Goal: Task Accomplishment & Management: Manage account settings

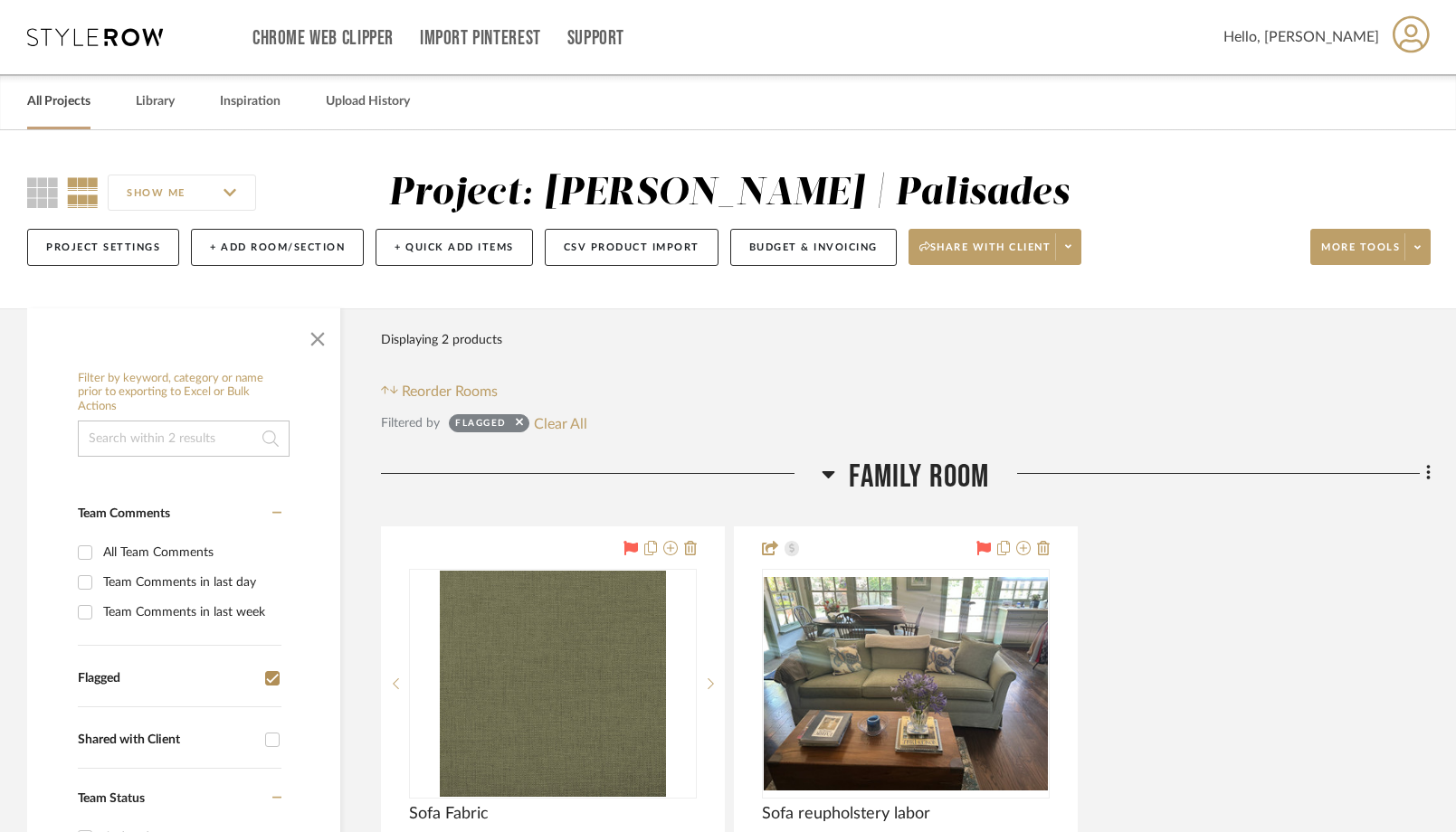
click at [47, 101] on link "All Projects" at bounding box center [58, 101] width 63 height 25
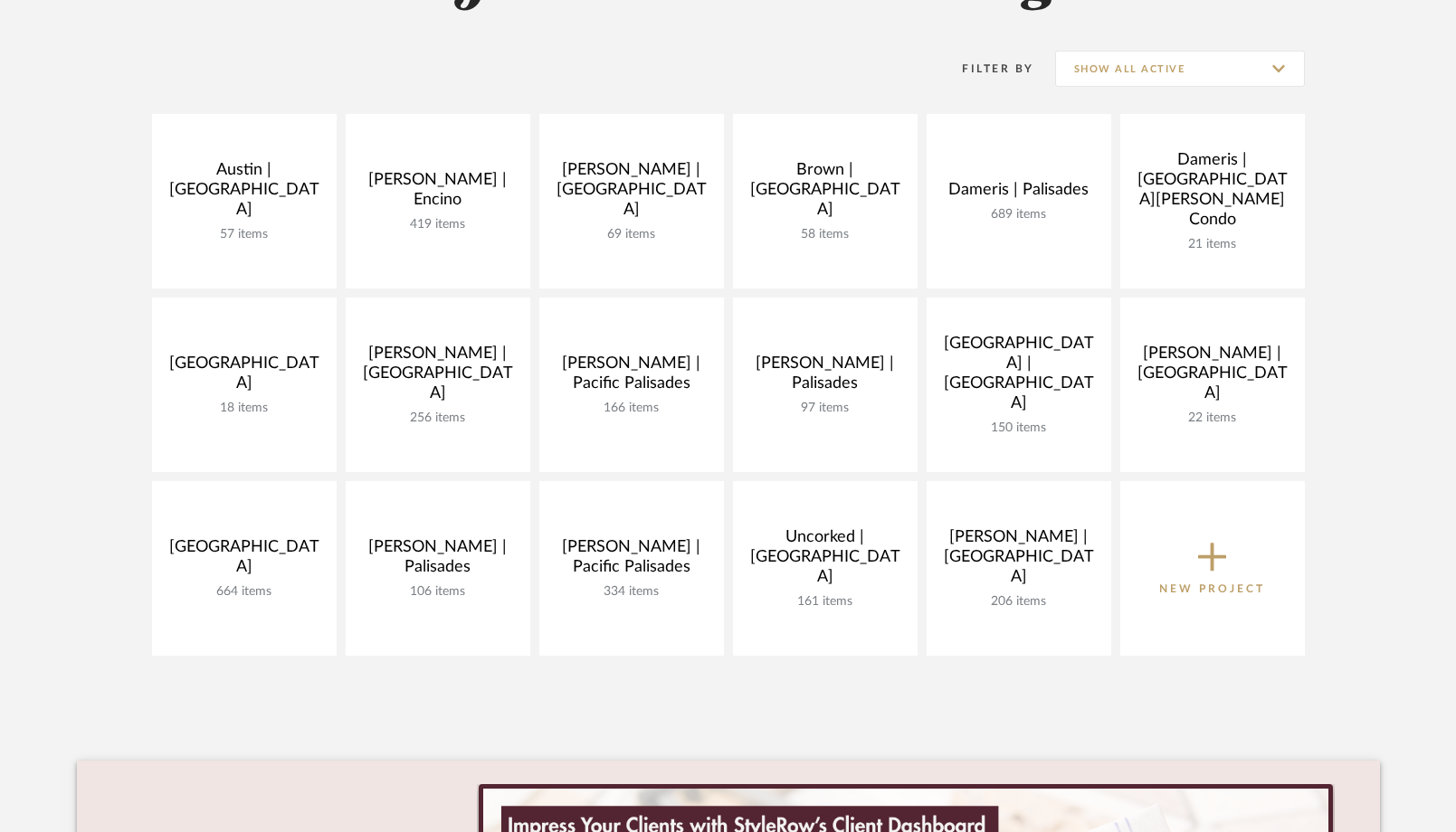
scroll to position [336, 0]
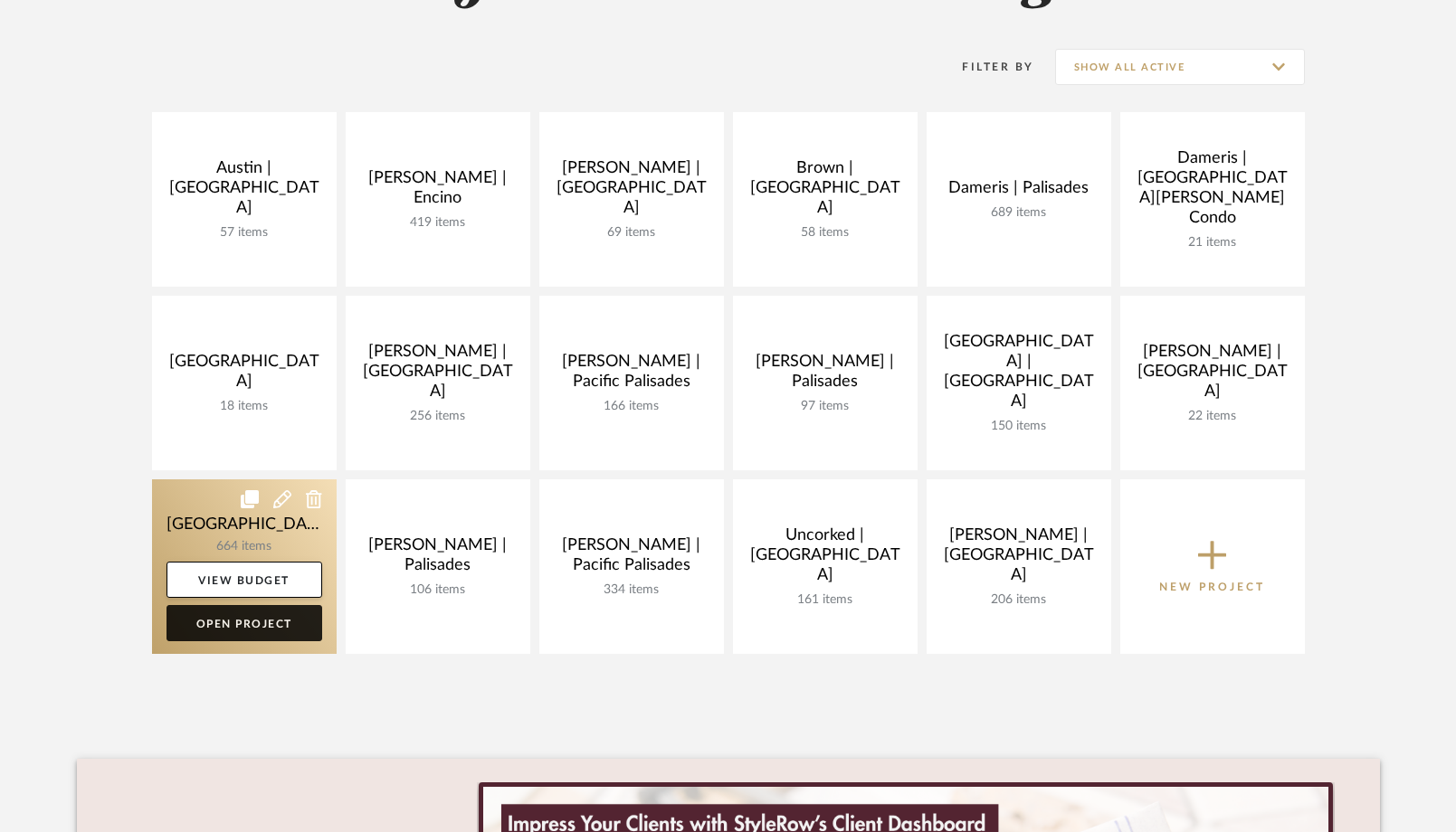
click at [276, 621] on link "Open Project" at bounding box center [244, 623] width 156 height 36
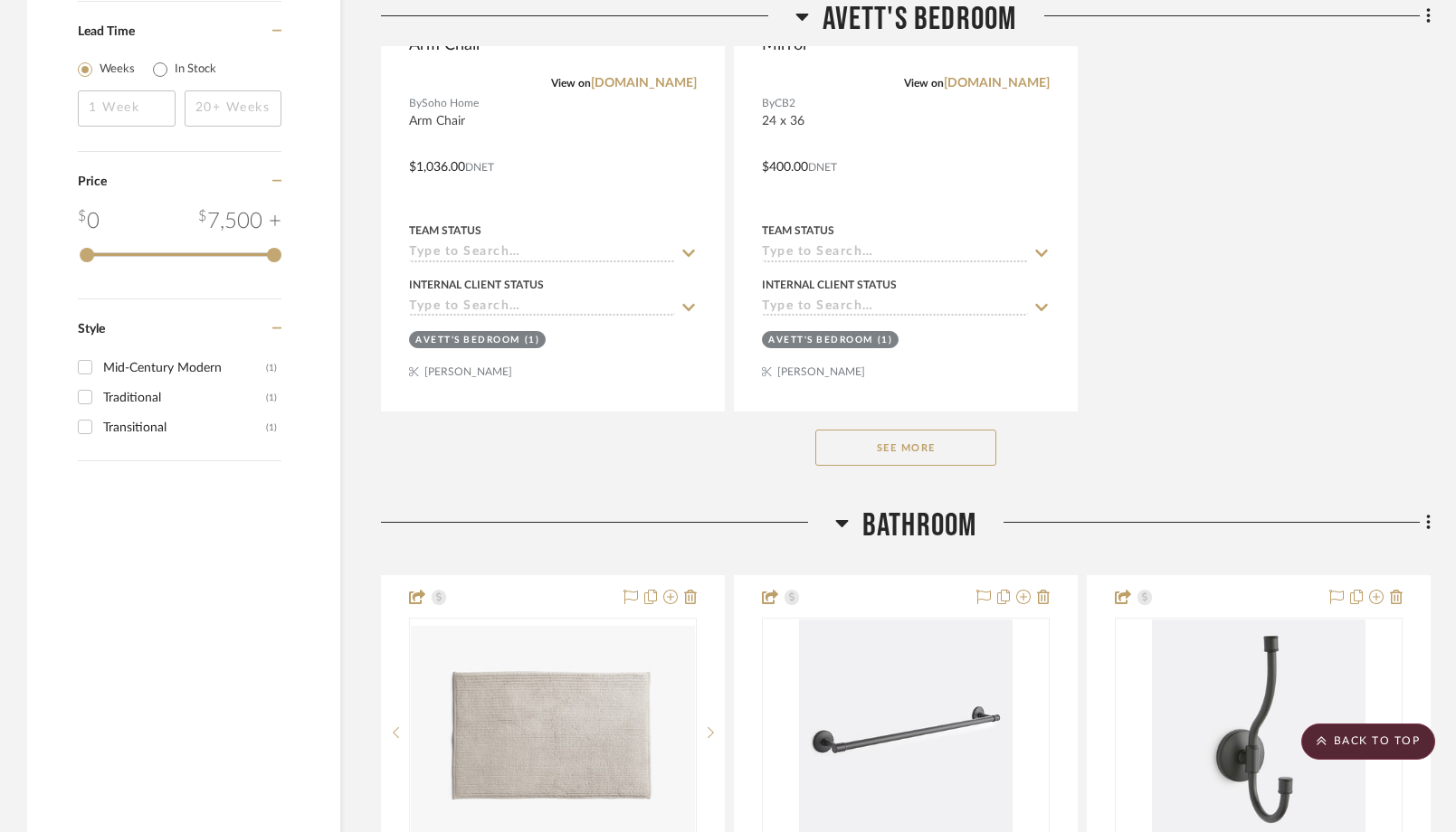
scroll to position [3251, 0]
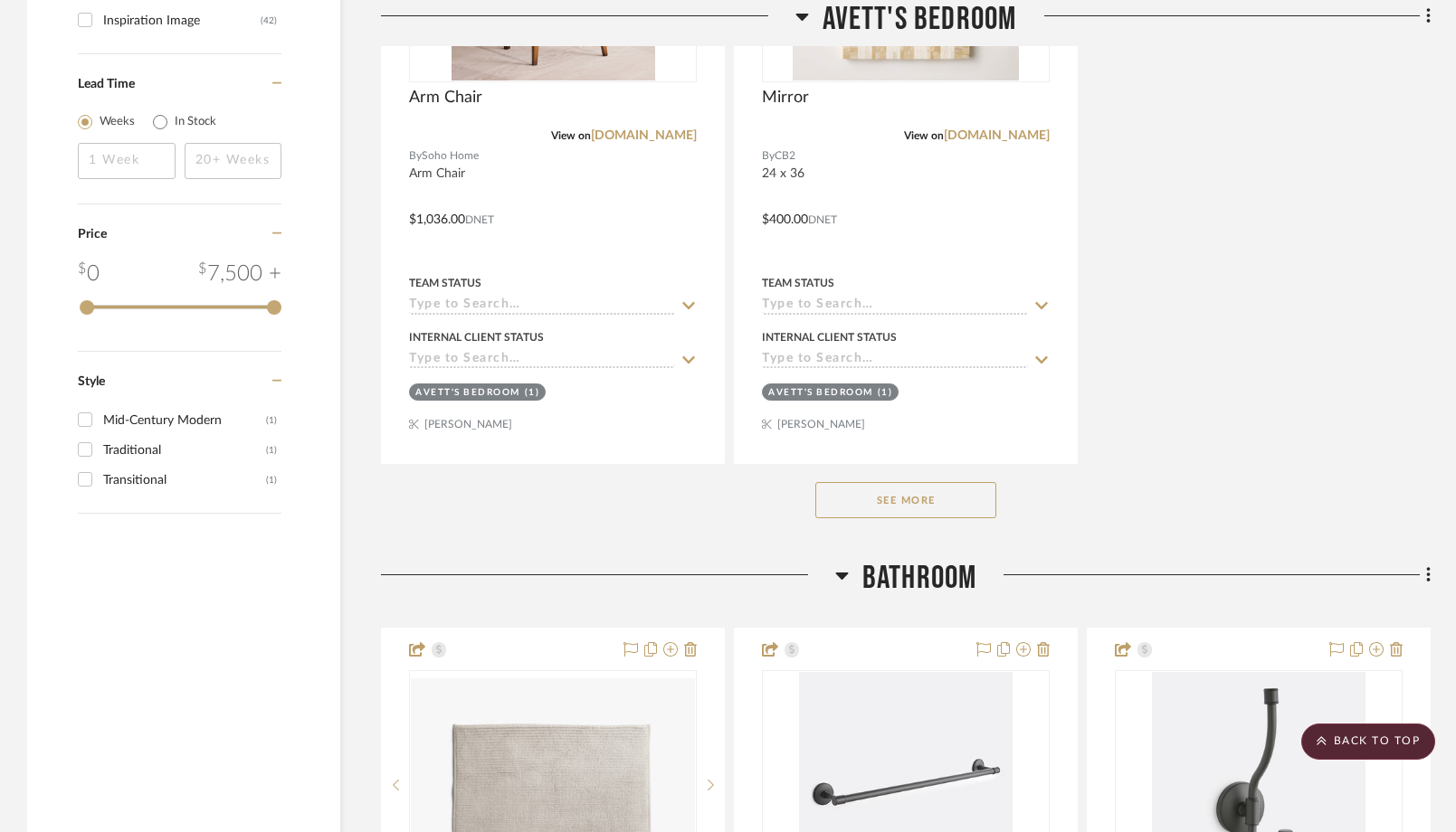
click at [883, 506] on button "See More" at bounding box center [905, 500] width 181 height 36
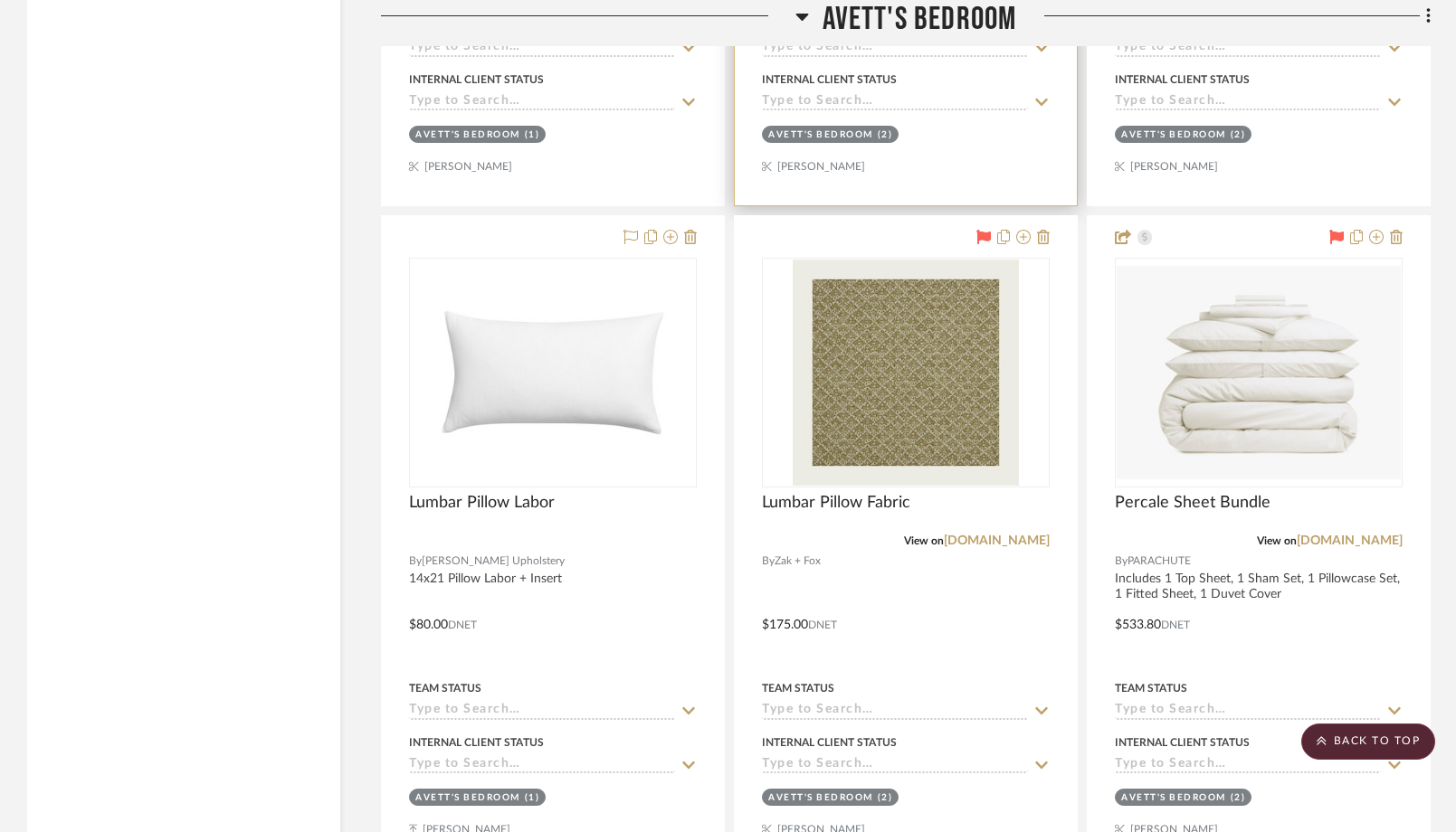
scroll to position [4190, 0]
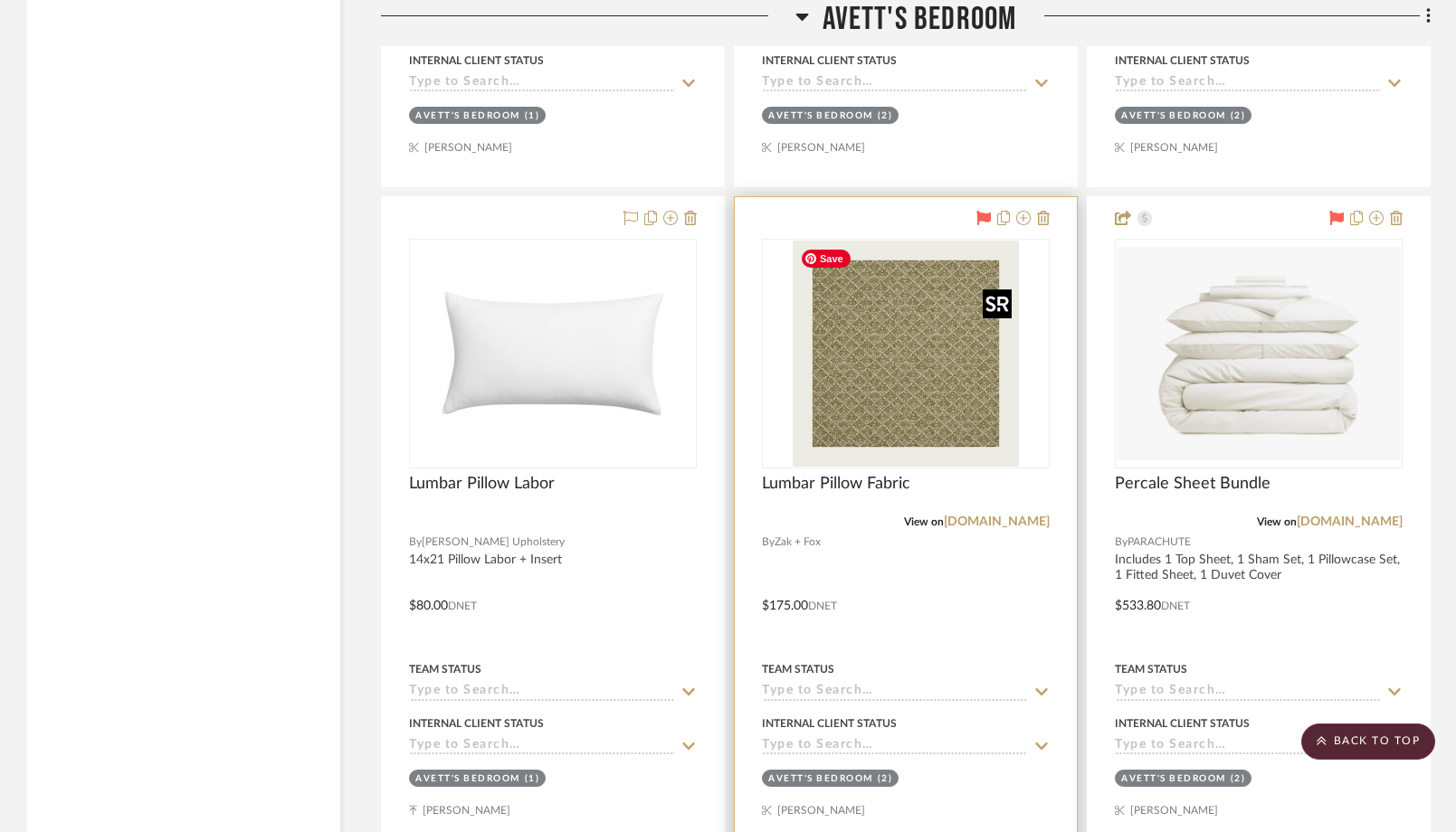
click at [0, 0] on img at bounding box center [0, 0] width 0 height 0
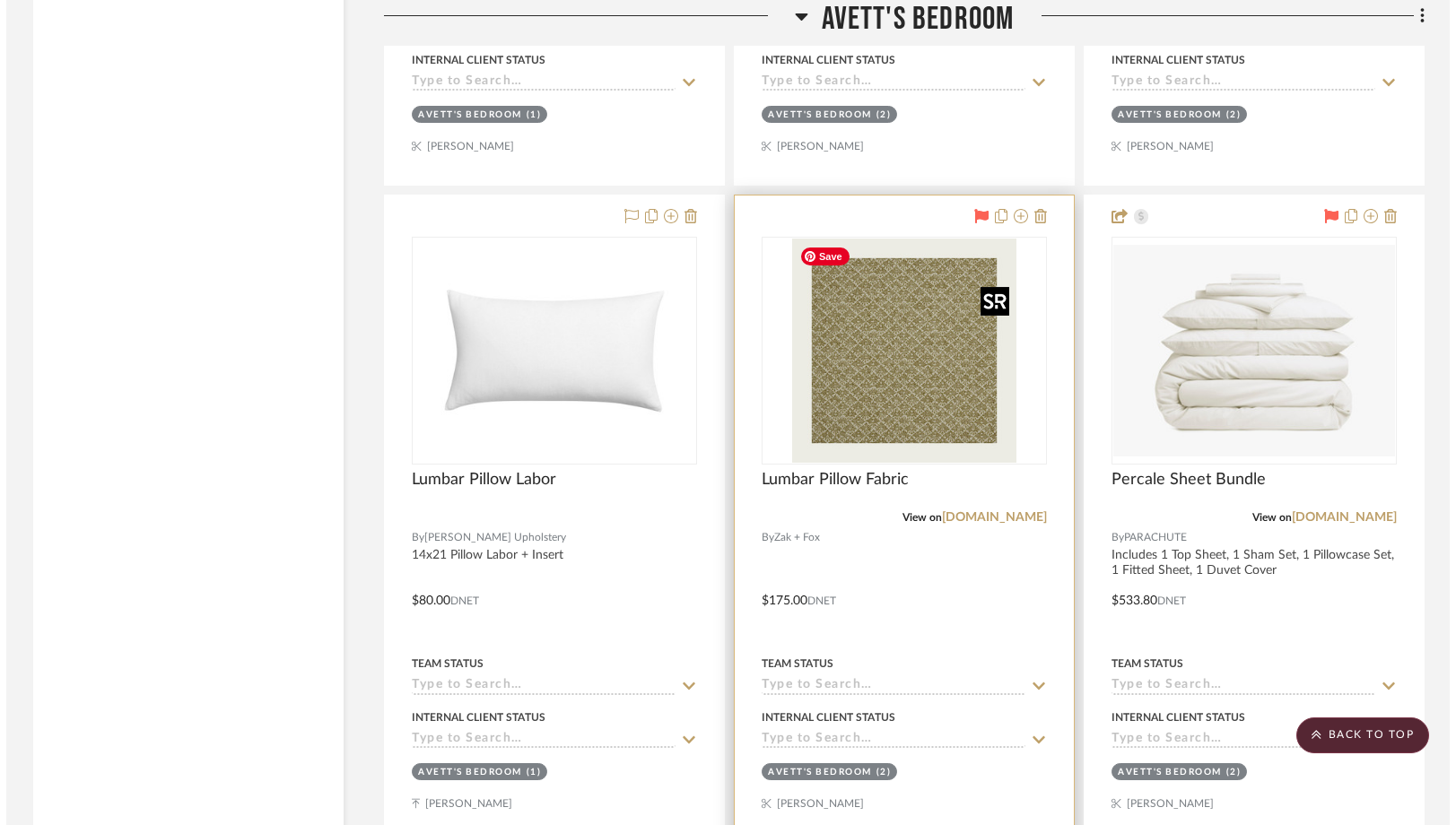
scroll to position [0, 0]
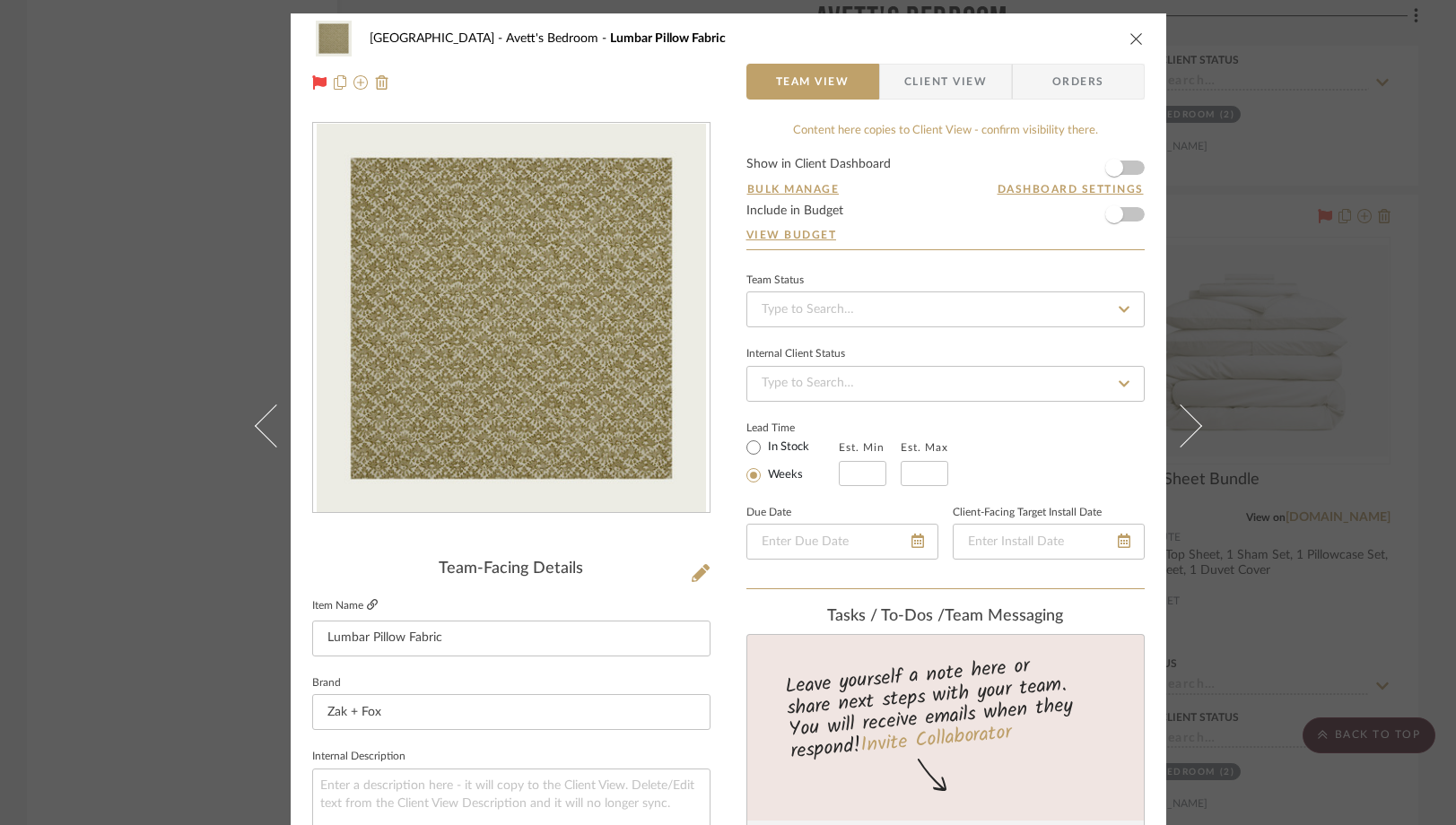
click at [368, 604] on icon at bounding box center [372, 605] width 11 height 11
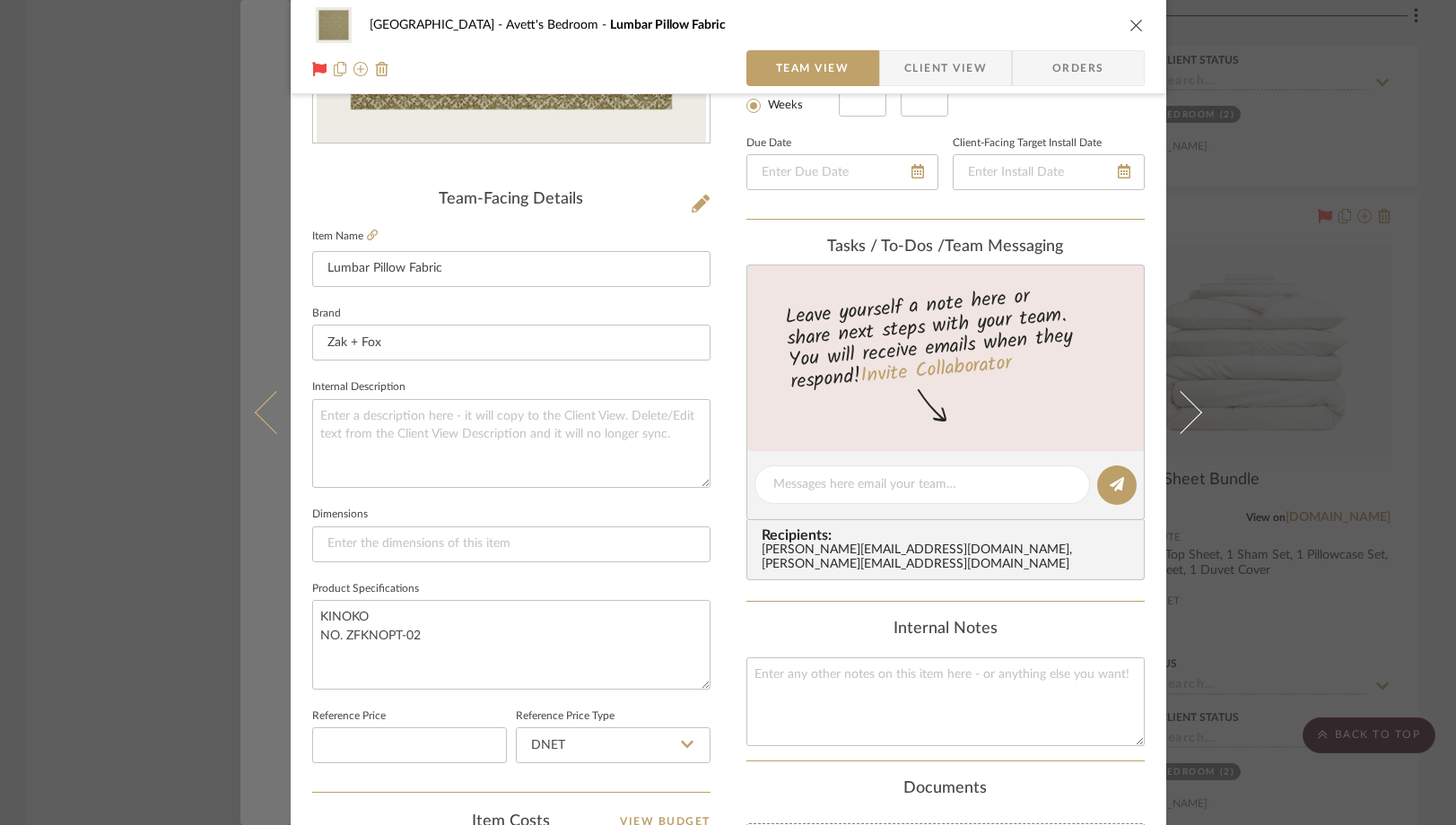
scroll to position [424, 0]
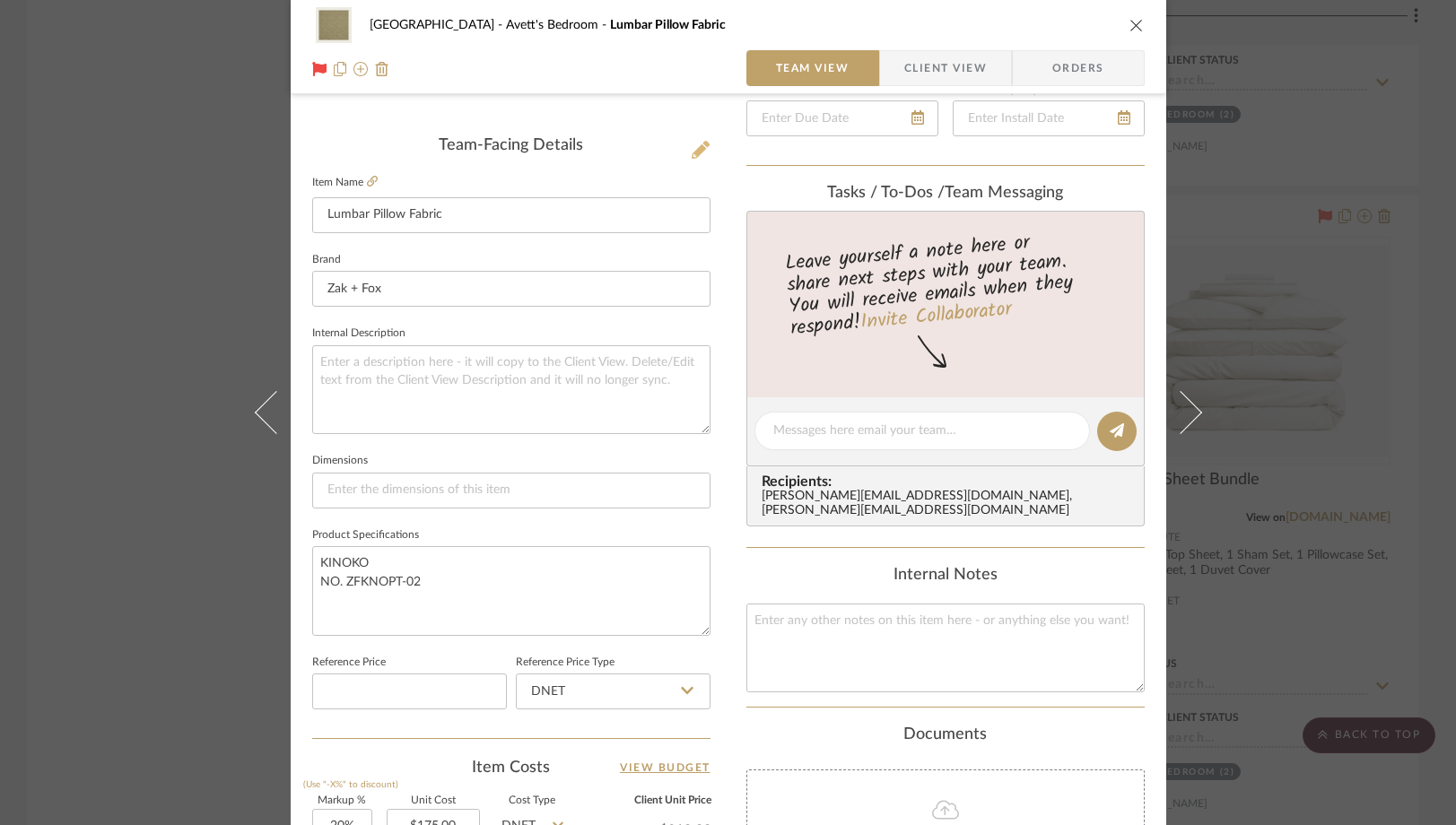
click at [702, 147] on button at bounding box center [700, 151] width 20 height 29
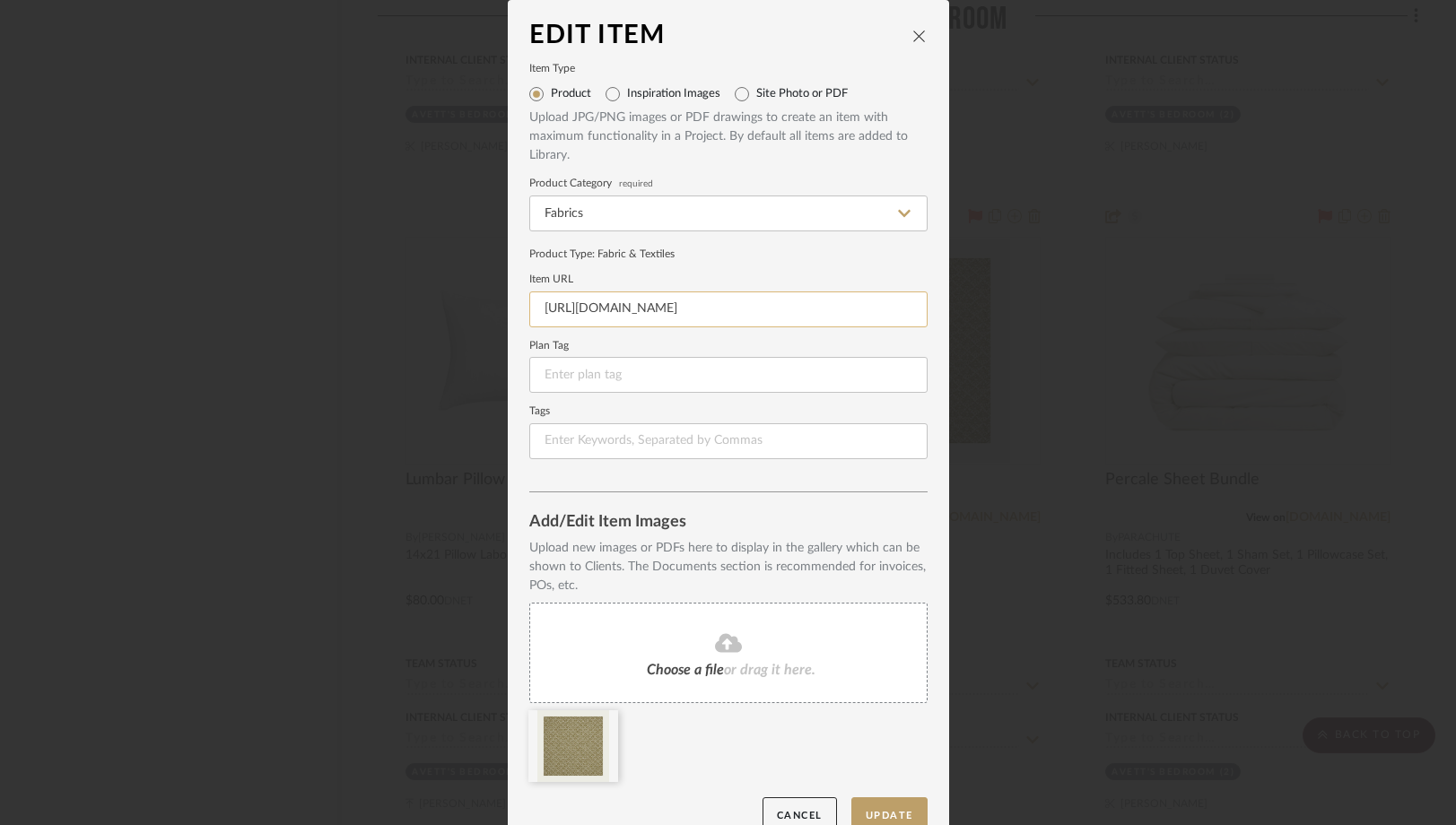
click at [822, 308] on input "https://app.stylerow.com/projects/RoKkER/items" at bounding box center [728, 310] width 399 height 36
paste input "www.zakandfox.com/textiles/kinoko/"
type input "https://www.zakandfox.com/textiles/kinoko/"
click at [887, 807] on button "Update" at bounding box center [889, 815] width 76 height 37
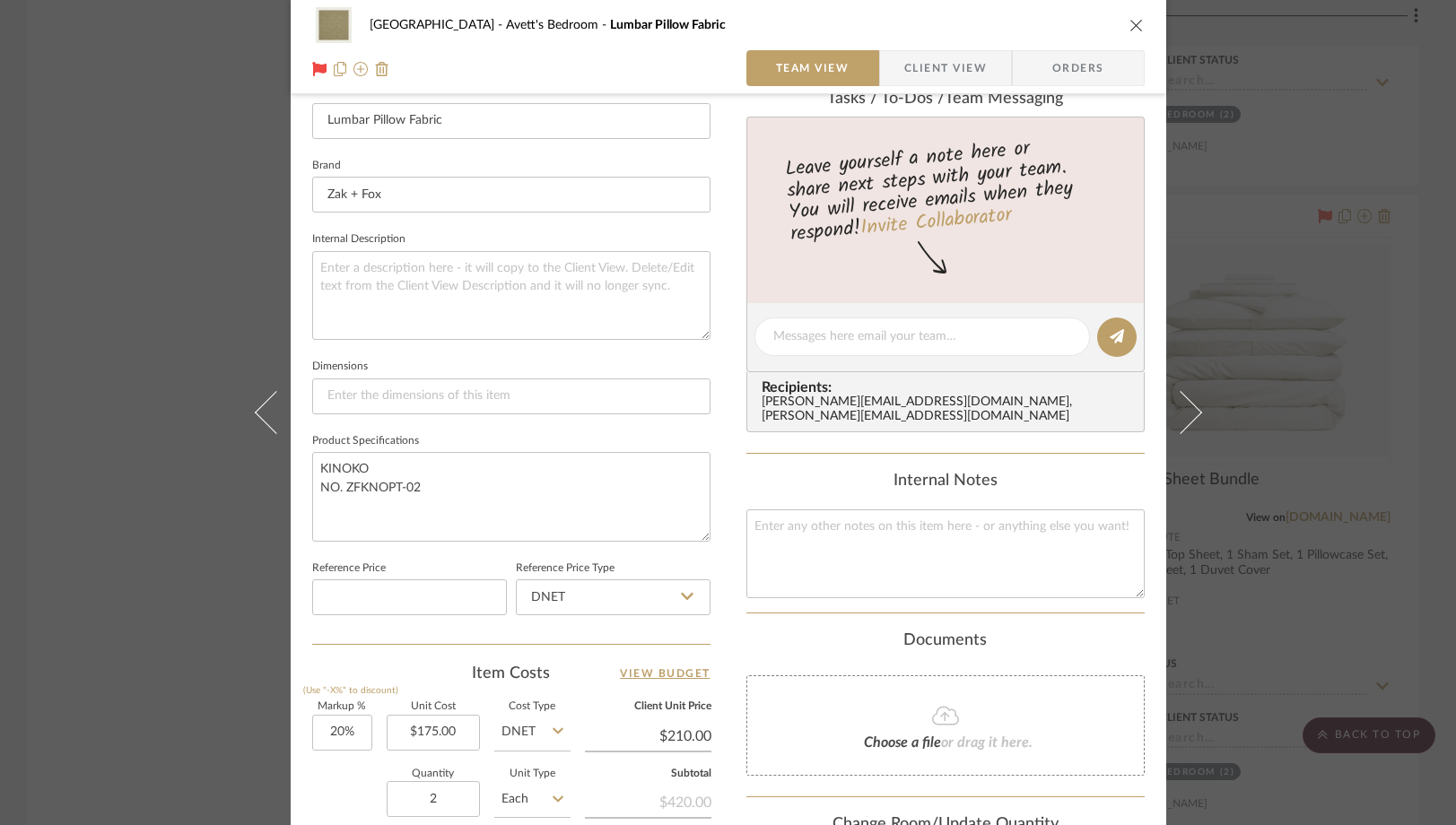
scroll to position [514, 0]
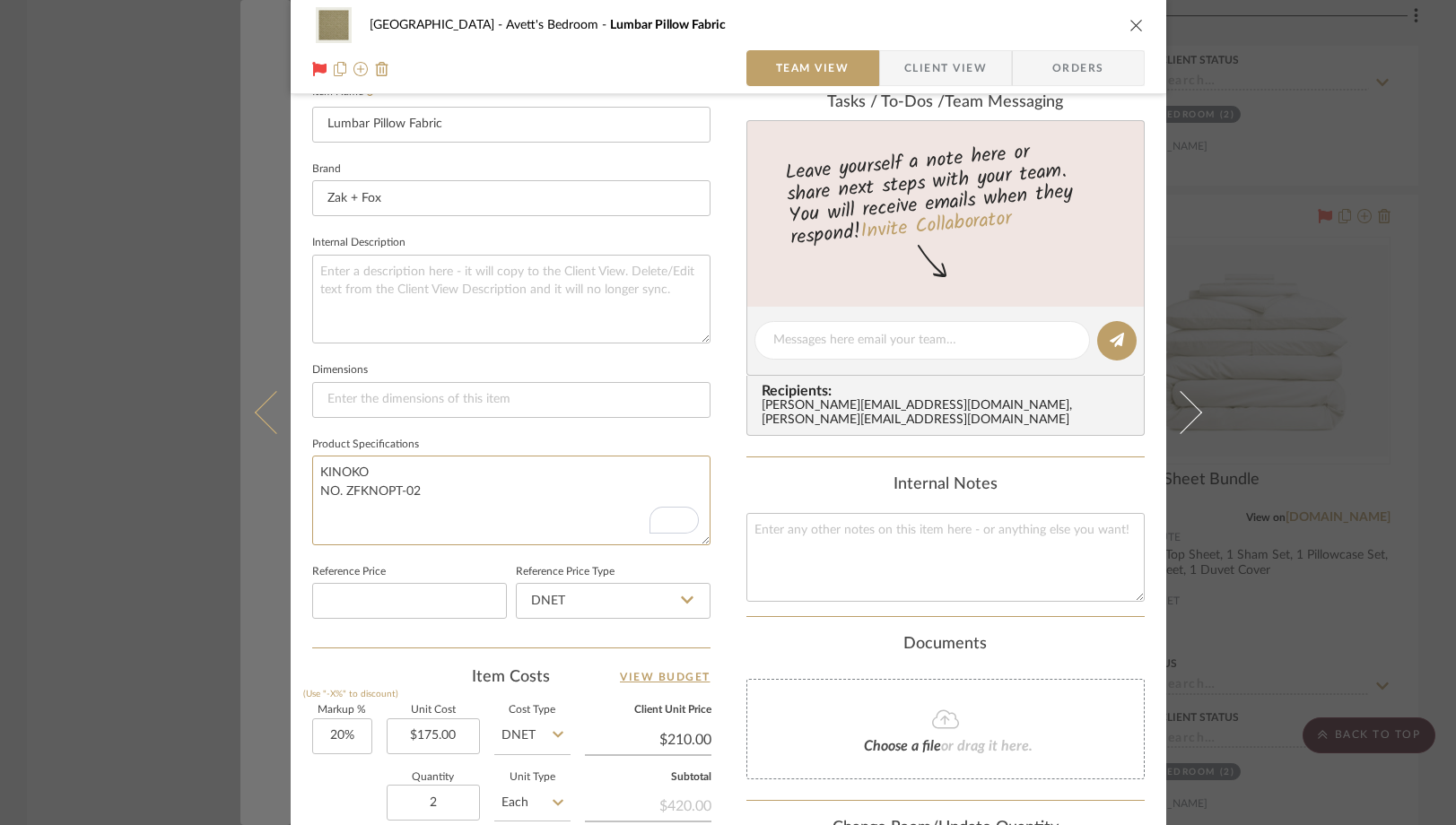
drag, startPoint x: 422, startPoint y: 492, endPoint x: 270, endPoint y: 468, distance: 153.9
click at [270, 468] on mat-dialog-content "NYC West Avett's Bedroom Lumbar Pillow Fabric Team View Client View Orders Team…" at bounding box center [728, 327] width 976 height 1656
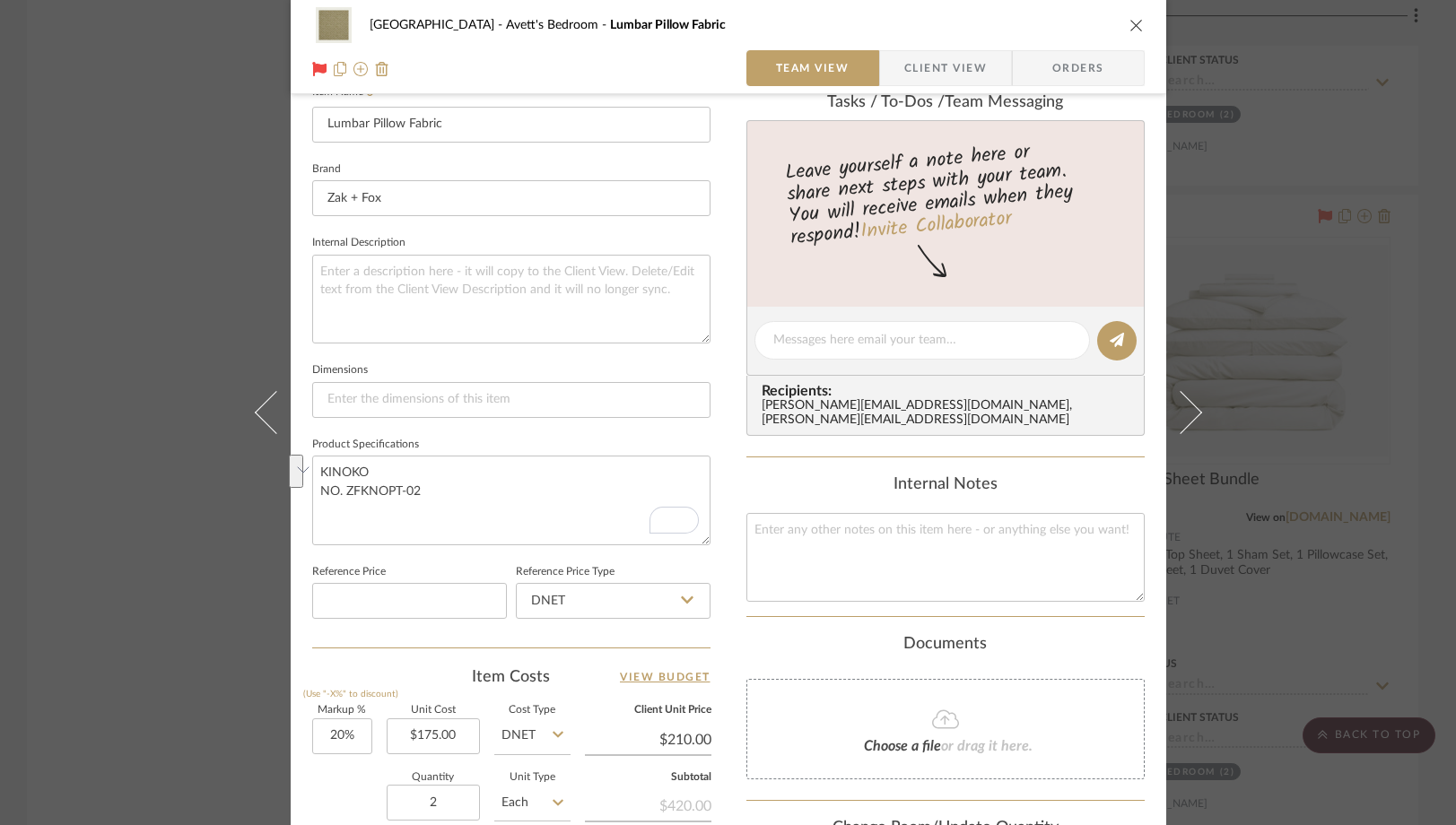
click at [136, 192] on div "NYC West Avett's Bedroom Lumbar Pillow Fabric Team View Client View Orders Team…" at bounding box center [728, 412] width 1456 height 825
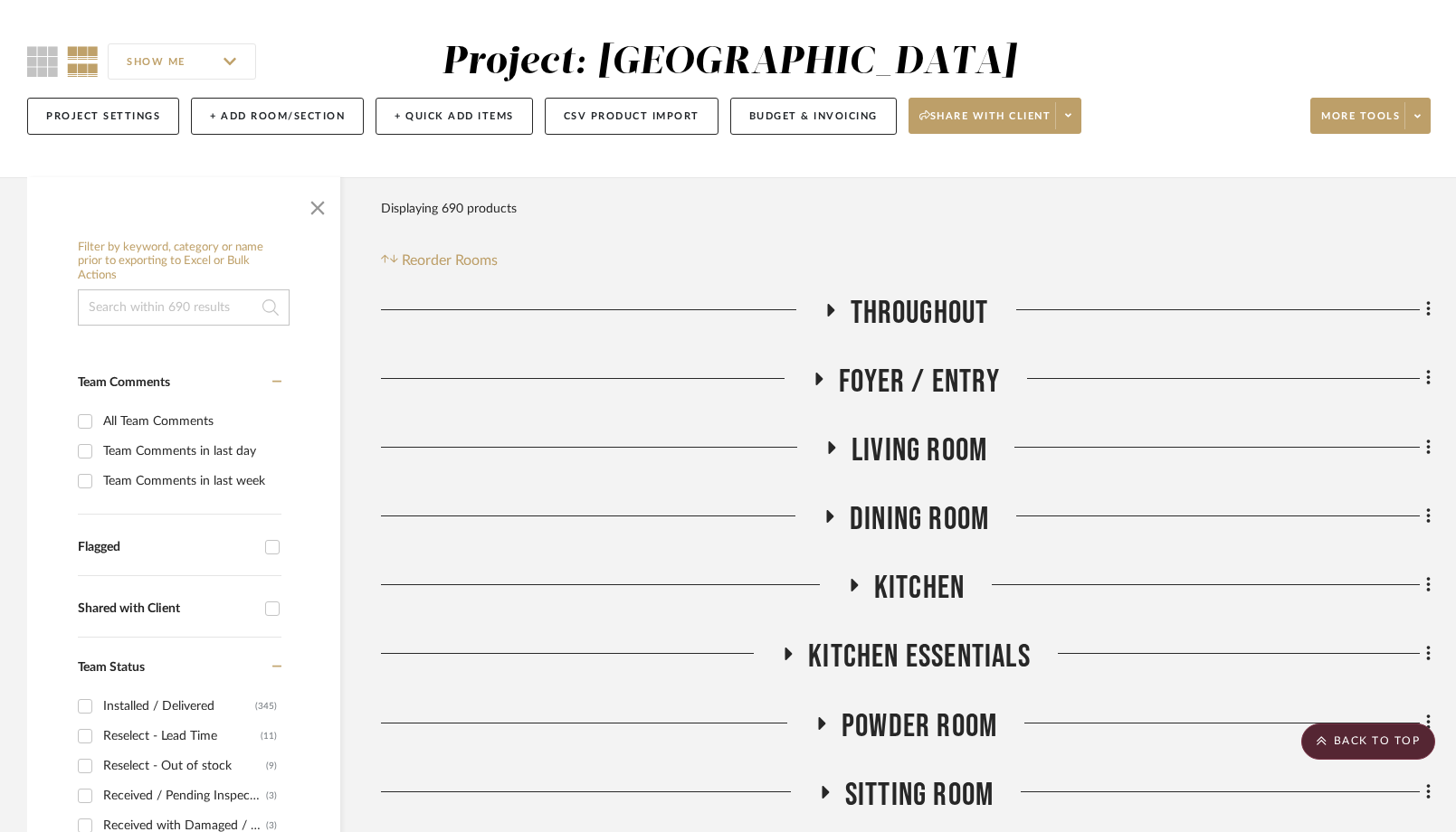
scroll to position [0, 0]
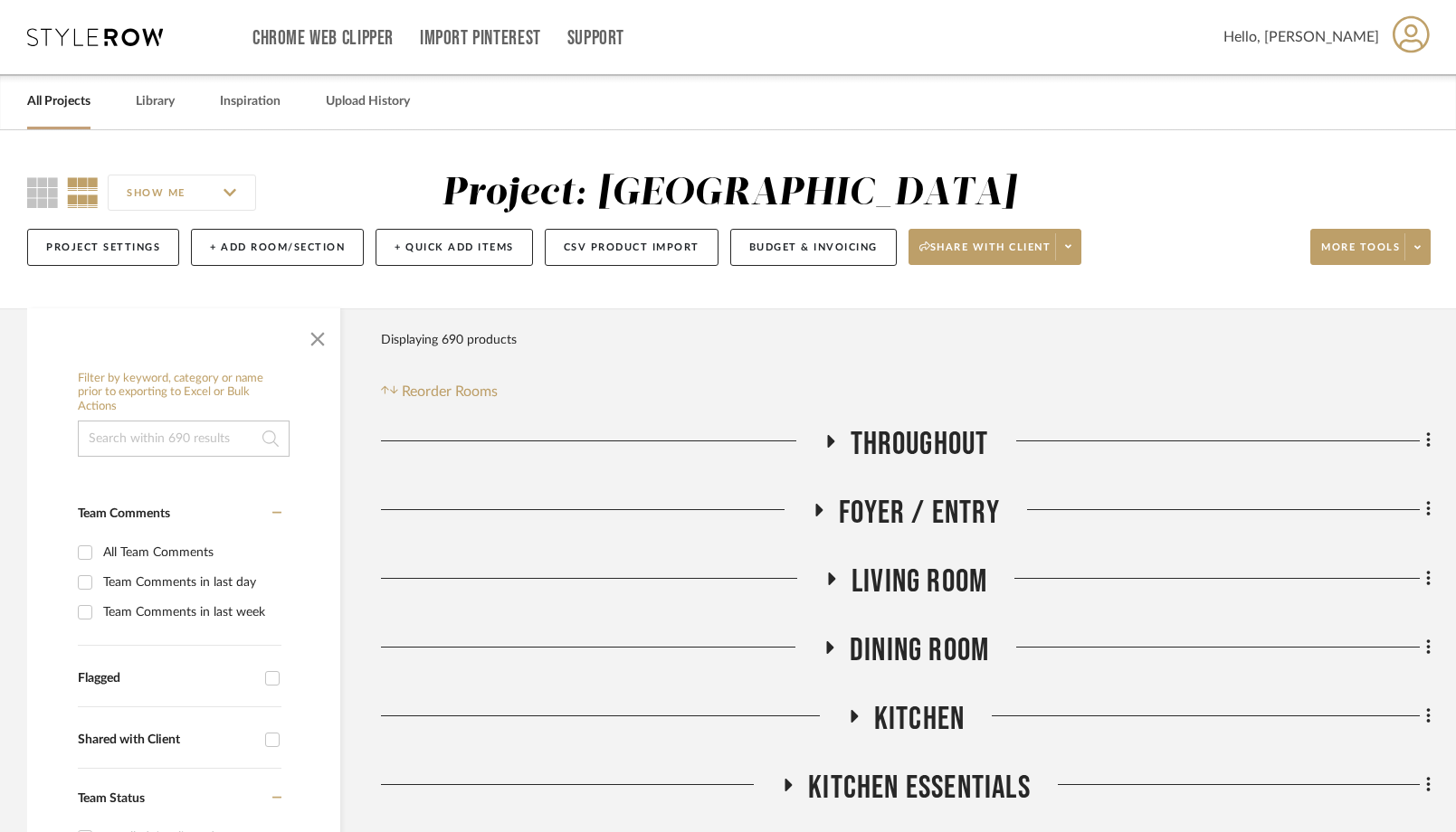
click at [74, 102] on link "All Projects" at bounding box center [58, 101] width 63 height 25
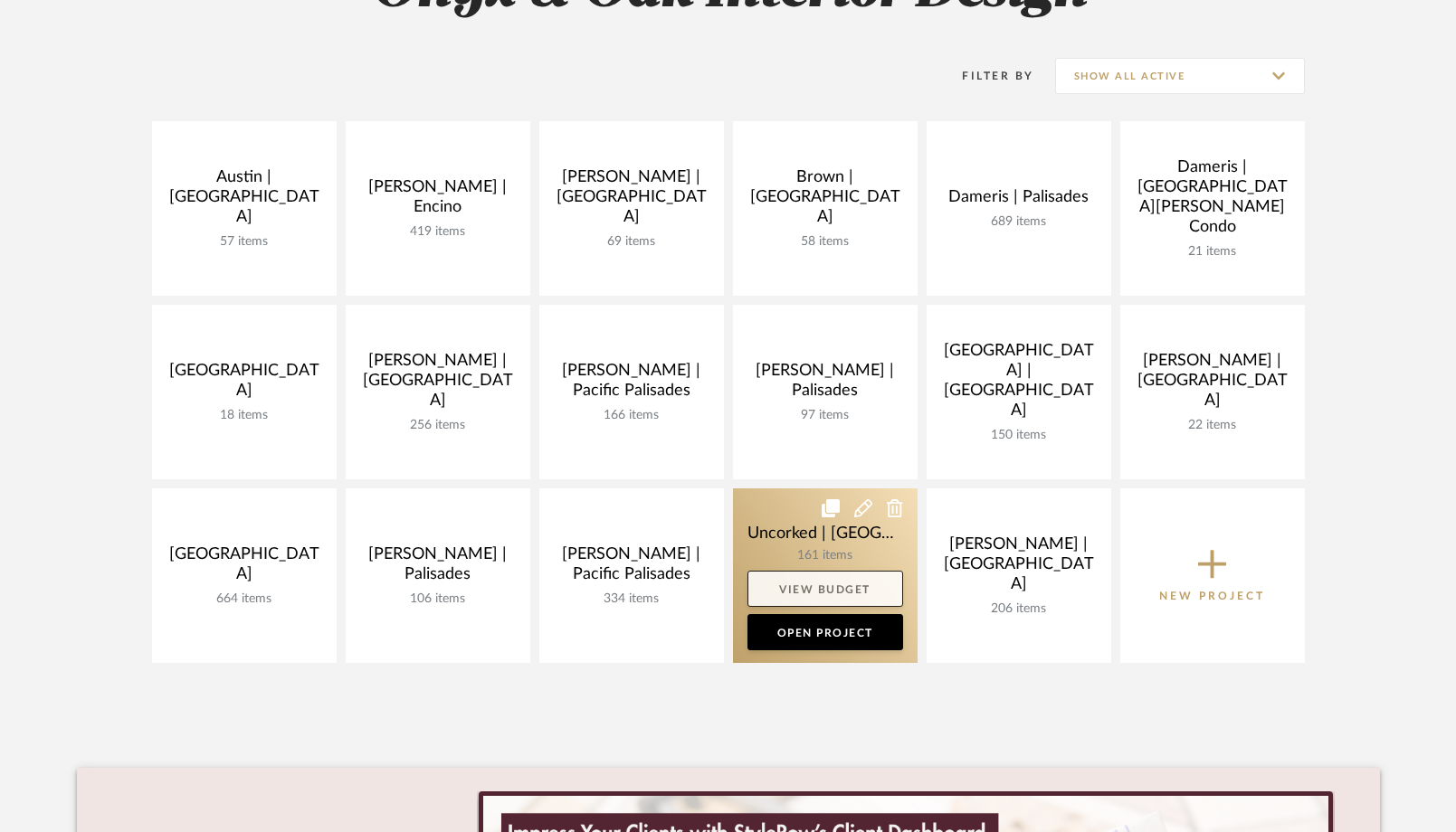
scroll to position [326, 0]
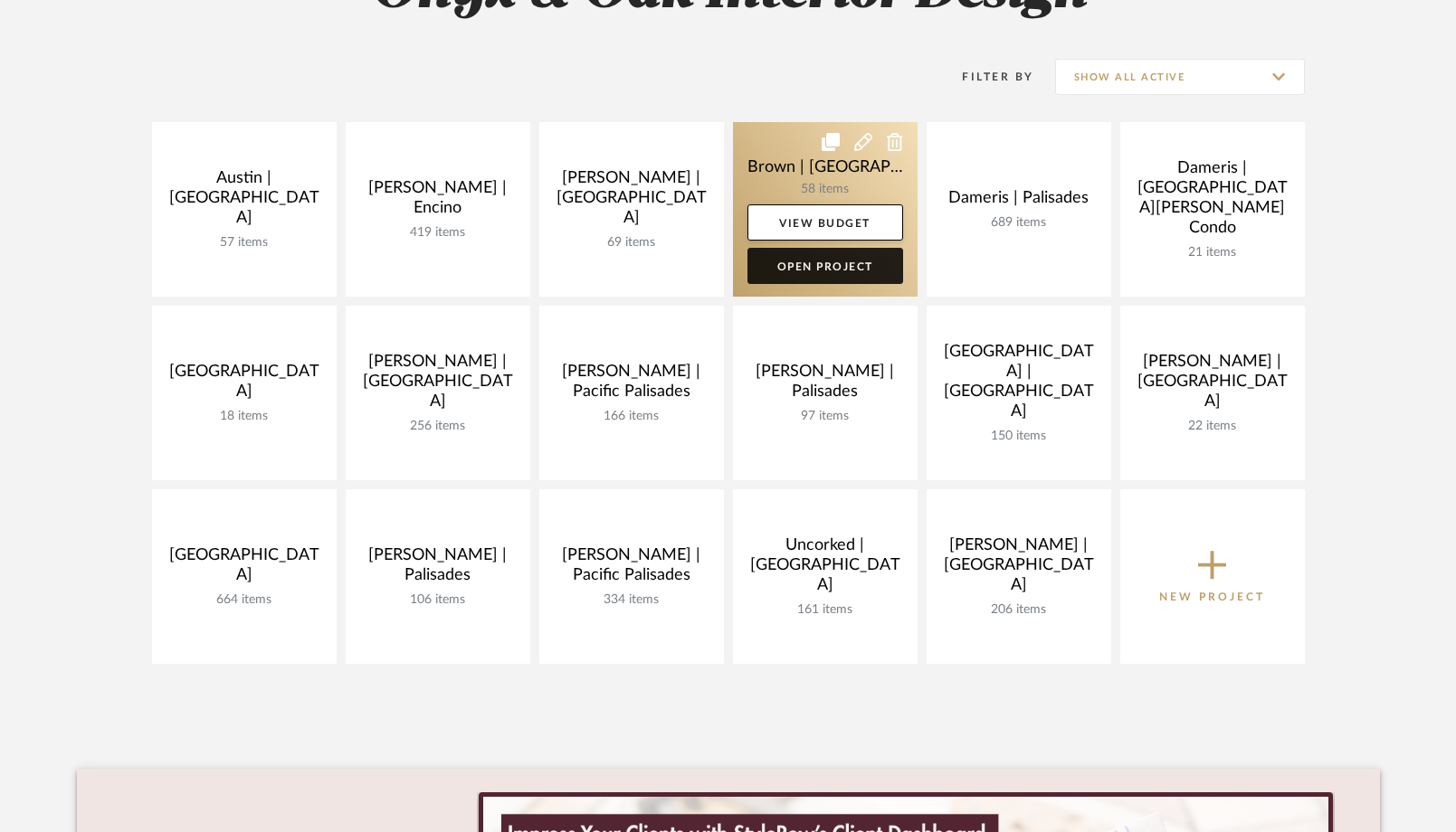
click at [810, 265] on link "Open Project" at bounding box center [825, 266] width 156 height 36
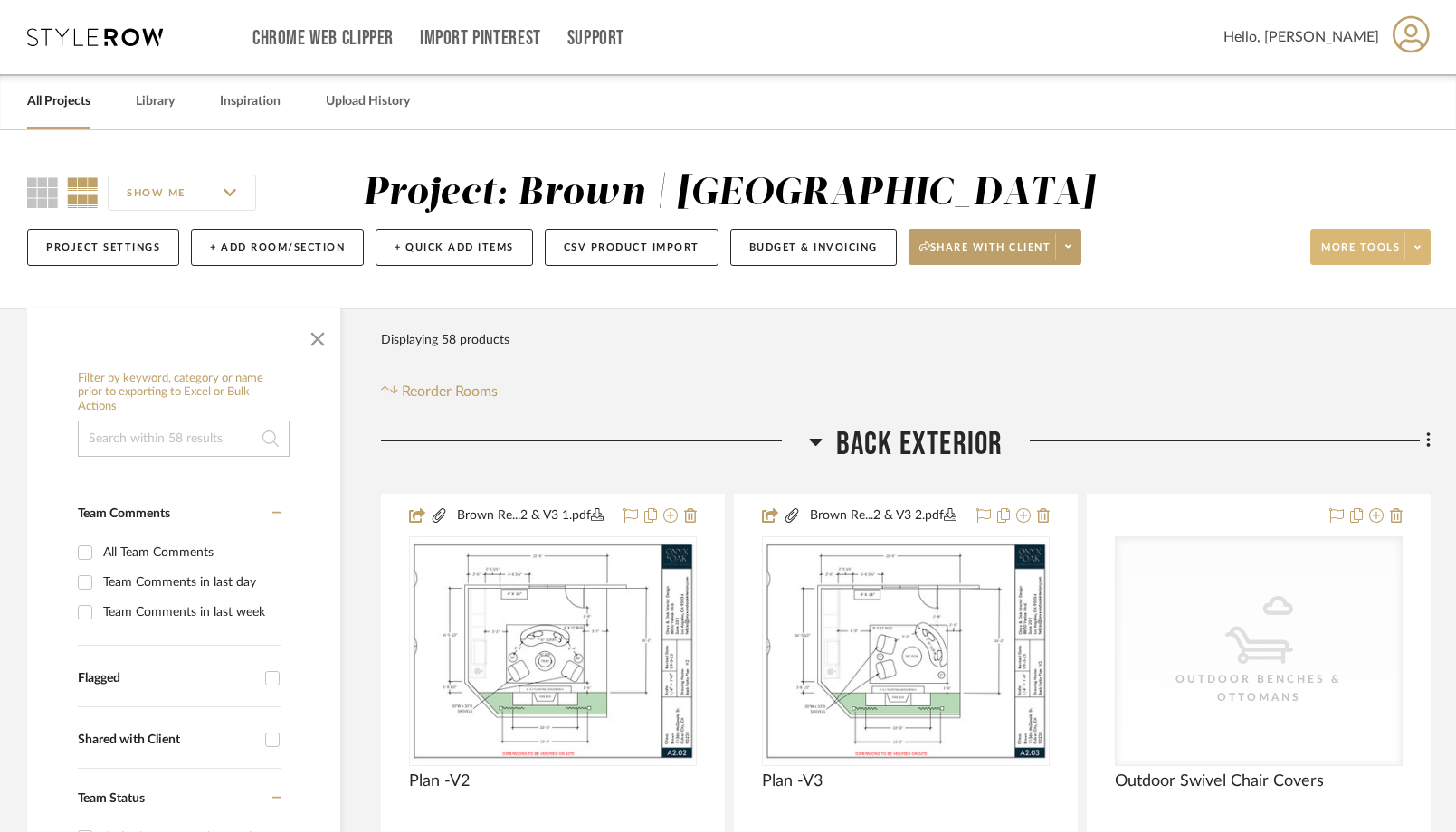
click at [1416, 264] on button "More tools" at bounding box center [1370, 247] width 120 height 36
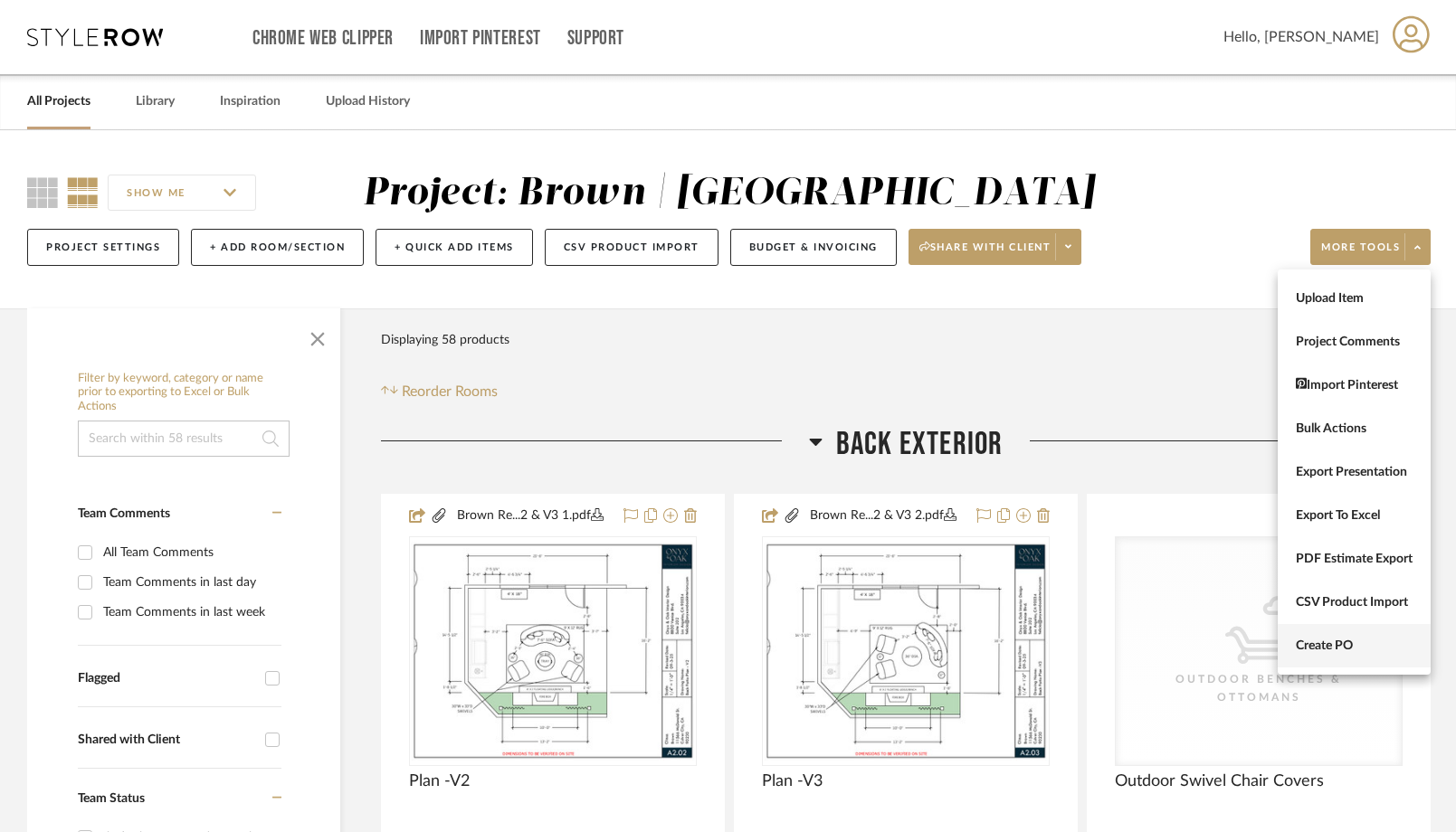
click at [1297, 663] on button "Create PO" at bounding box center [1355, 646] width 153 height 44
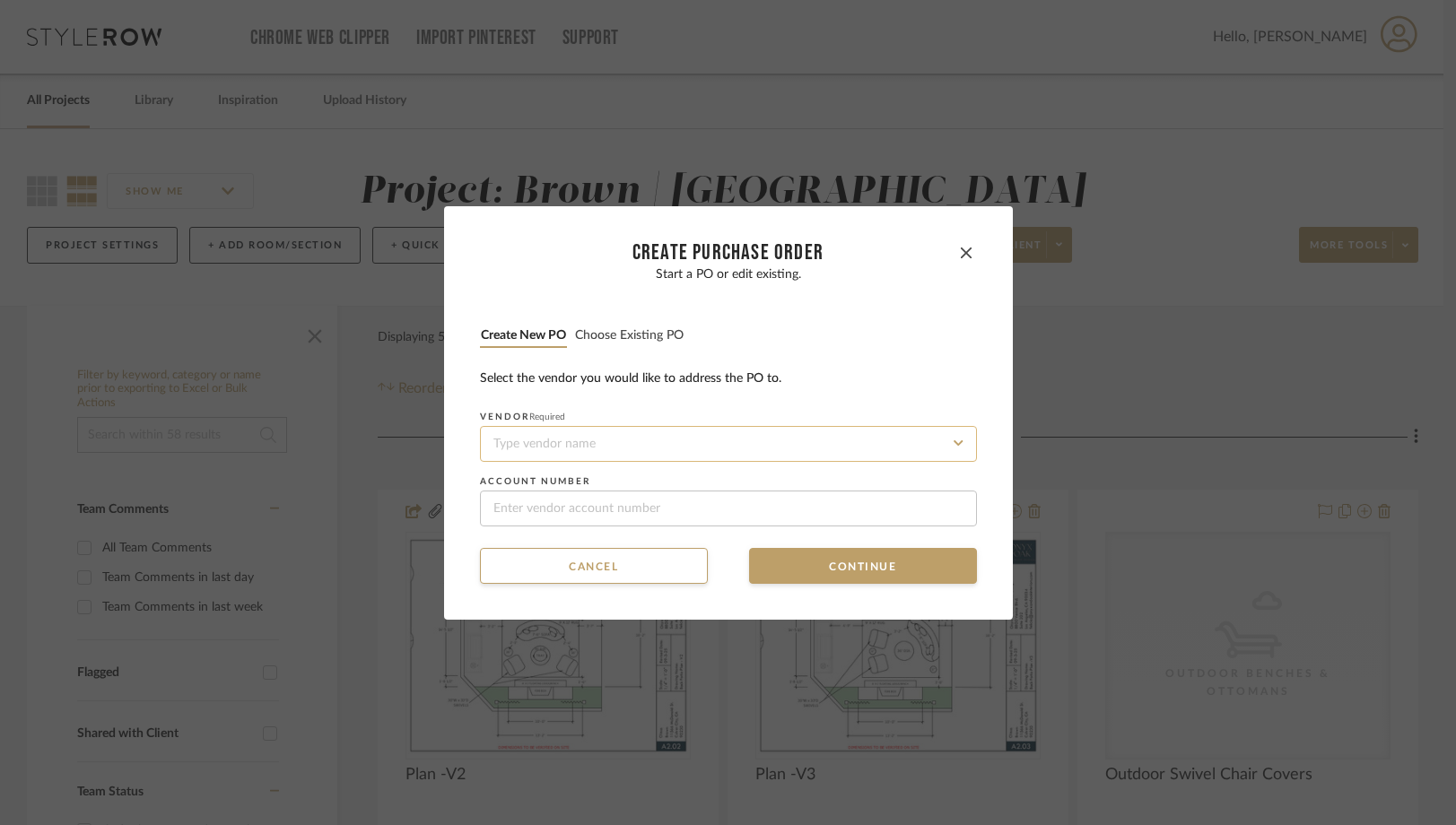
click at [536, 437] on input at bounding box center [728, 445] width 497 height 36
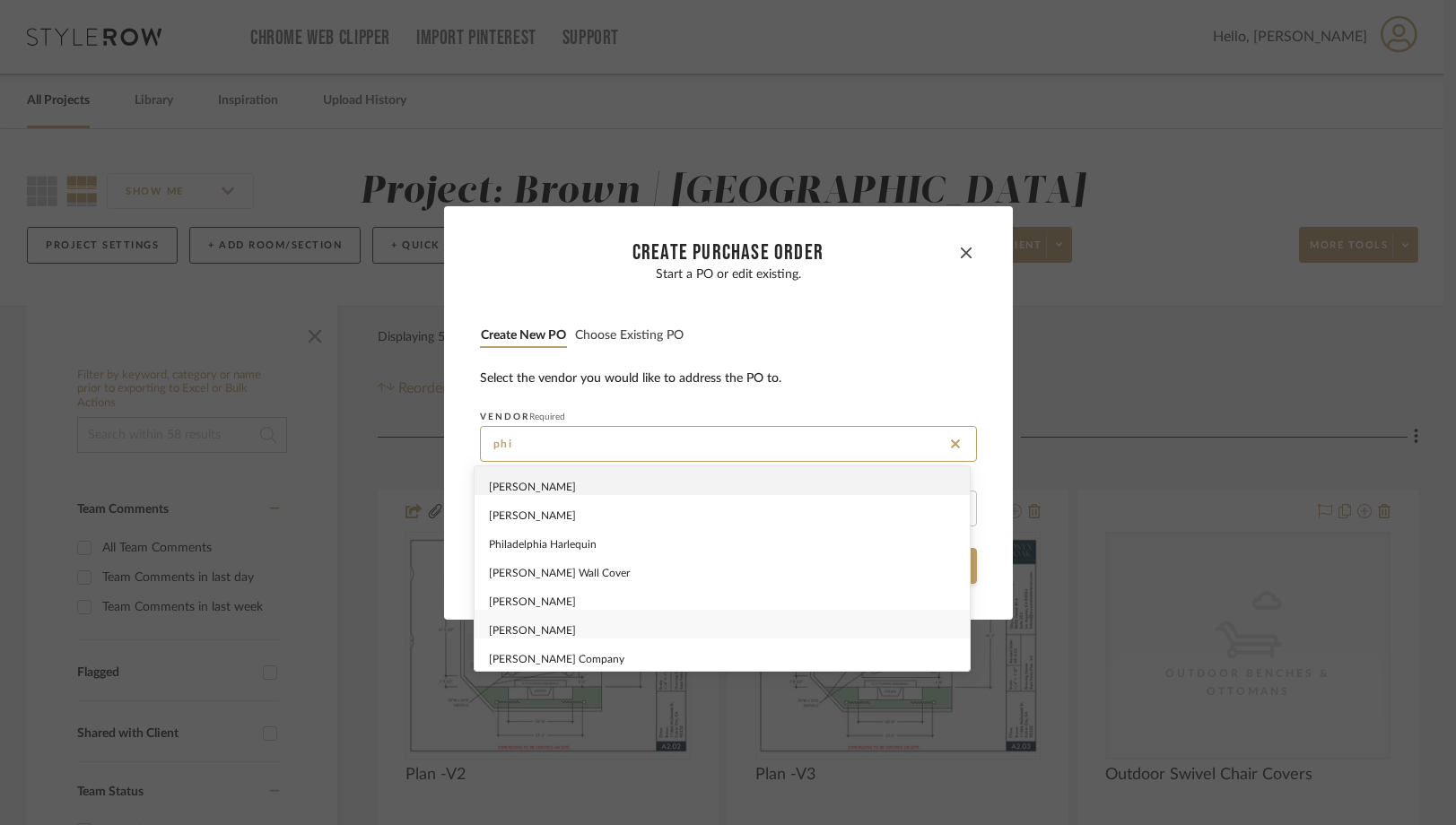
scroll to position [1, 0]
click at [526, 485] on span "Philip Jefferies" at bounding box center [532, 486] width 87 height 11
type input "Philip Jefferies"
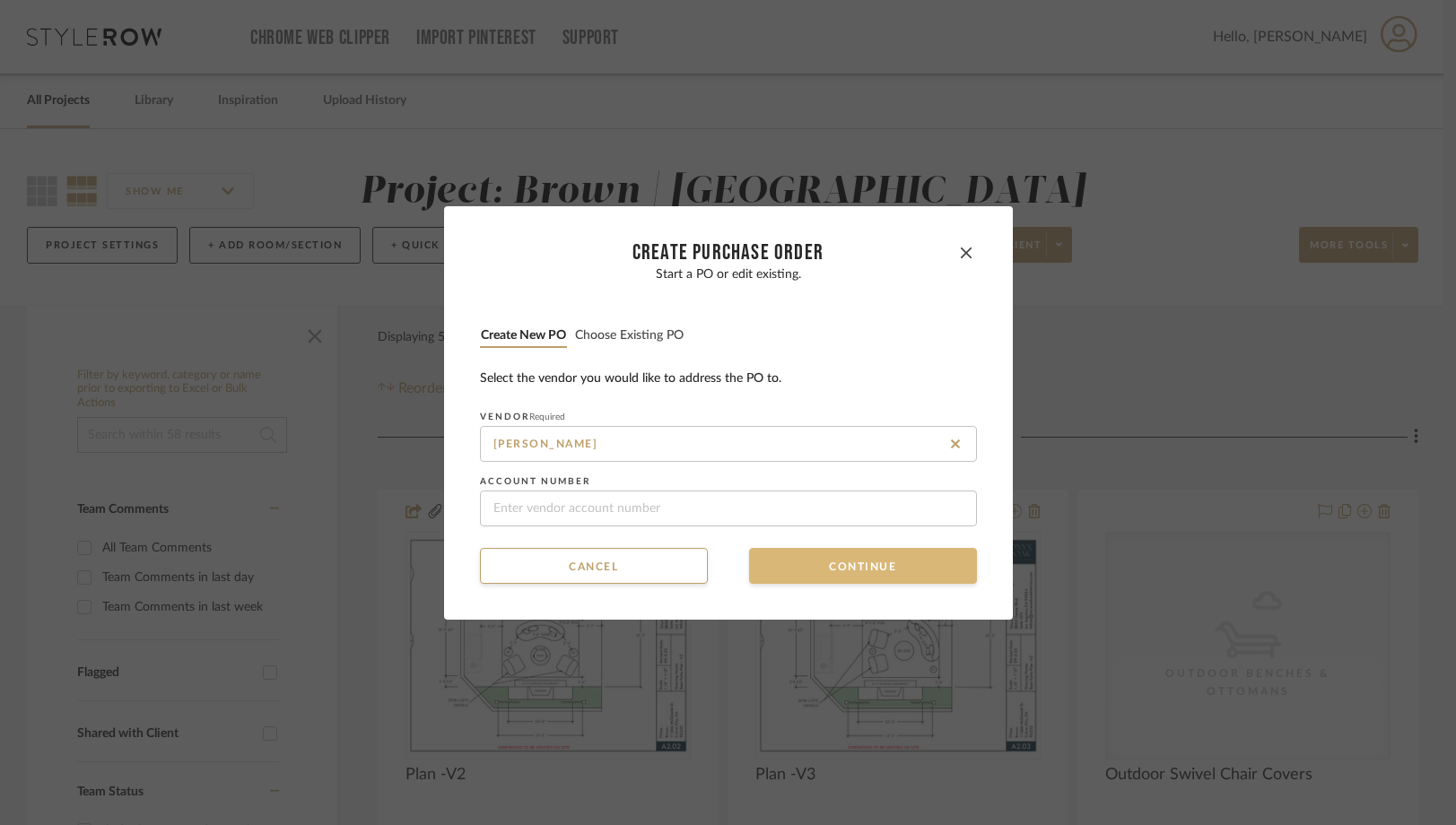
click at [838, 565] on button "Continue" at bounding box center [863, 567] width 228 height 36
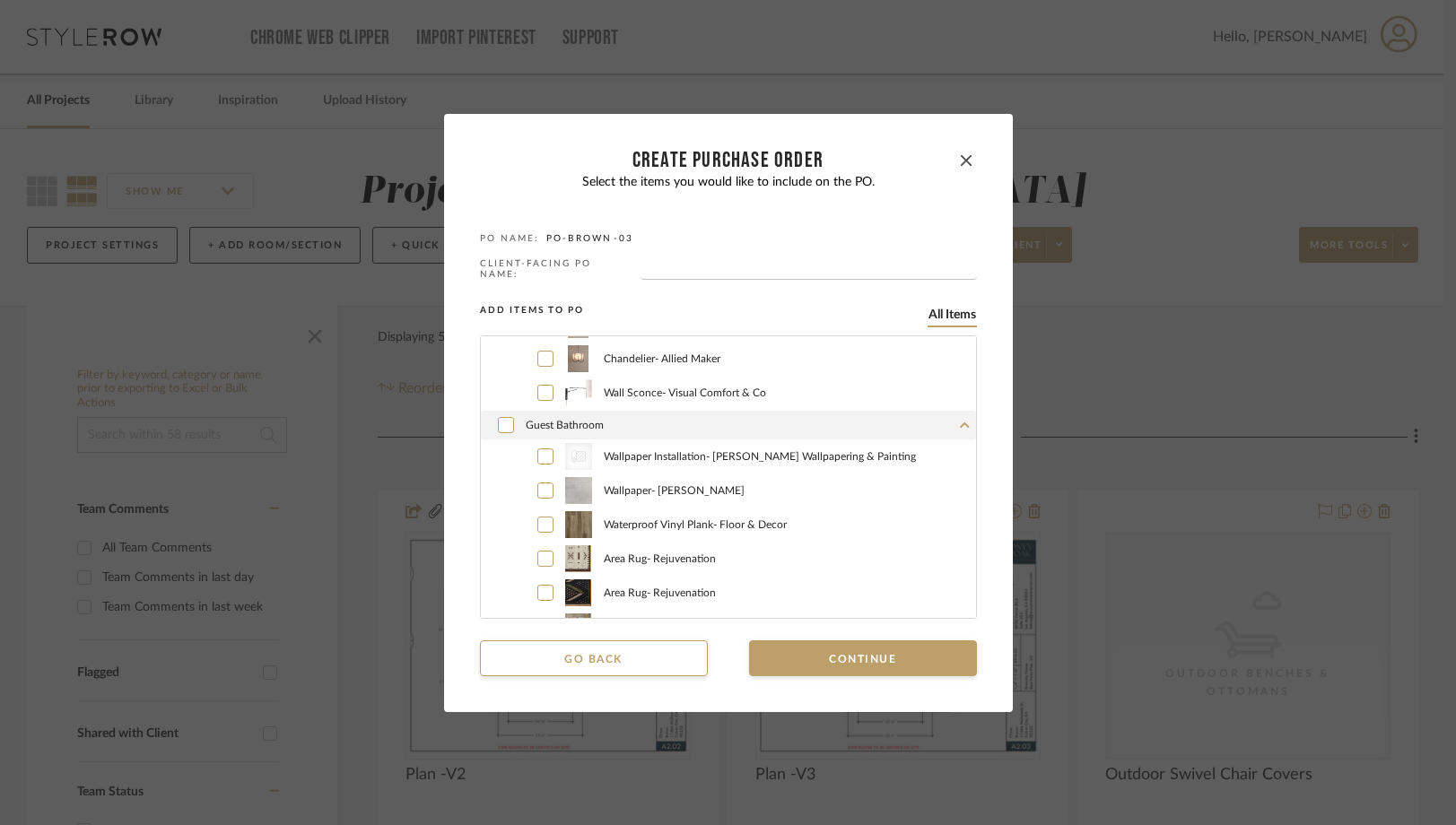
scroll to position [1358, 0]
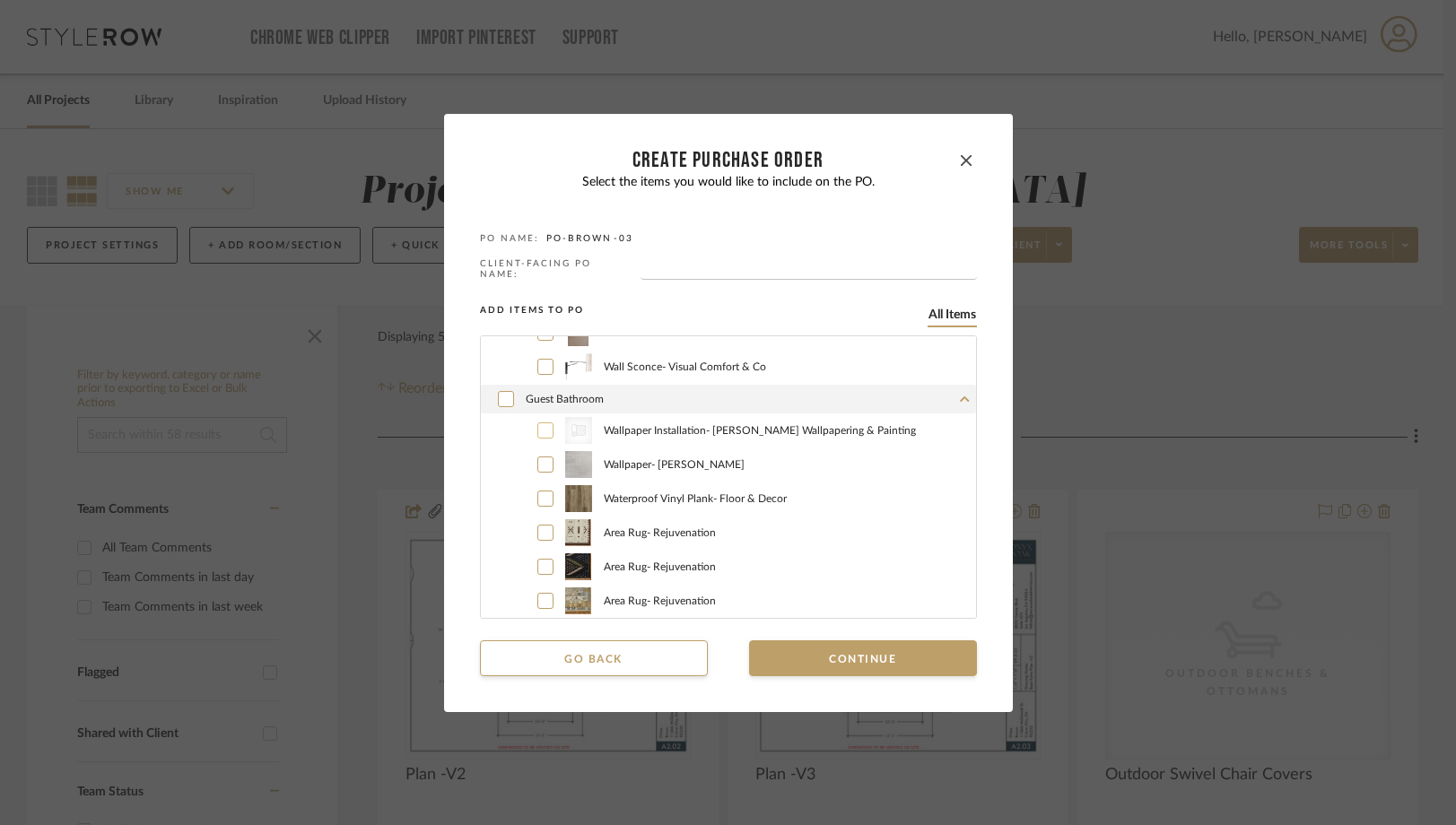
click at [540, 427] on icon at bounding box center [546, 431] width 11 height 13
click at [540, 458] on icon at bounding box center [546, 464] width 11 height 13
click at [781, 663] on button "Continue" at bounding box center [863, 659] width 228 height 36
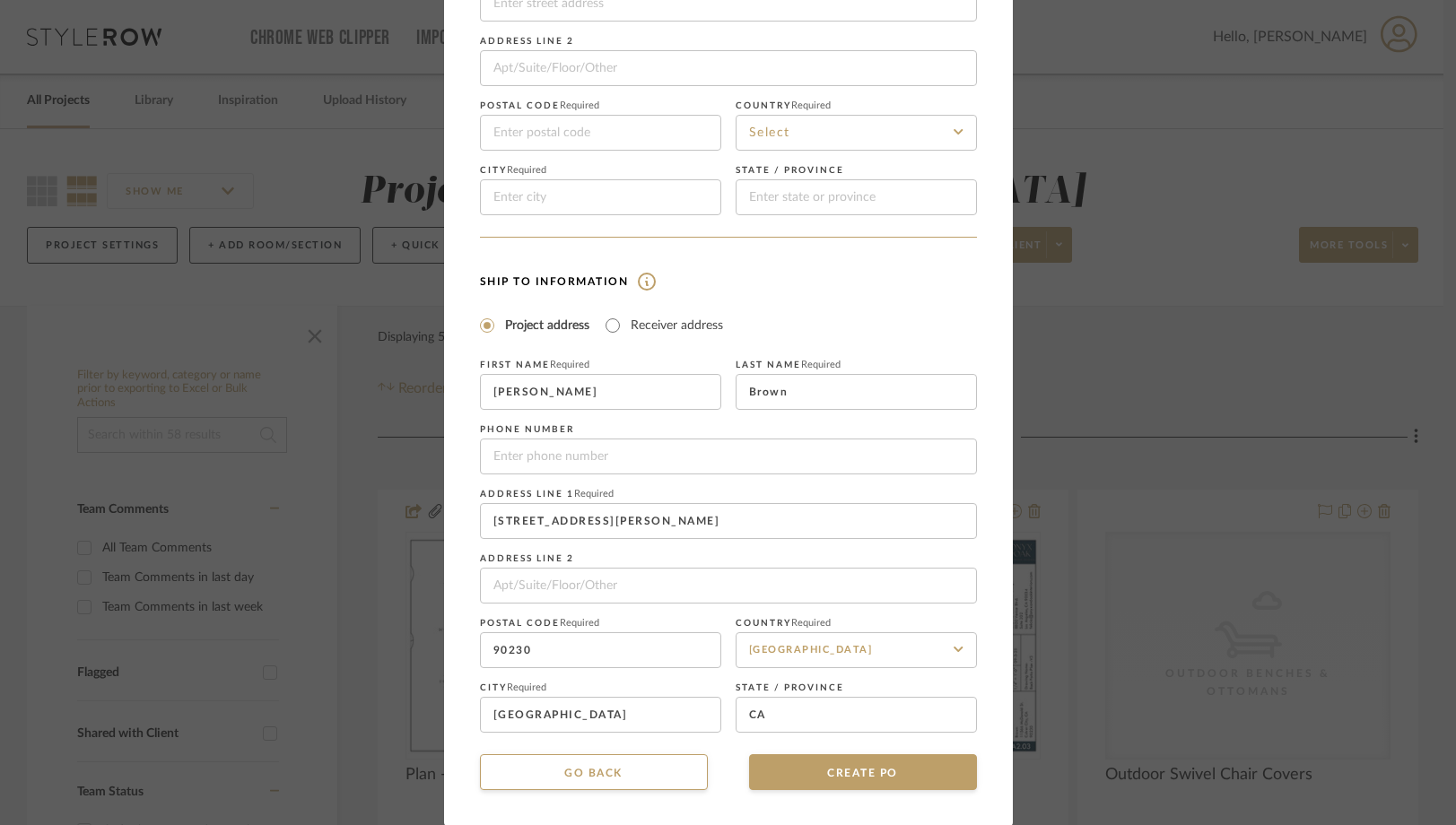
scroll to position [202, 0]
click at [593, 771] on button "Go back" at bounding box center [594, 772] width 228 height 36
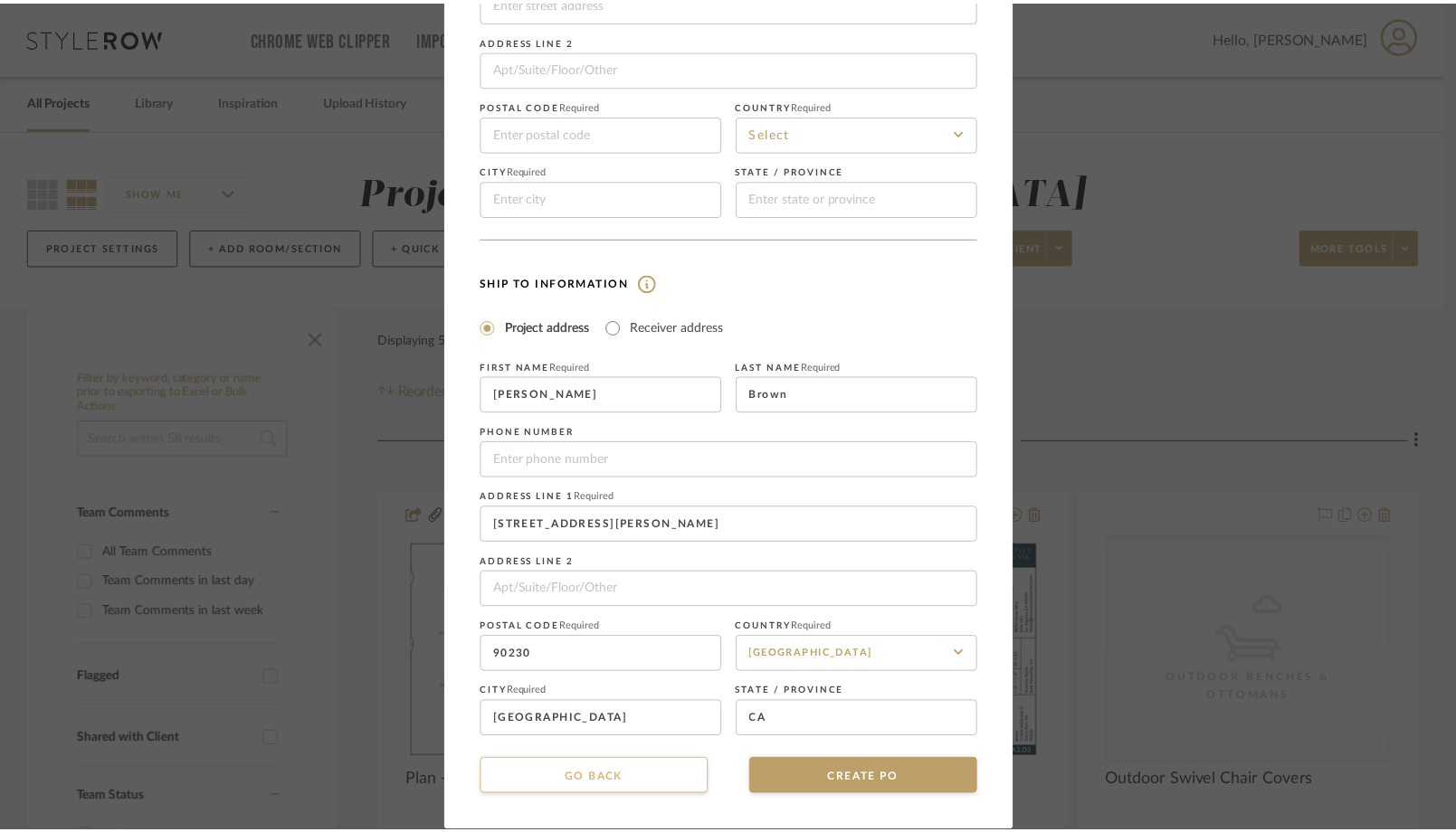
scroll to position [0, 0]
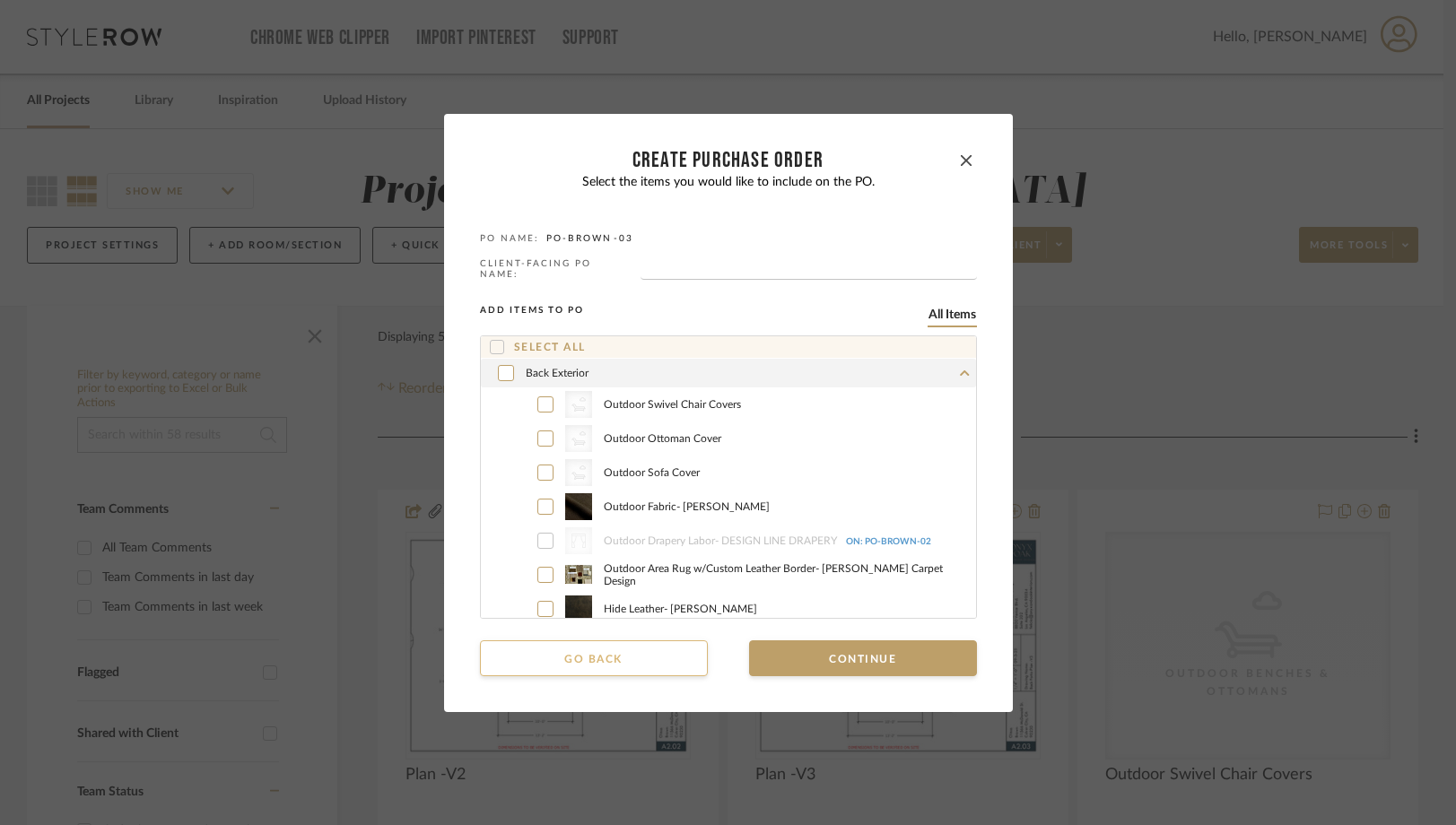
click at [592, 661] on button "Go back" at bounding box center [594, 659] width 228 height 36
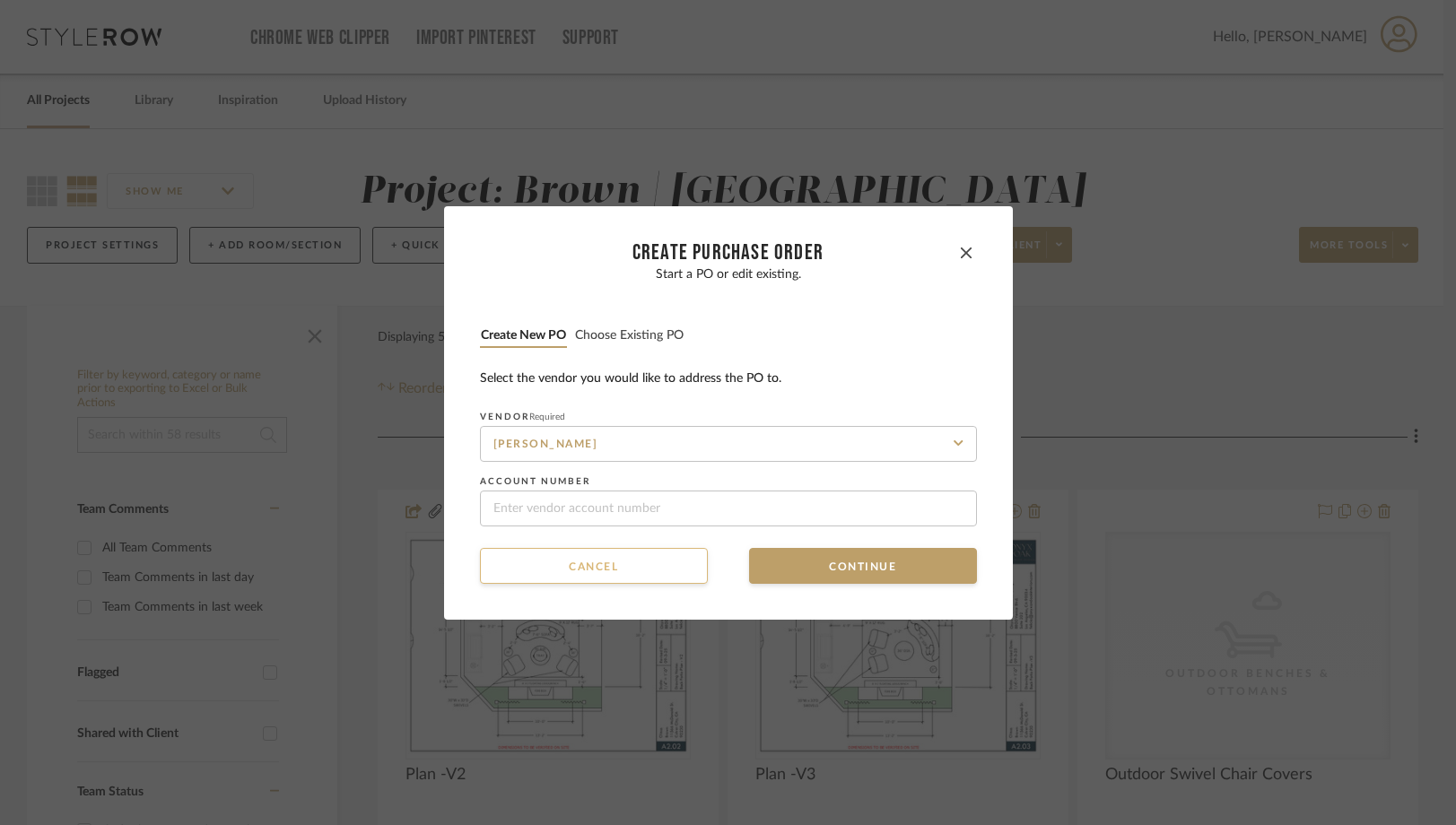
click at [599, 570] on button "Cancel" at bounding box center [594, 567] width 228 height 36
click at [595, 560] on button "Cancel" at bounding box center [594, 567] width 228 height 36
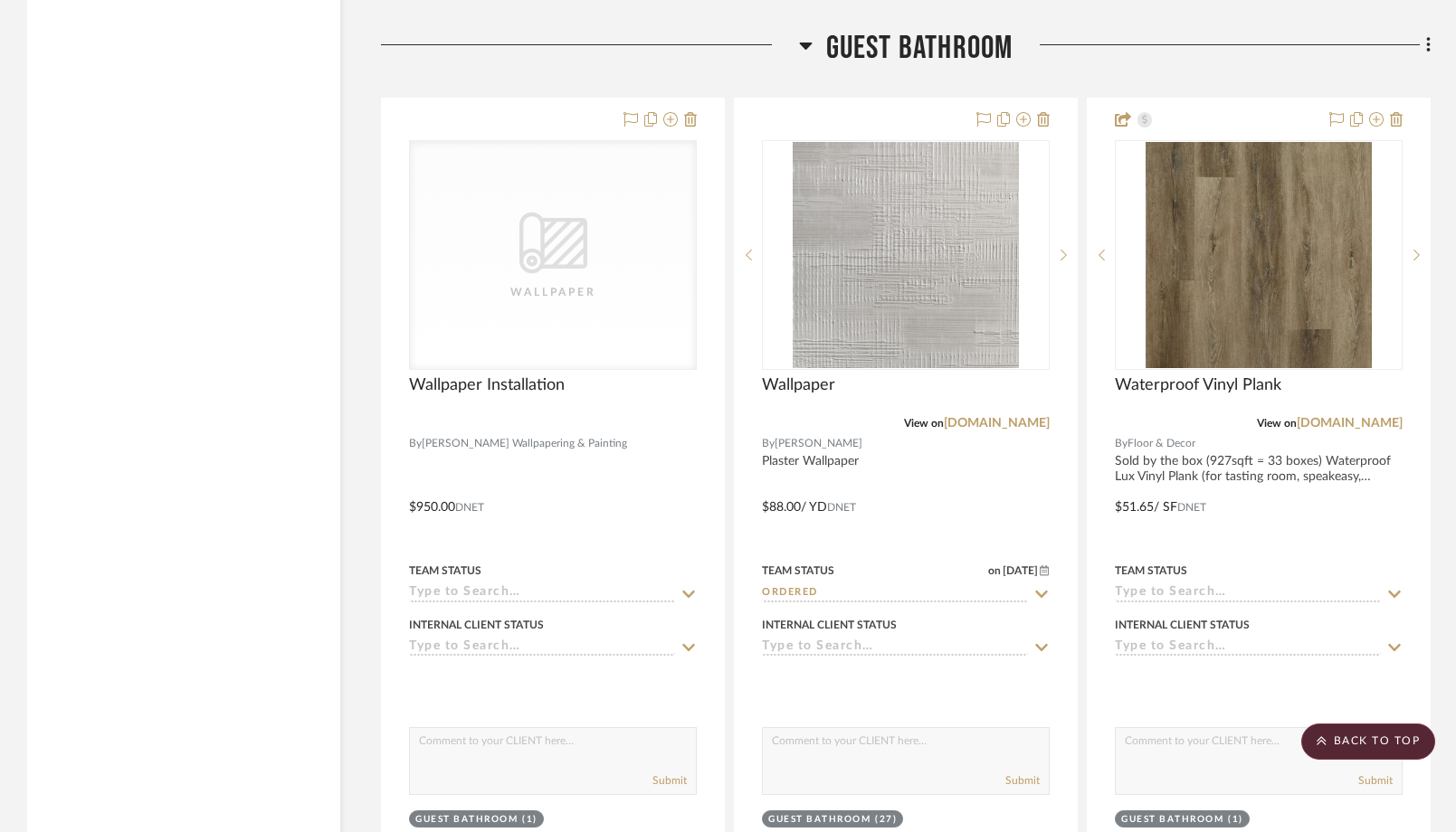
scroll to position [8272, 0]
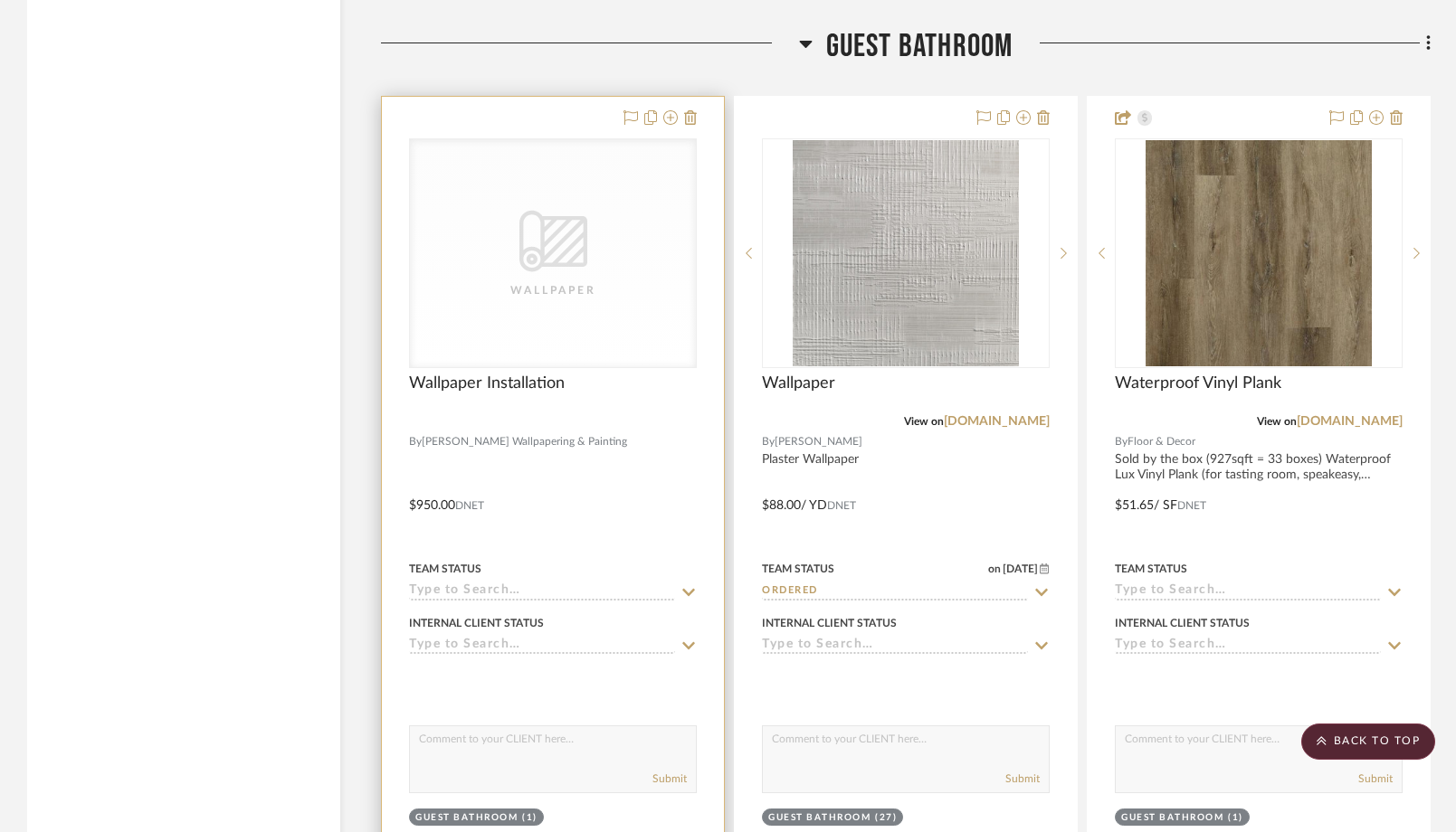
click at [556, 313] on div "CategoryIconWallcovering Created with Sketch. Wallpaper" at bounding box center [553, 253] width 286 height 228
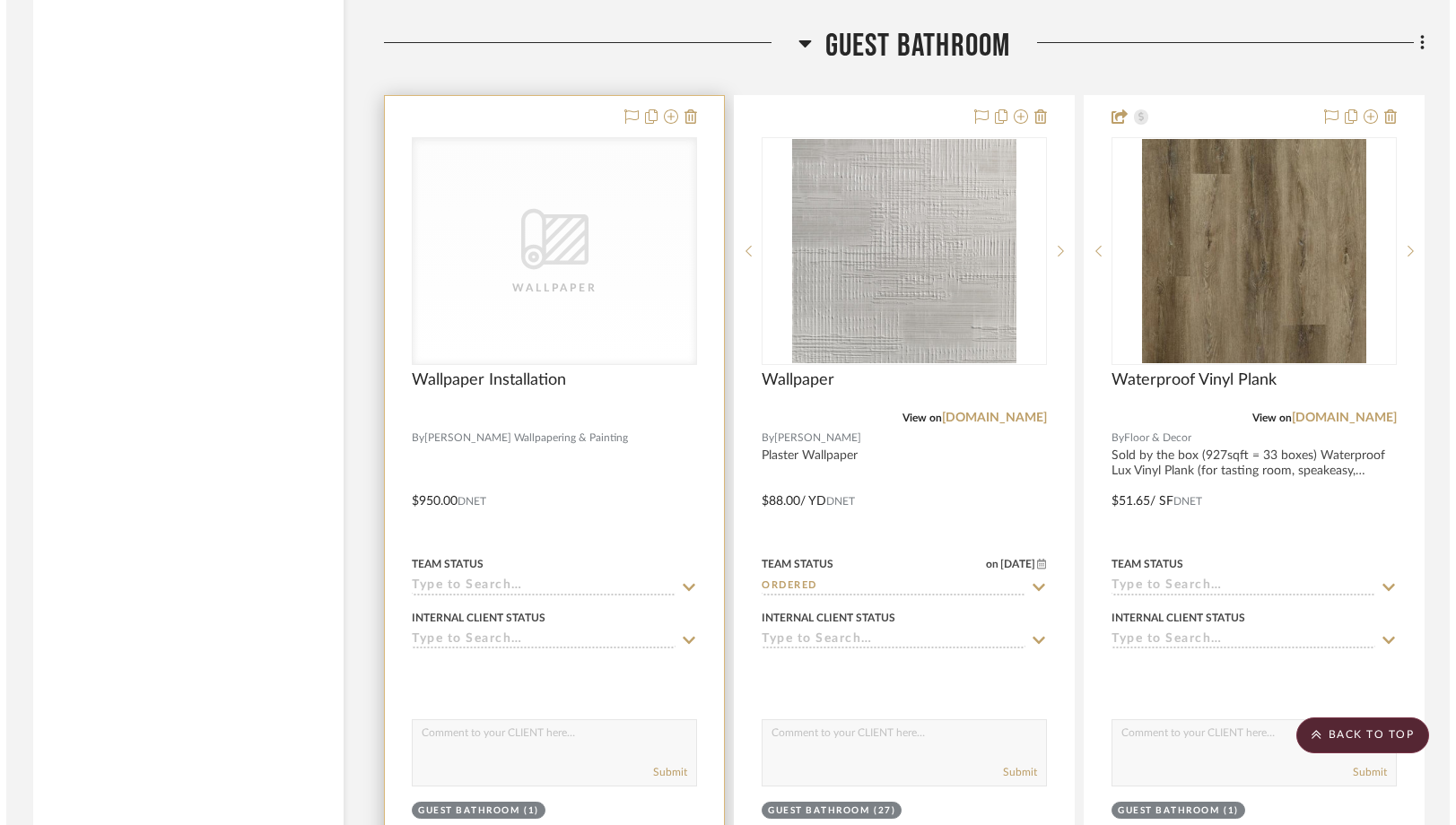
scroll to position [0, 0]
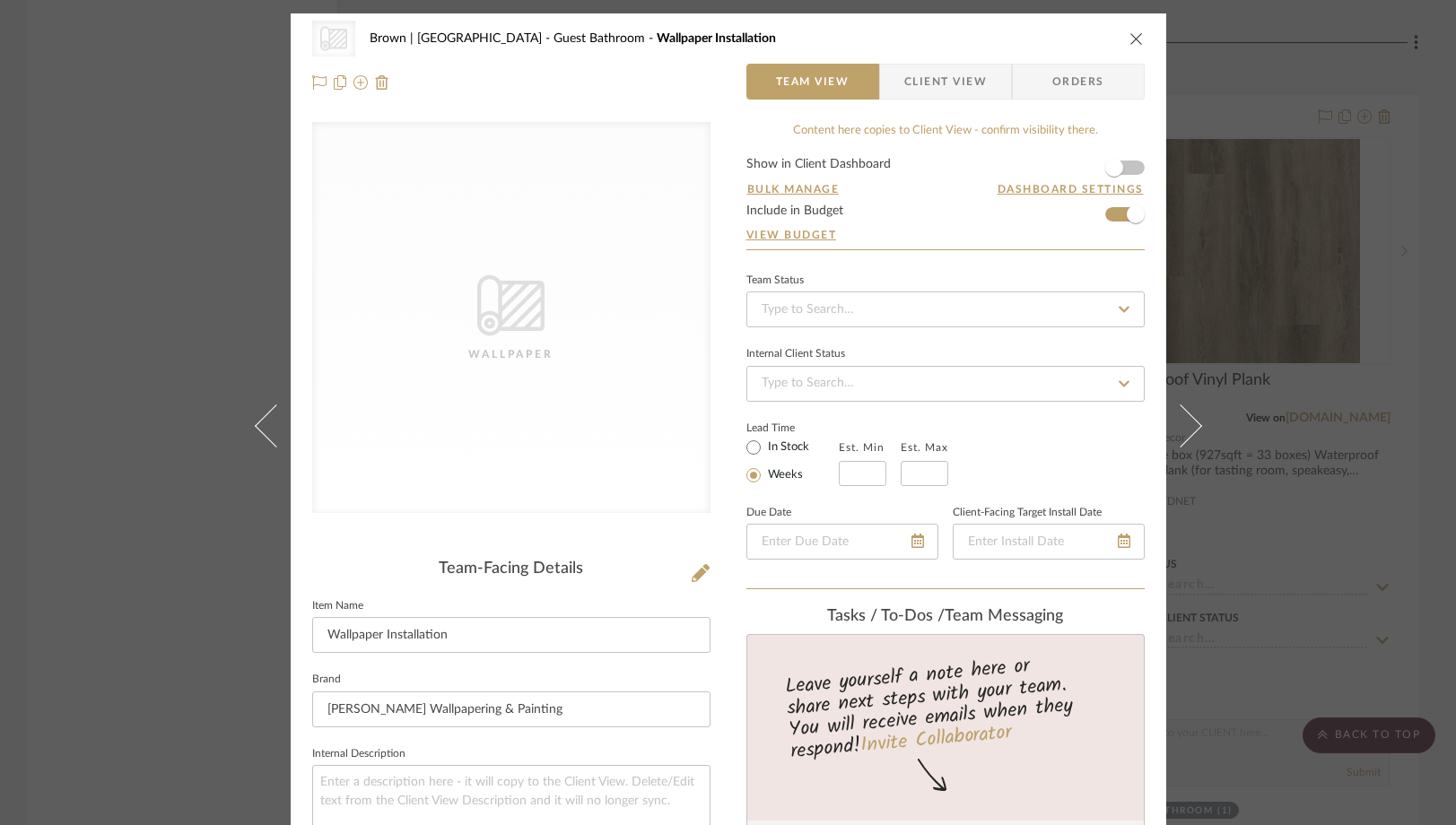
click at [1077, 79] on span "Orders" at bounding box center [1078, 81] width 91 height 36
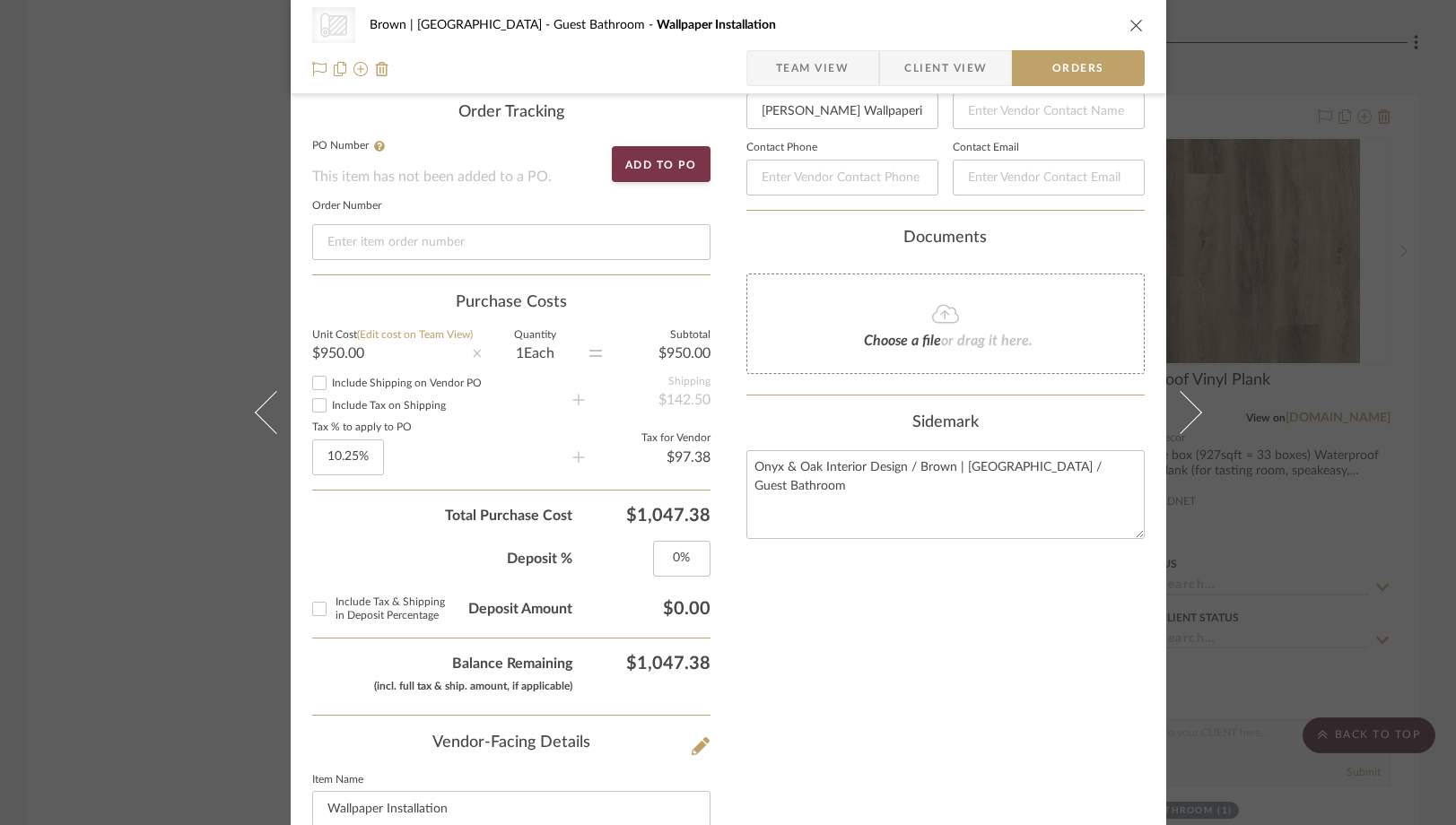
scroll to position [455, 0]
type input "10.25"
click at [355, 528] on span "Total Purchase Cost" at bounding box center [442, 517] width 260 height 22
type input "0%"
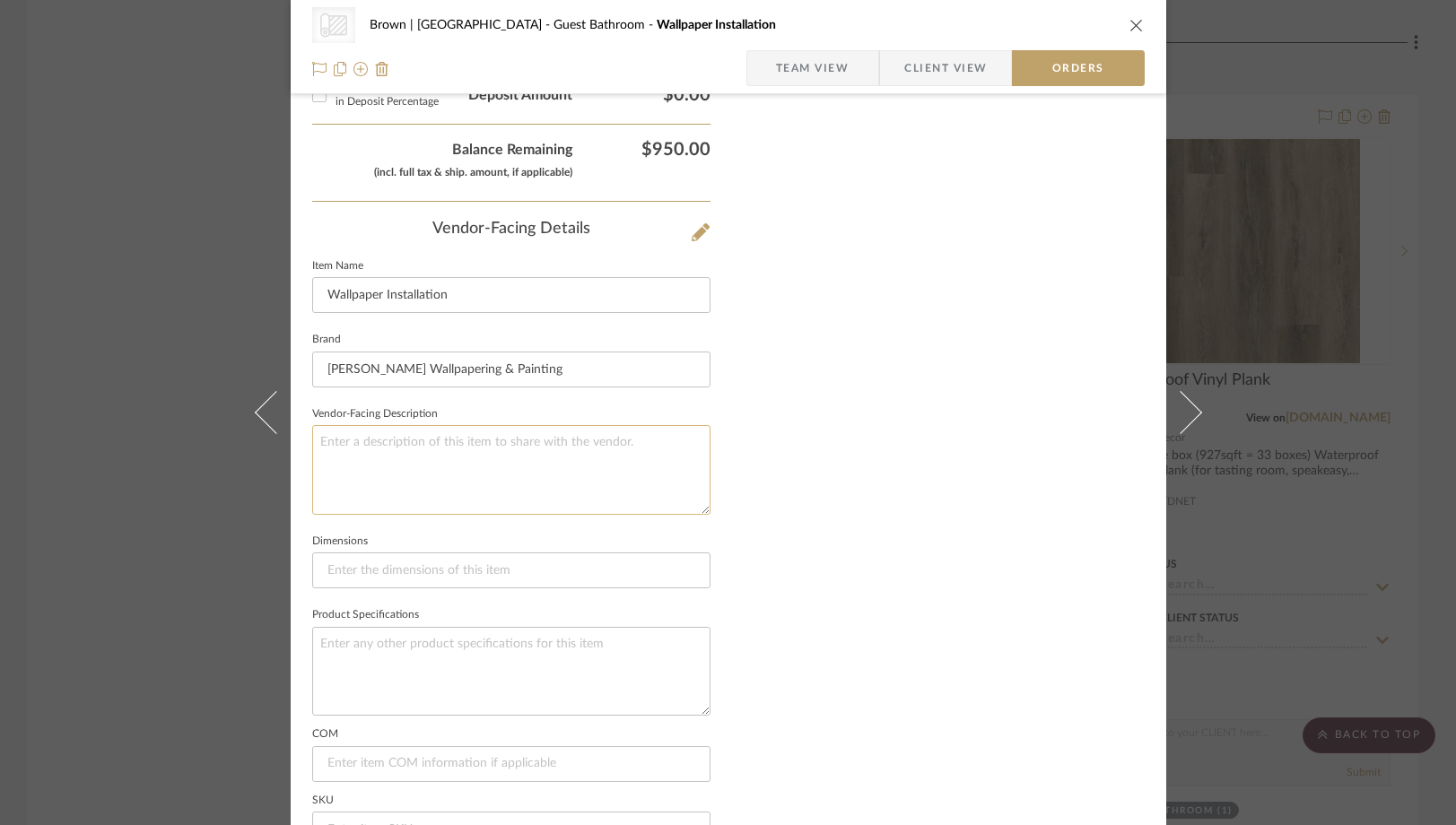
scroll to position [979, 0]
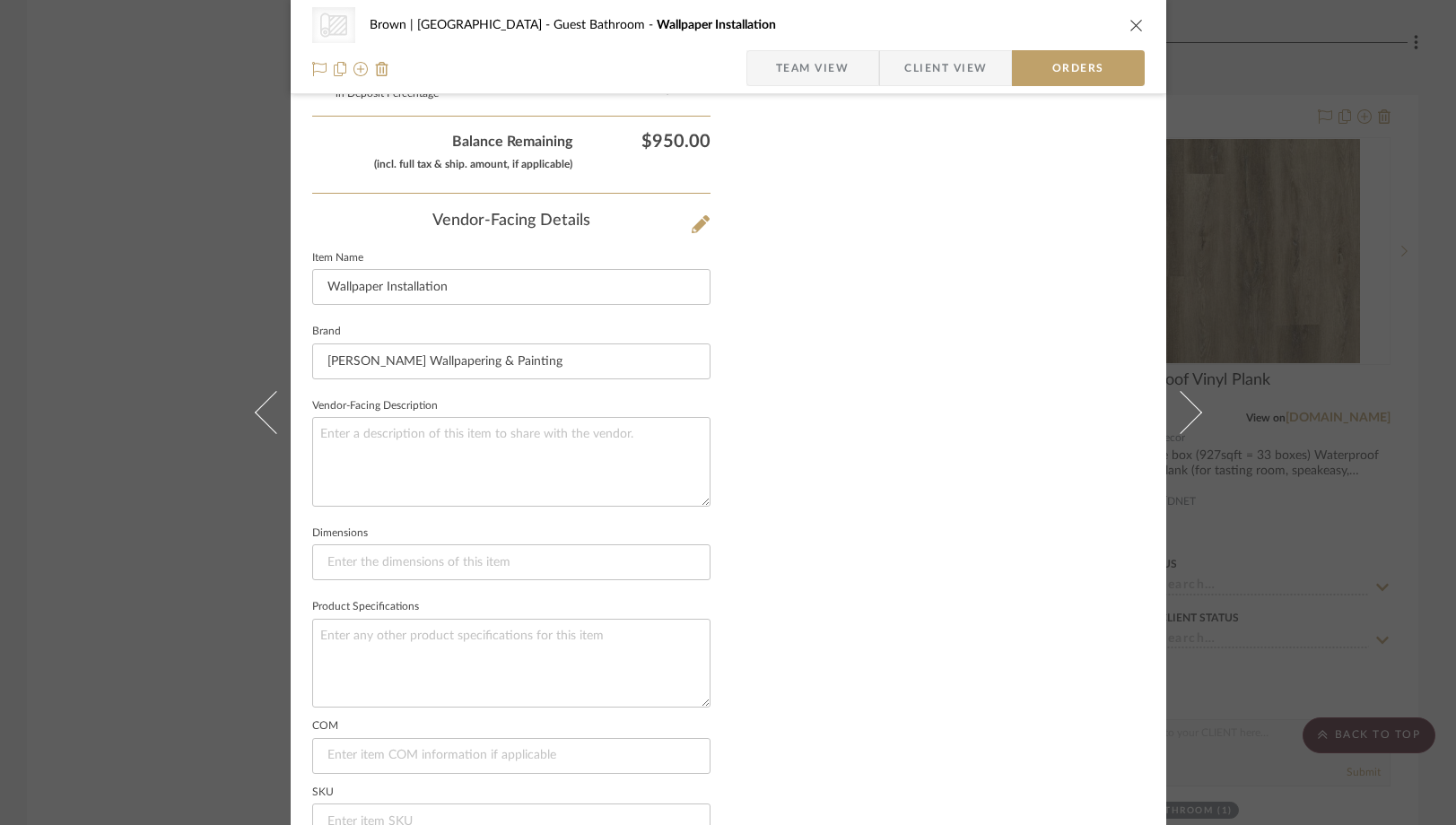
click at [169, 305] on div "CategoryIconWallcovering Created with Sketch. Wallpaper Brown | Culver City Gue…" at bounding box center [728, 412] width 1456 height 825
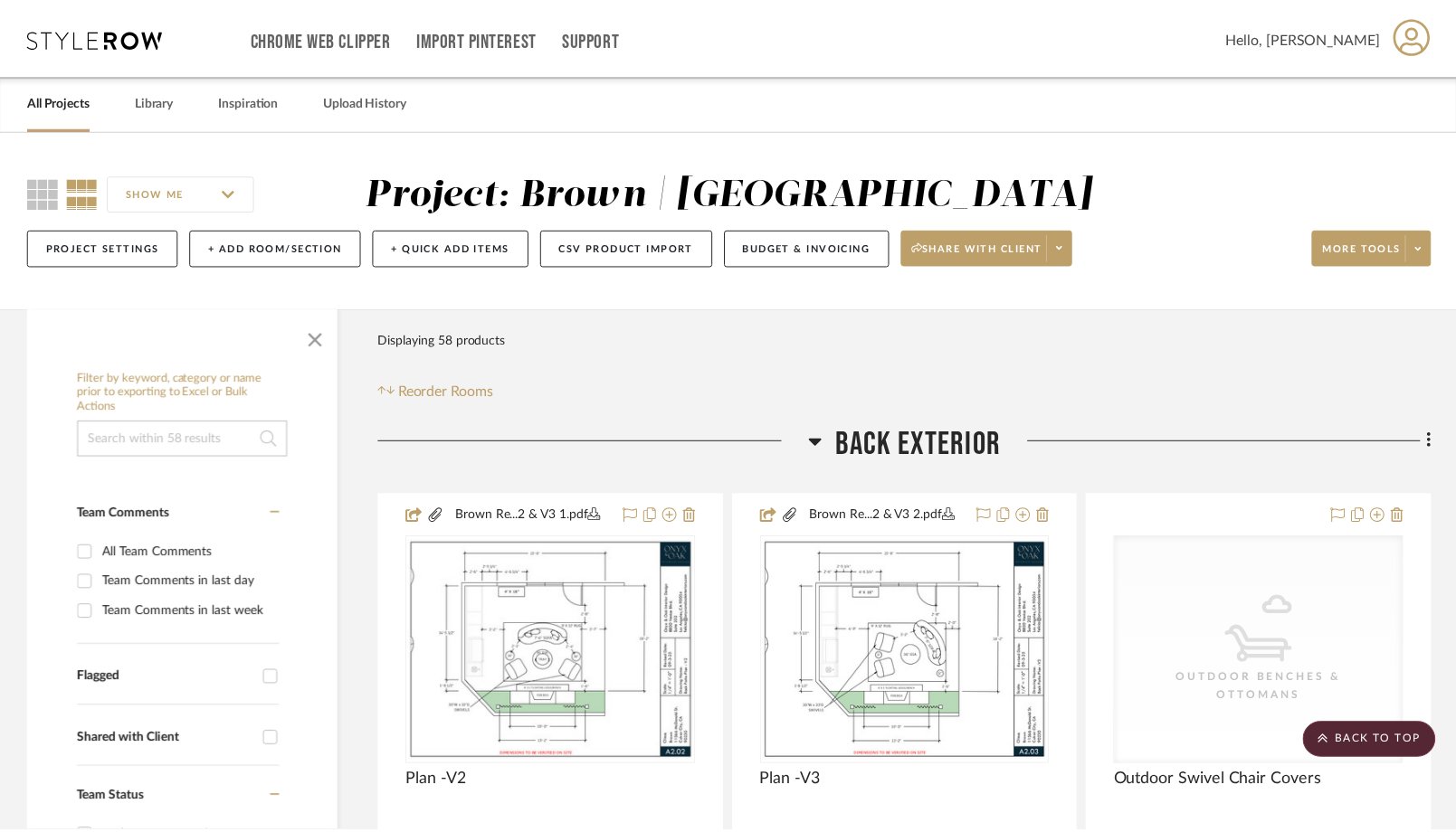
scroll to position [8272, 0]
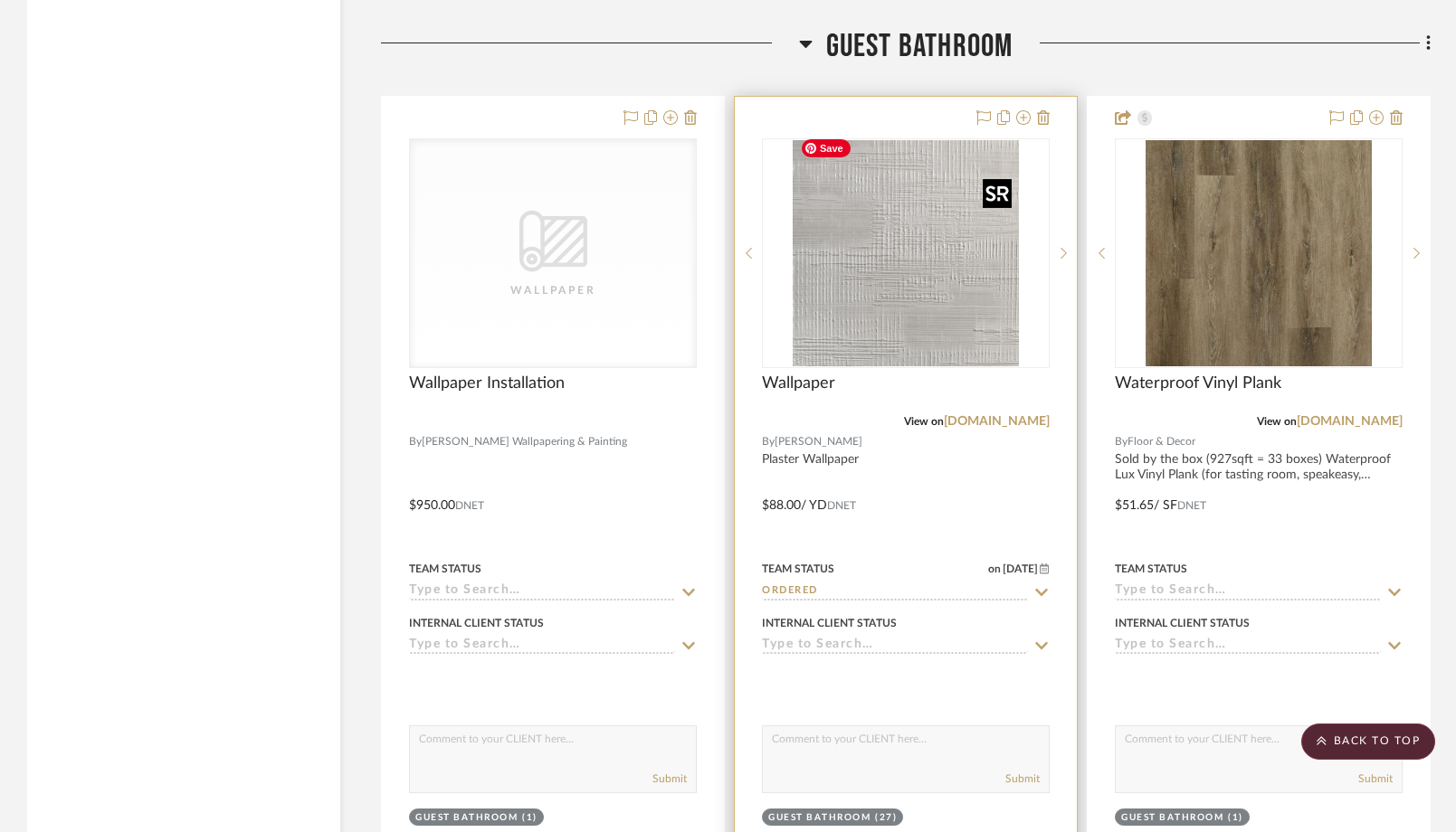
click at [0, 0] on img at bounding box center [0, 0] width 0 height 0
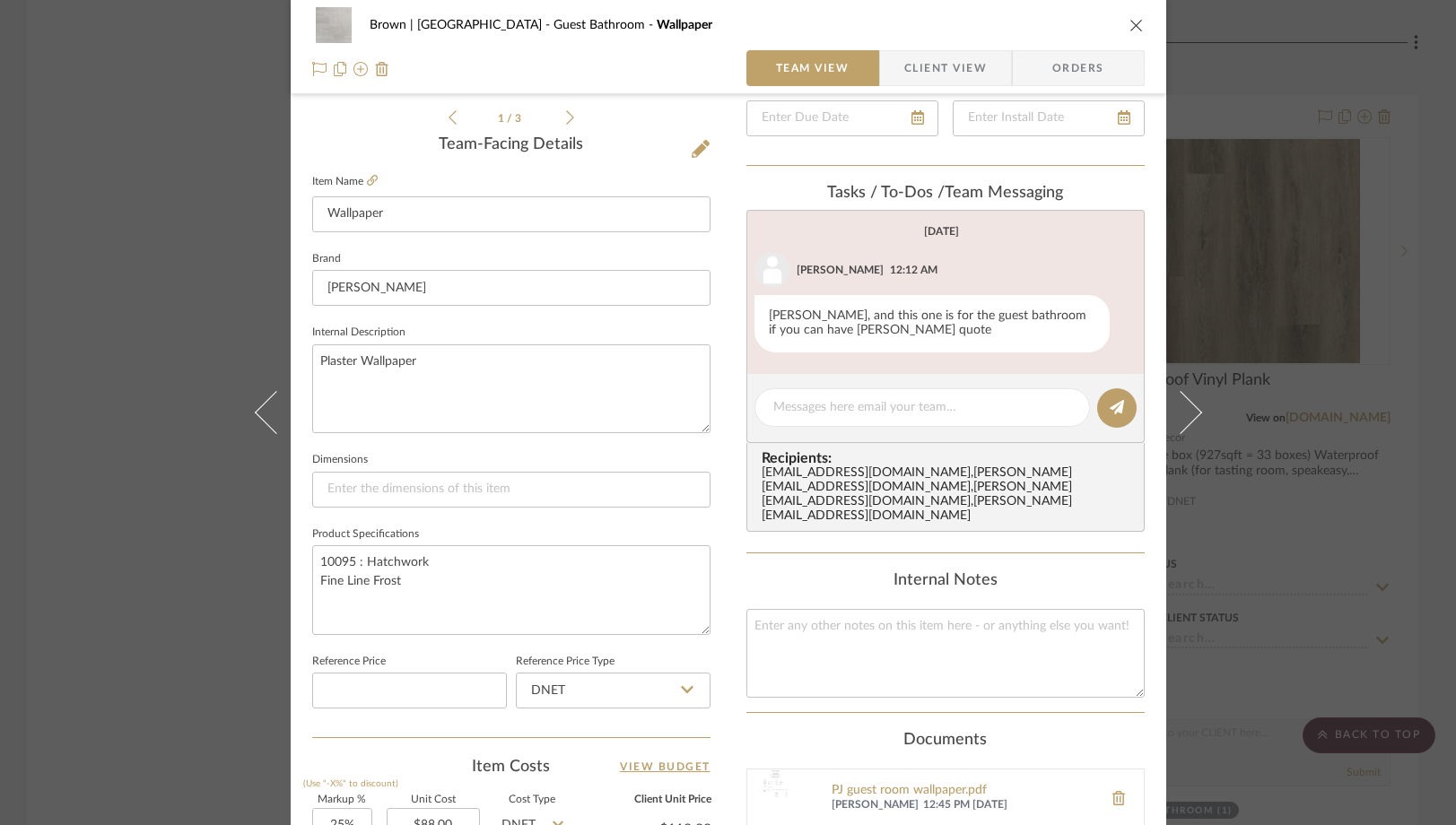
scroll to position [427, 0]
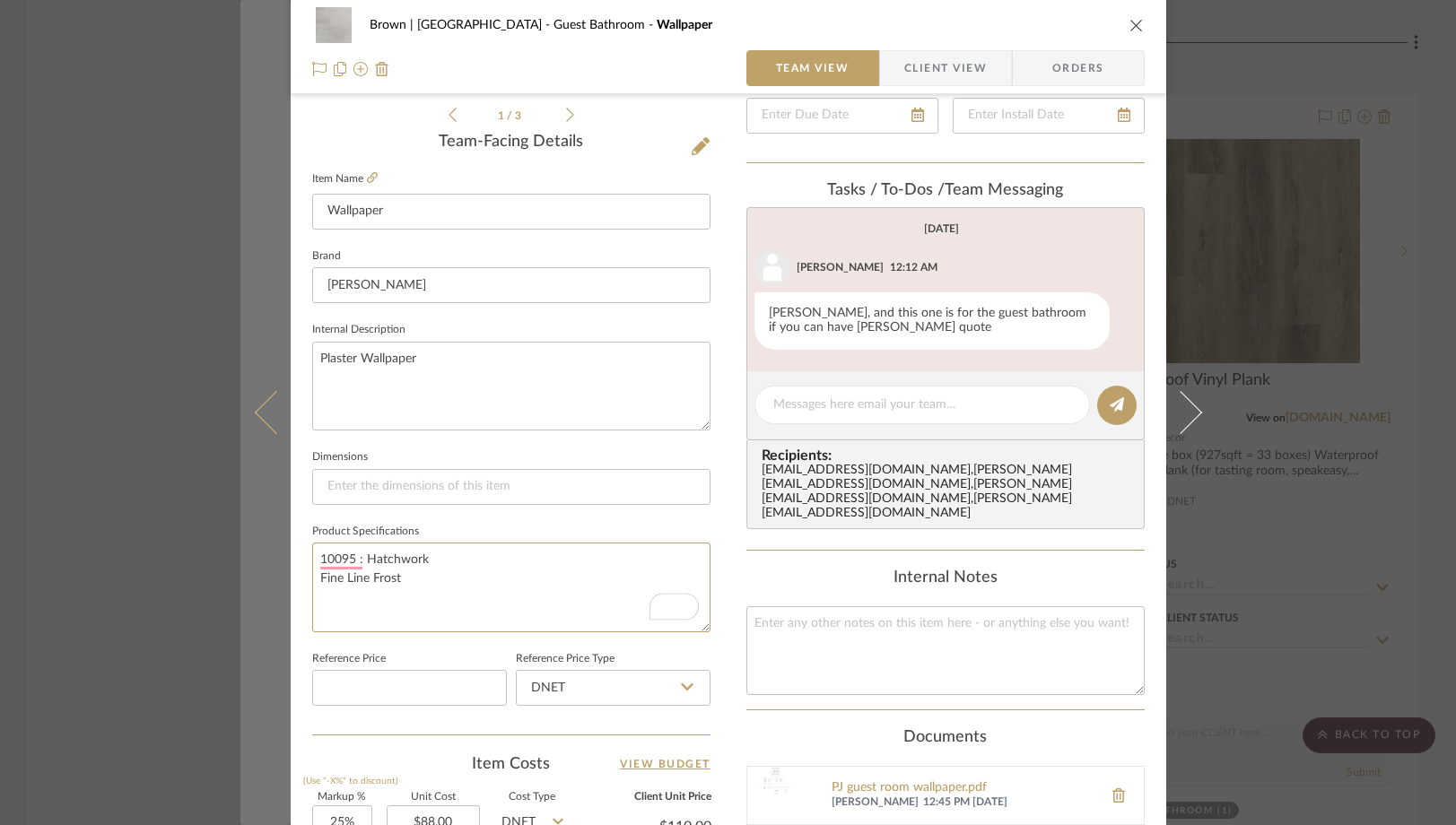
drag, startPoint x: 431, startPoint y: 569, endPoint x: 278, endPoint y: 530, distance: 157.9
click at [278, 530] on mat-dialog-content "Brown | Culver City Guest Bathroom Wallpaper Team View Client View Orders 1 / 3…" at bounding box center [728, 414] width 976 height 1656
click at [260, 400] on icon at bounding box center [276, 413] width 43 height 43
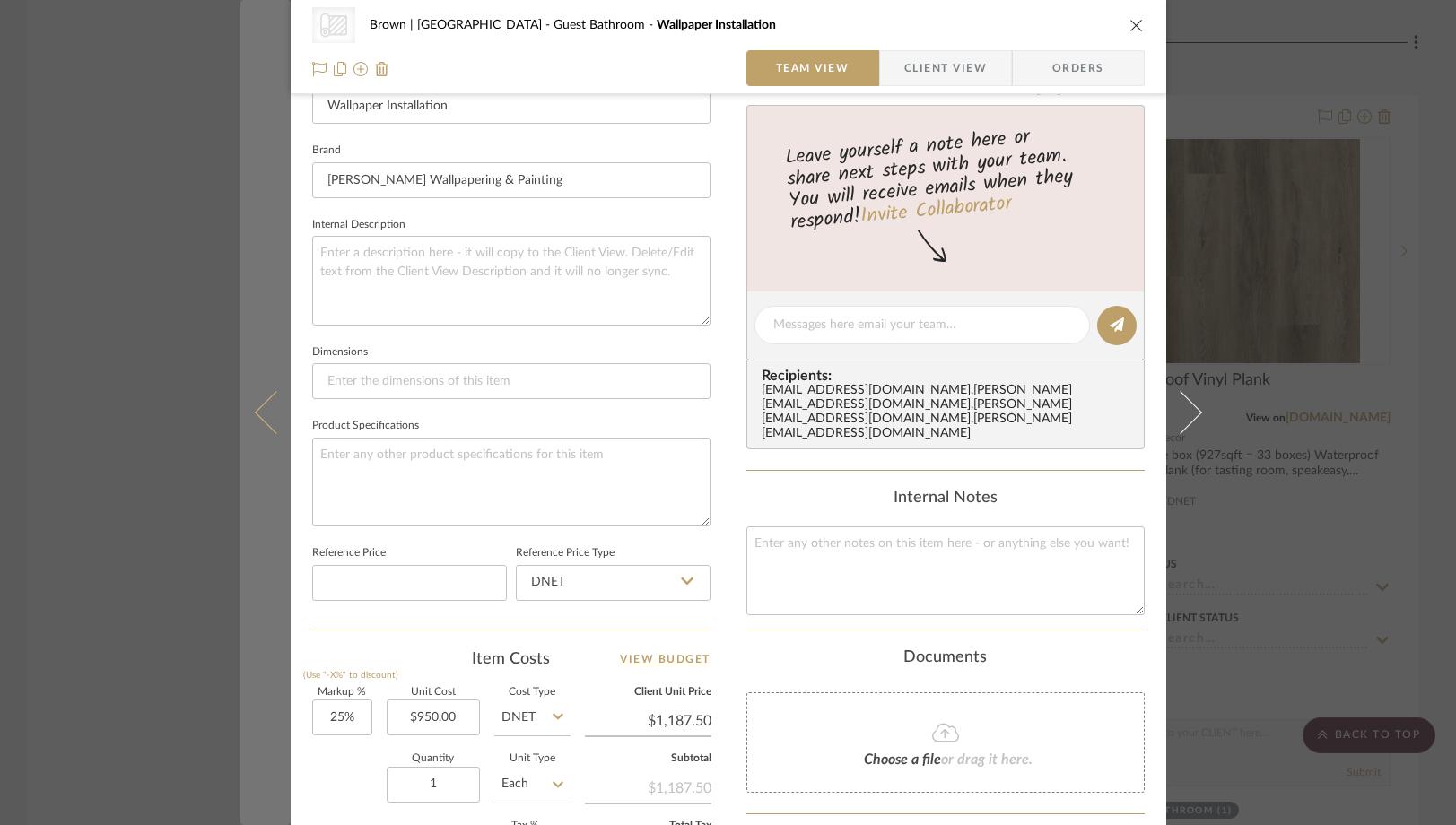
scroll to position [506, 0]
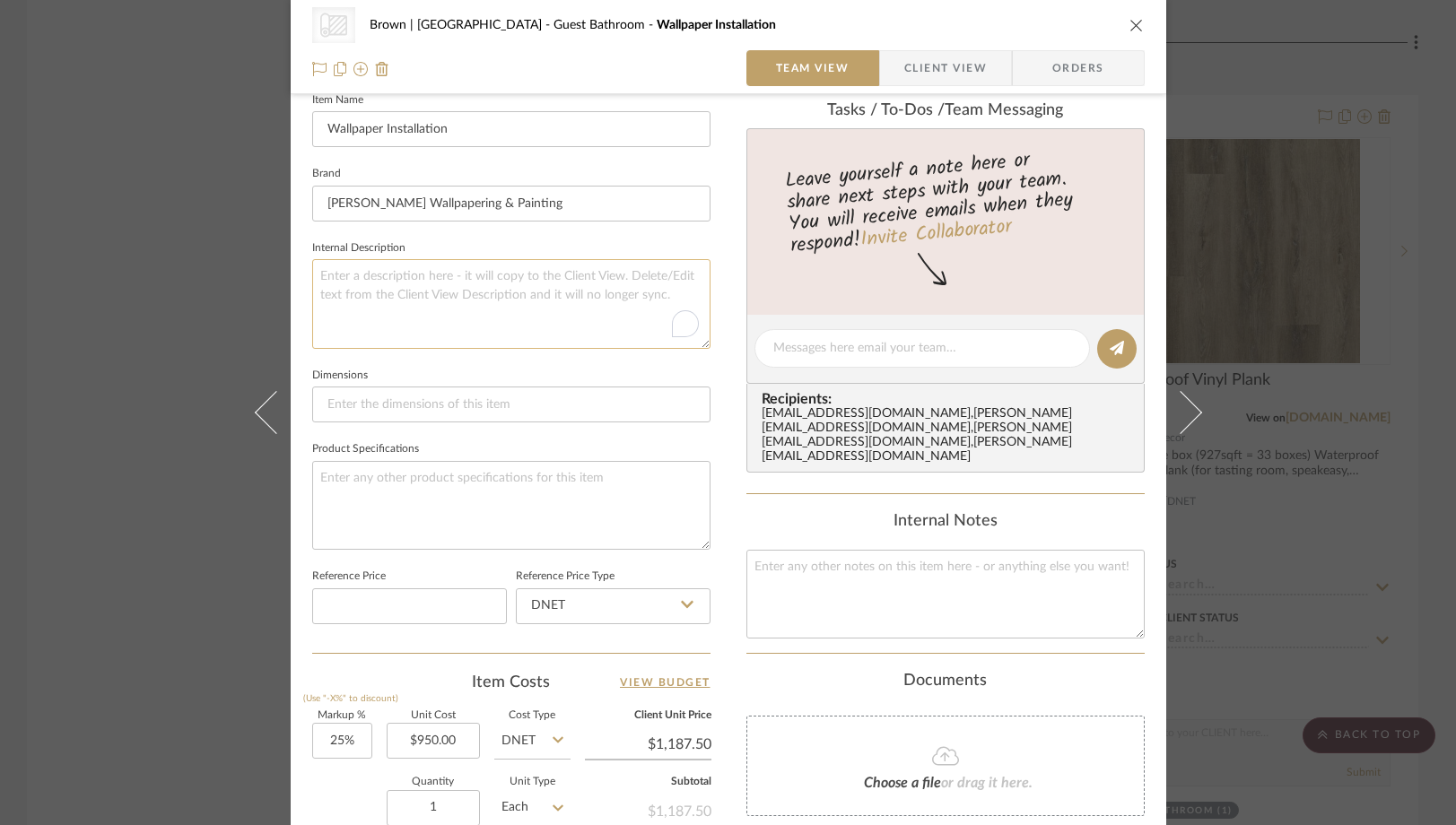
click at [432, 305] on textarea "To enrich screen reader interactions, please activate Accessibility in Grammarl…" at bounding box center [511, 304] width 399 height 89
paste textarea "10095 : Hatchwork Fine Line Frost"
click at [494, 282] on textarea "Philip Jeffries Plaster Wallpaepr: 10095 : Hatchwork Fine Line Frost" at bounding box center [511, 304] width 399 height 89
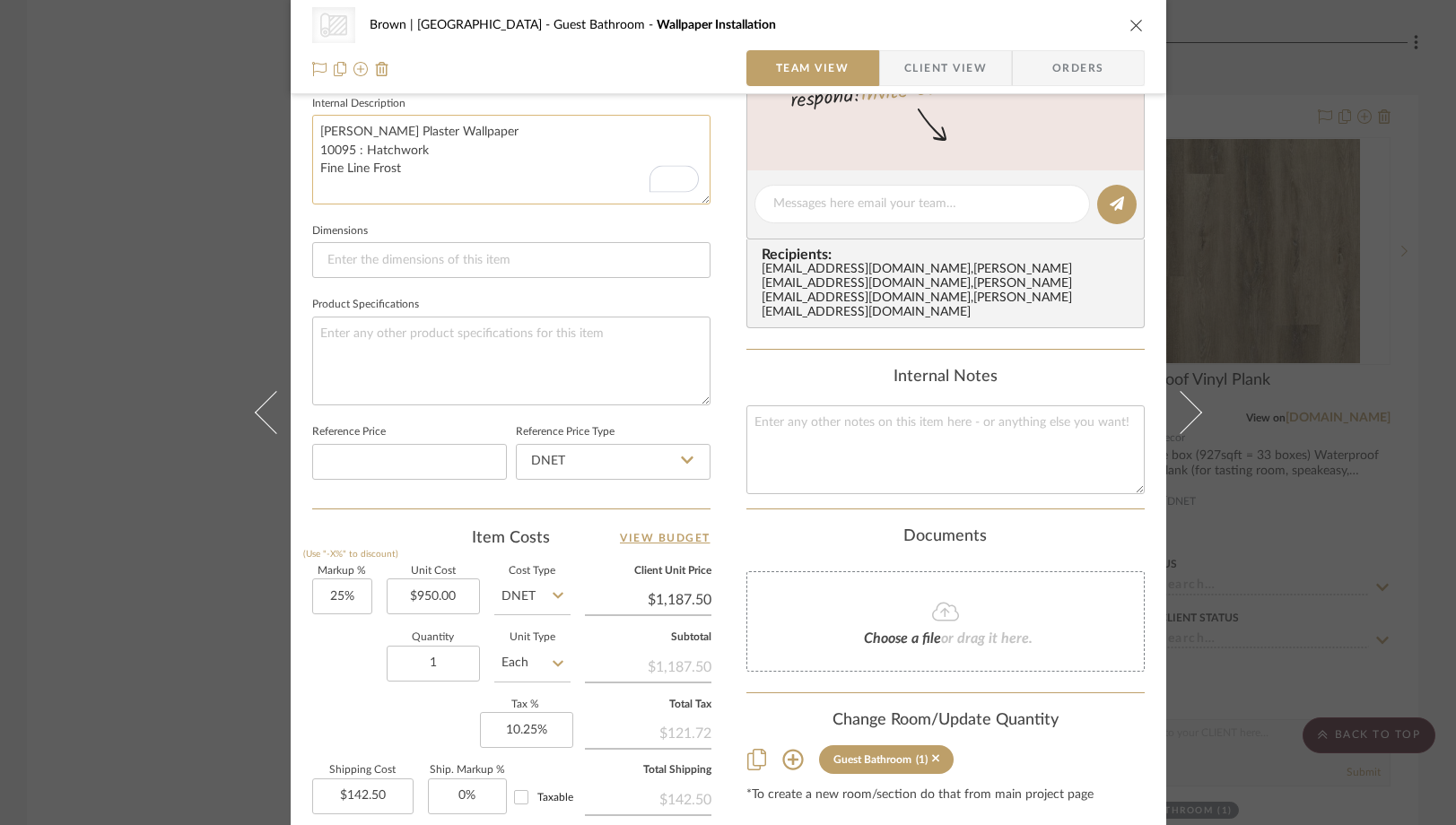
scroll to position [628, 0]
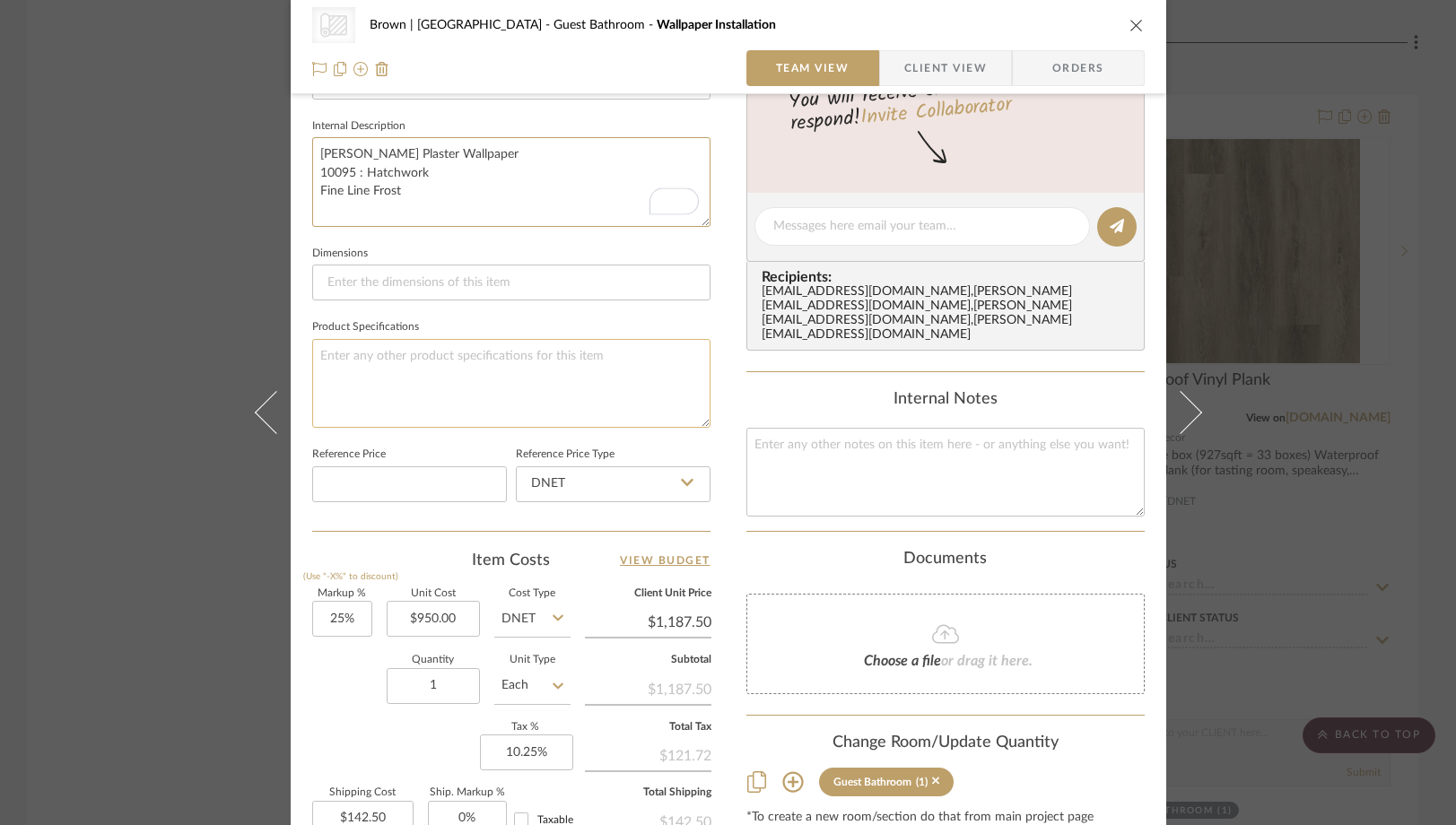
type textarea "Philip Jeffries Plaster Wallpaper 10095 : Hatchwork Fine Line Frost"
click at [484, 361] on textarea at bounding box center [511, 383] width 399 height 89
type textarea "Wallpaper all bathroom walls."
drag, startPoint x: 386, startPoint y: 356, endPoint x: 371, endPoint y: 358, distance: 15.1
click at [371, 358] on textarea "Wallpaper all bathroom walls." at bounding box center [511, 383] width 399 height 89
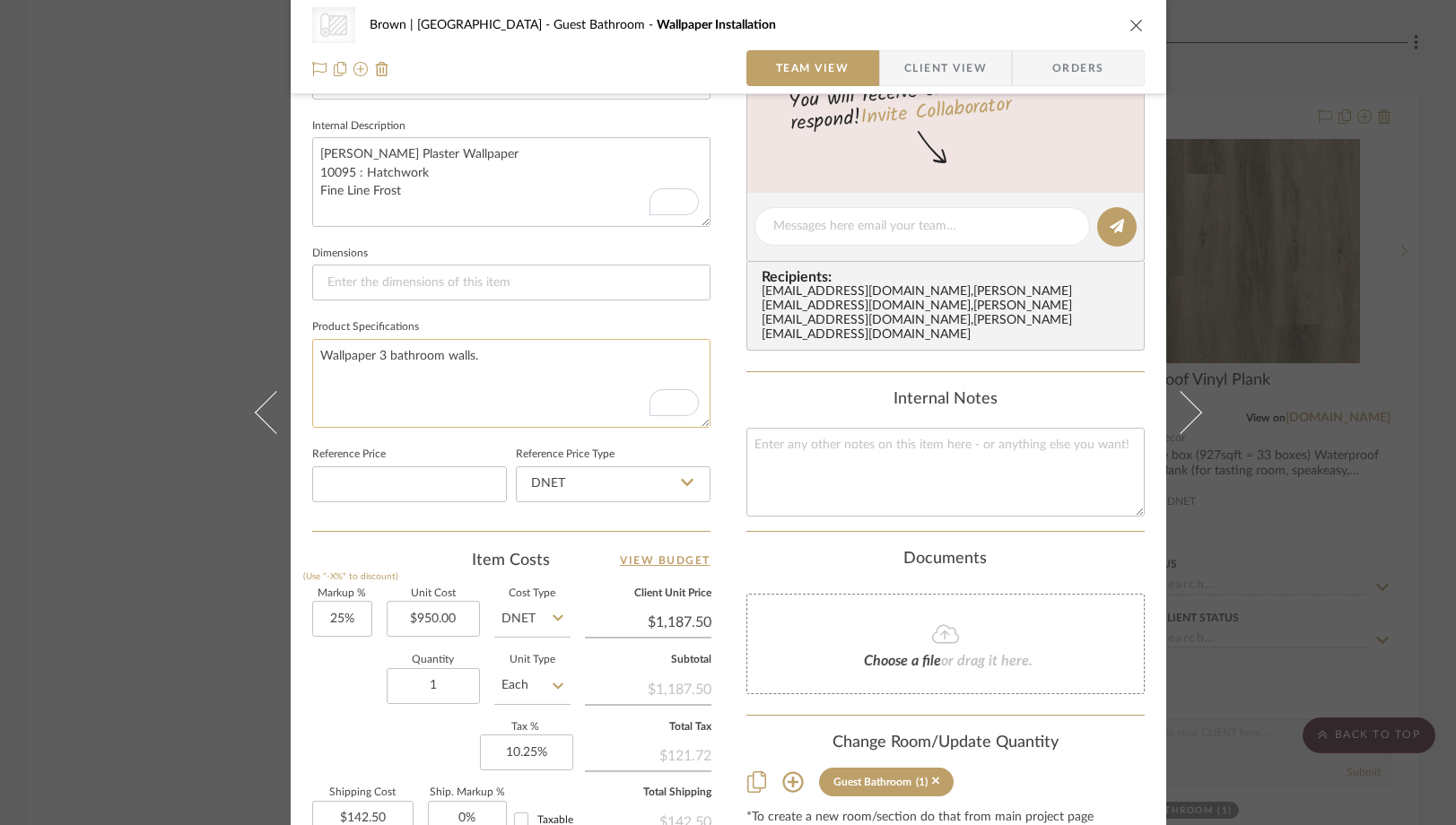
click at [494, 353] on textarea "Wallpaper 3 bathroom walls." at bounding box center [511, 383] width 399 height 89
click at [493, 392] on textarea "Wallpaper 3 bathroom walls" at bounding box center [511, 383] width 399 height 89
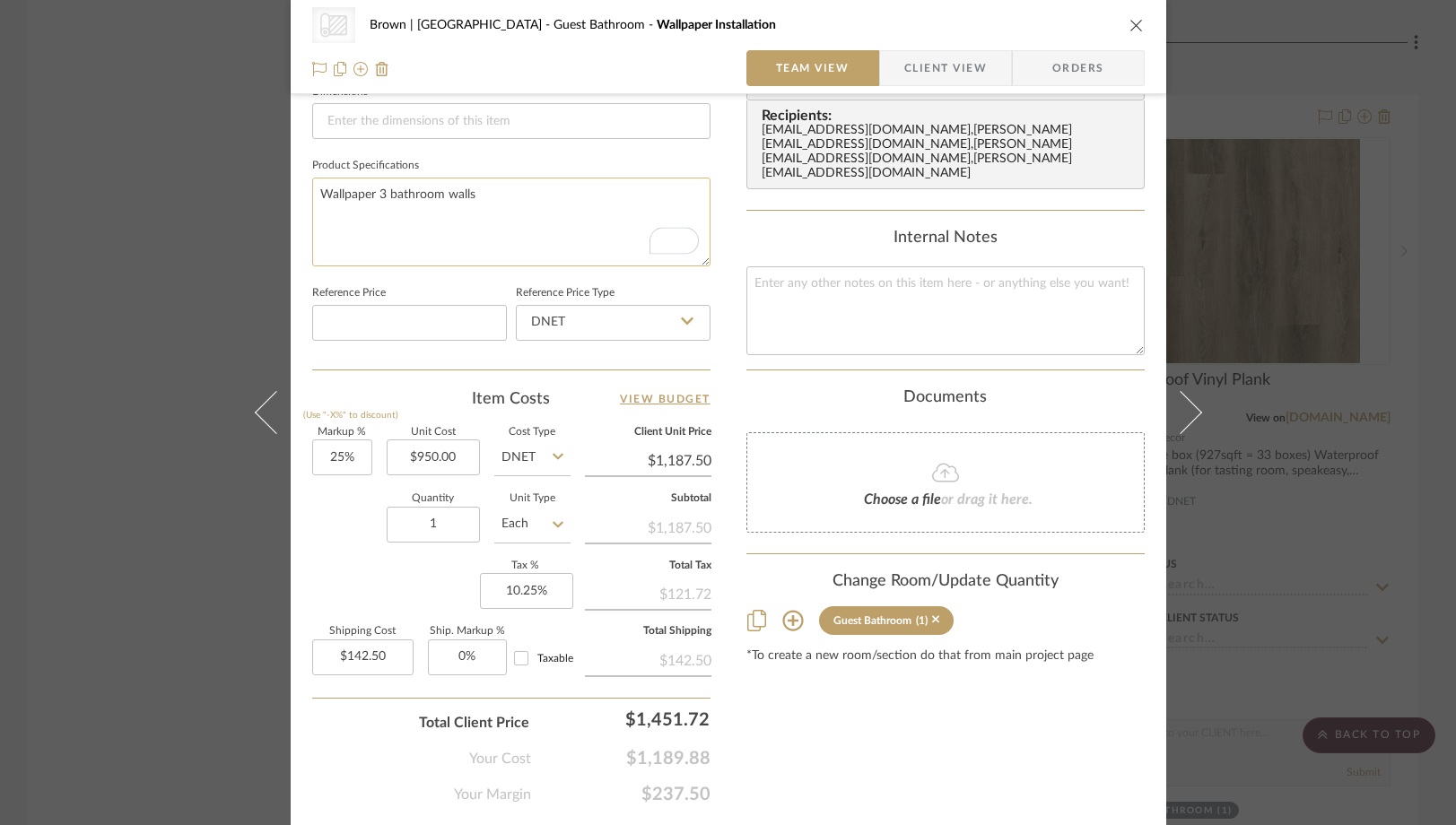
scroll to position [839, 0]
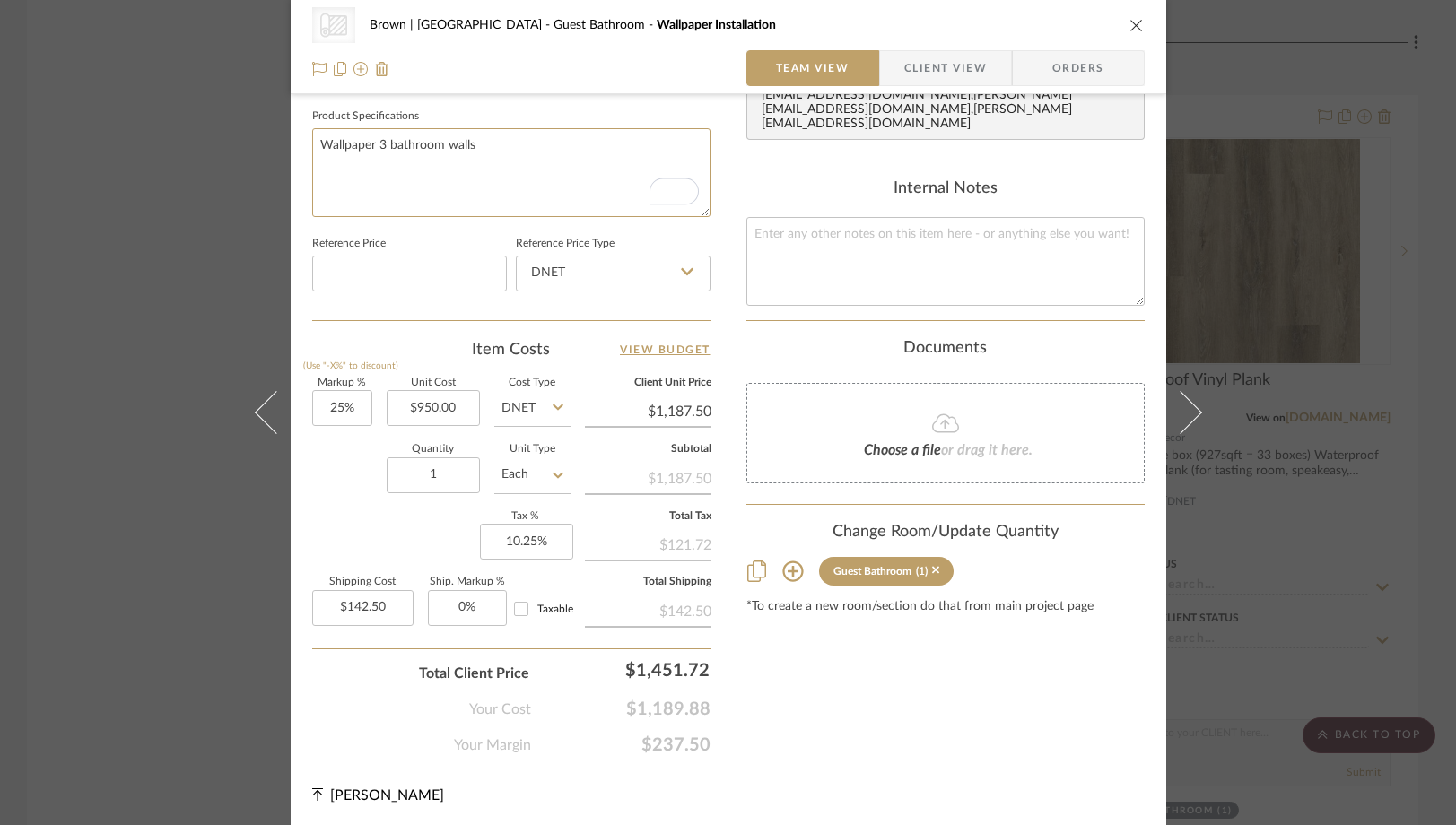
type textarea "Wallpaper 3 bathroom walls"
click at [352, 548] on div "Markup % (Use "-X%" to discount) 25% Unit Cost $950.00 Cost Type DNET Client Un…" at bounding box center [511, 510] width 399 height 262
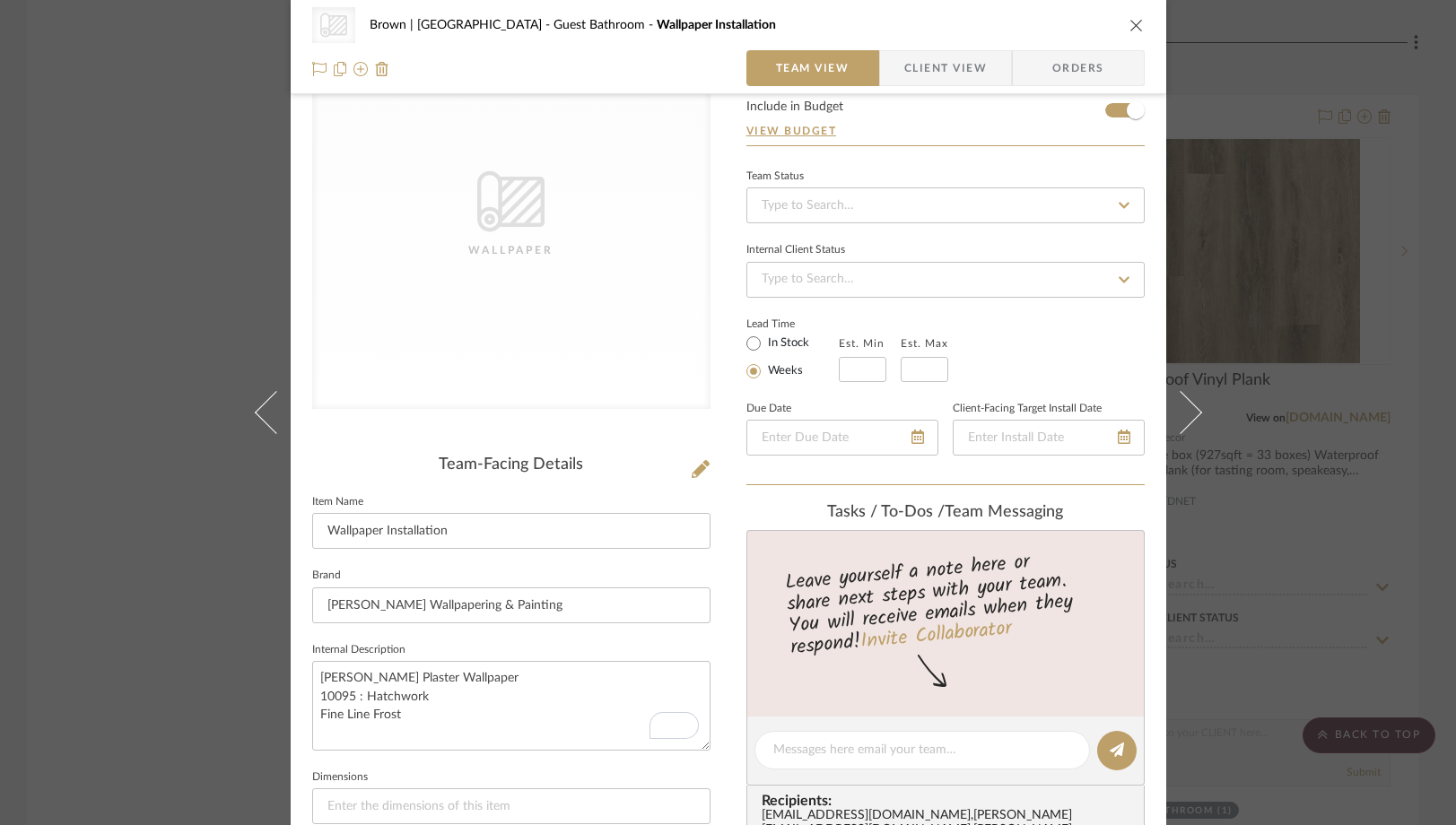
scroll to position [129, 0]
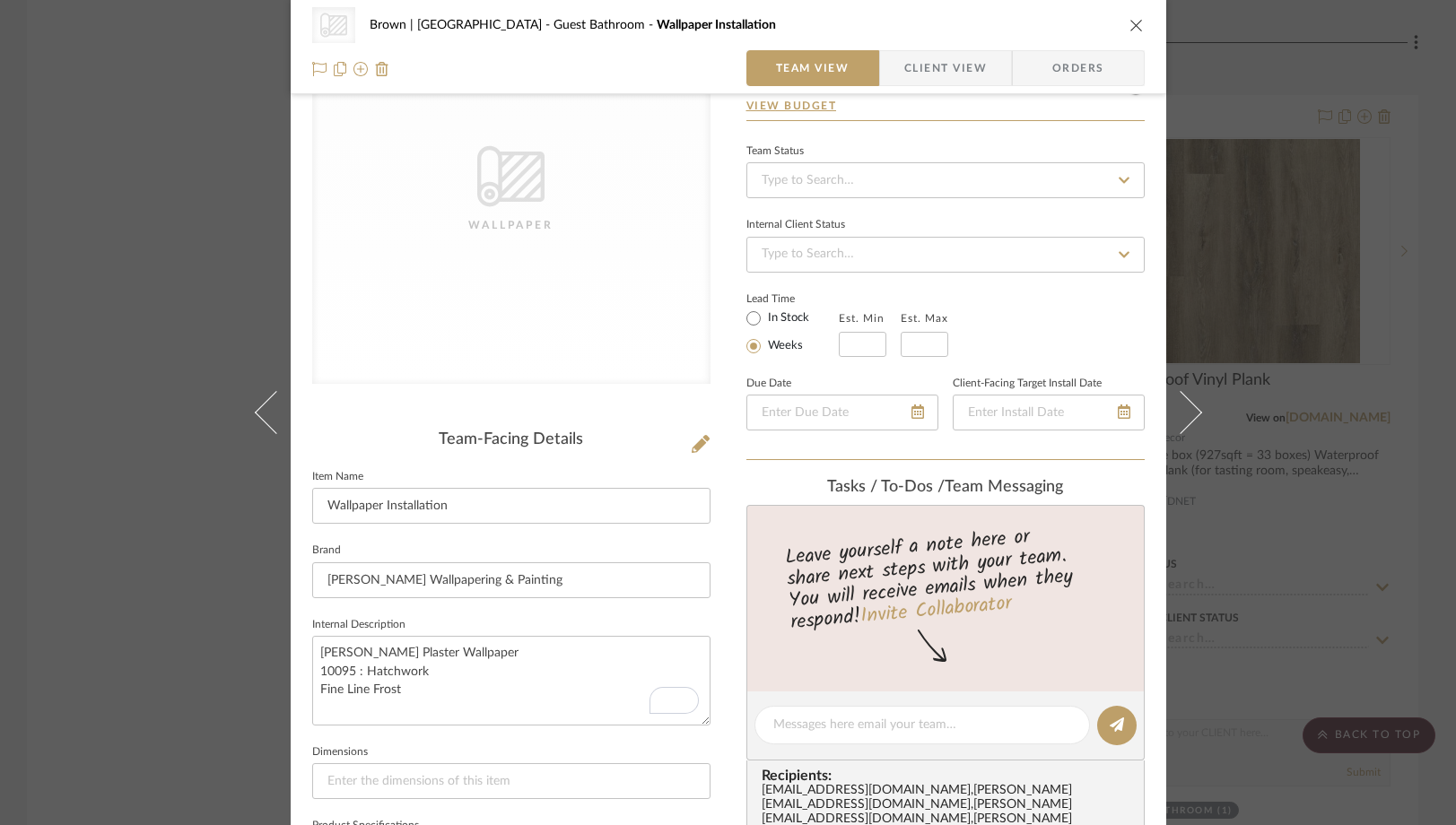
click at [183, 308] on div "CategoryIconWallcovering Created with Sketch. Wallpaper Brown | Culver City Gue…" at bounding box center [728, 412] width 1456 height 825
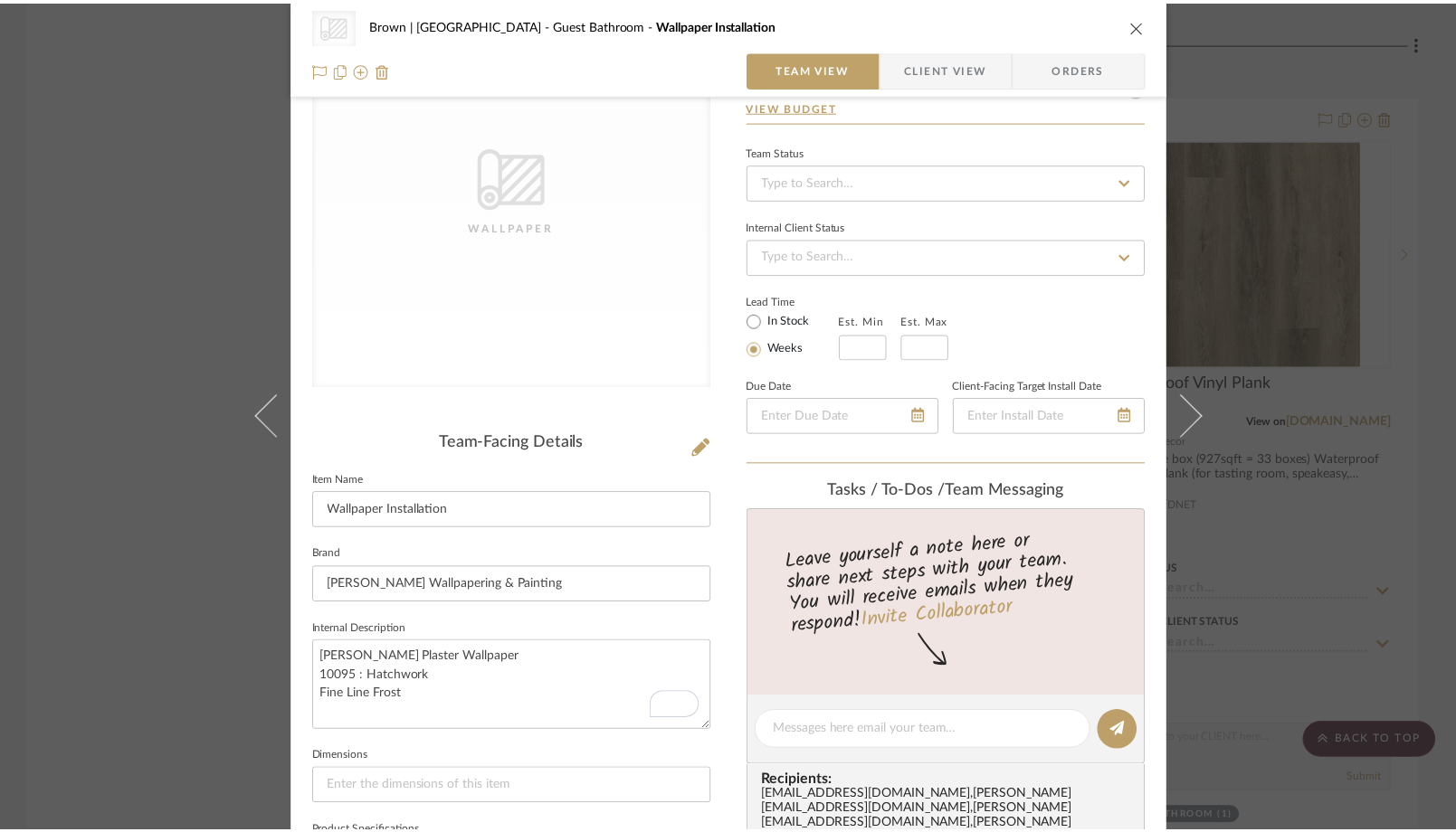
scroll to position [8272, 0]
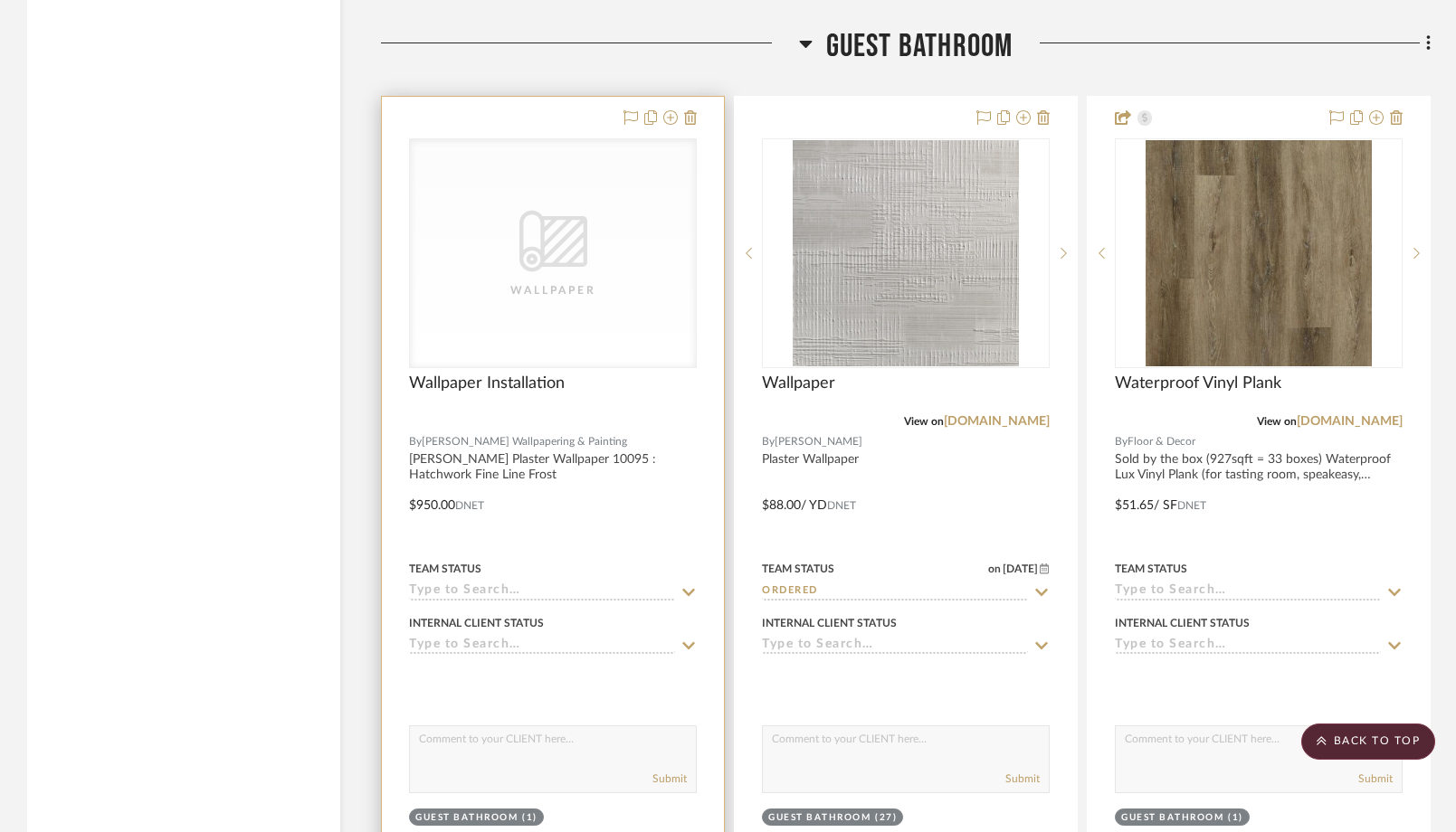
click at [590, 255] on div "CategoryIconWallcovering Created with Sketch. Wallpaper" at bounding box center [553, 253] width 286 height 228
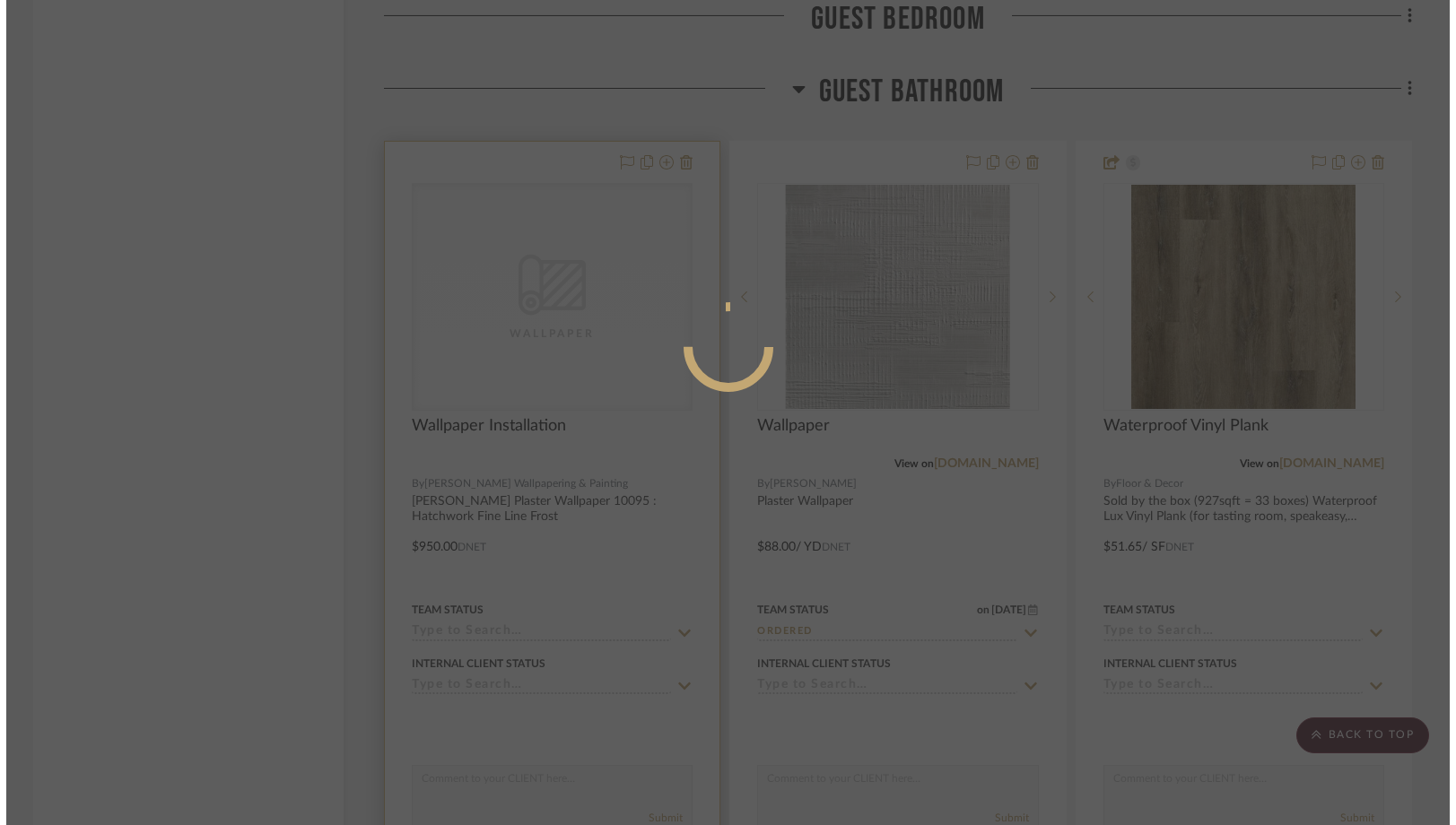
scroll to position [0, 0]
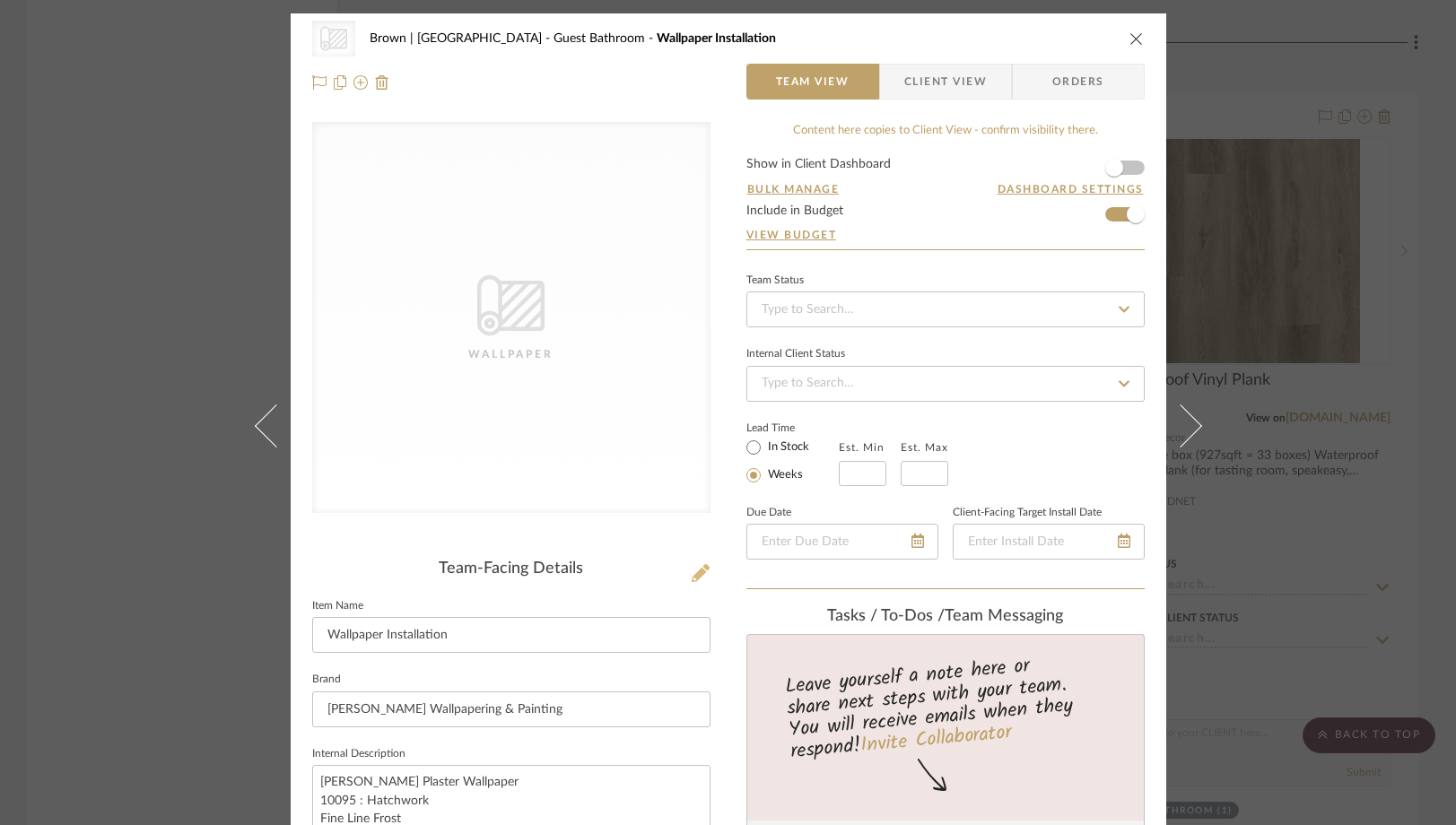
click at [697, 569] on icon at bounding box center [700, 573] width 18 height 18
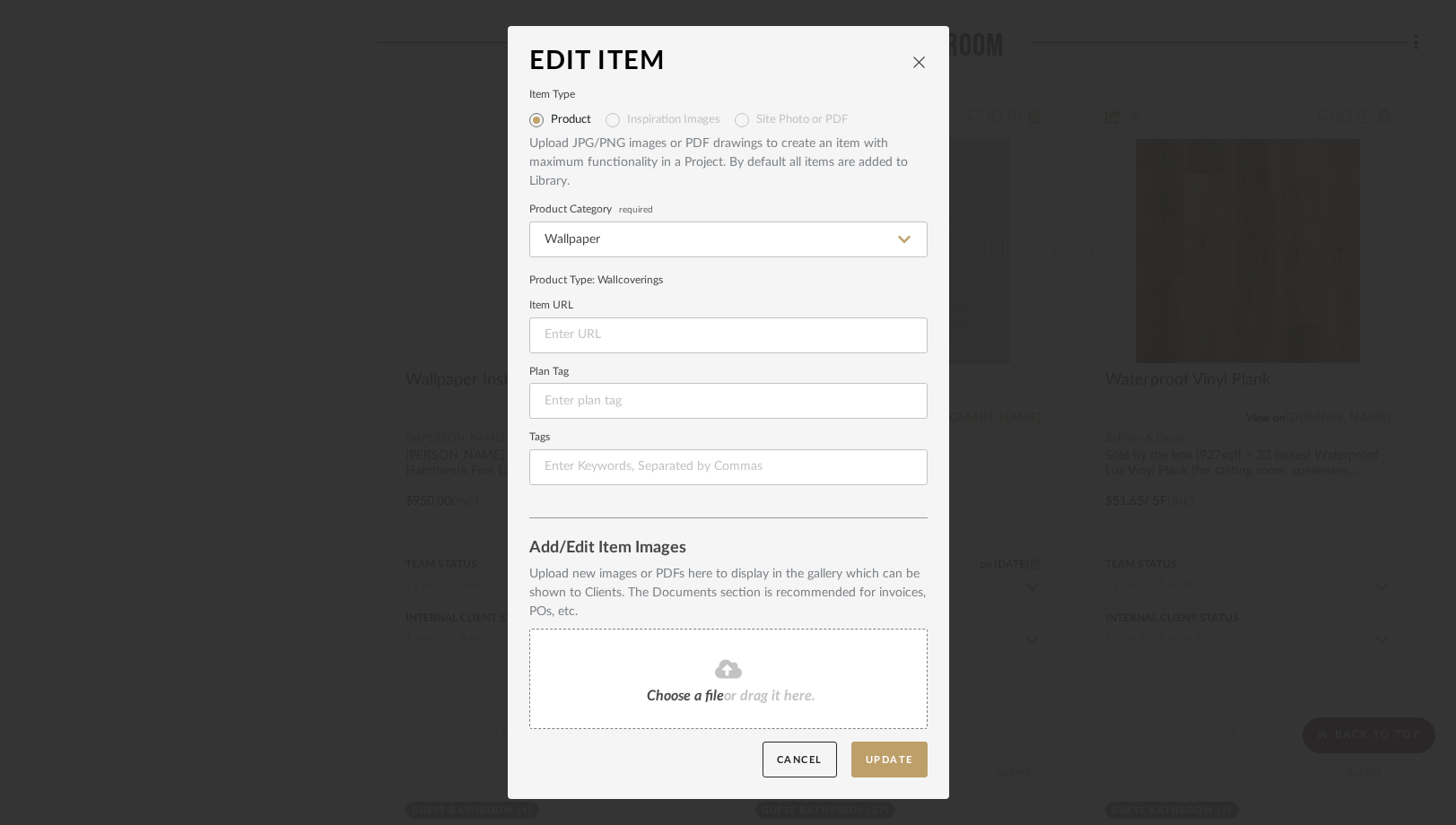
click at [732, 691] on span "or drag it here." at bounding box center [769, 696] width 91 height 14
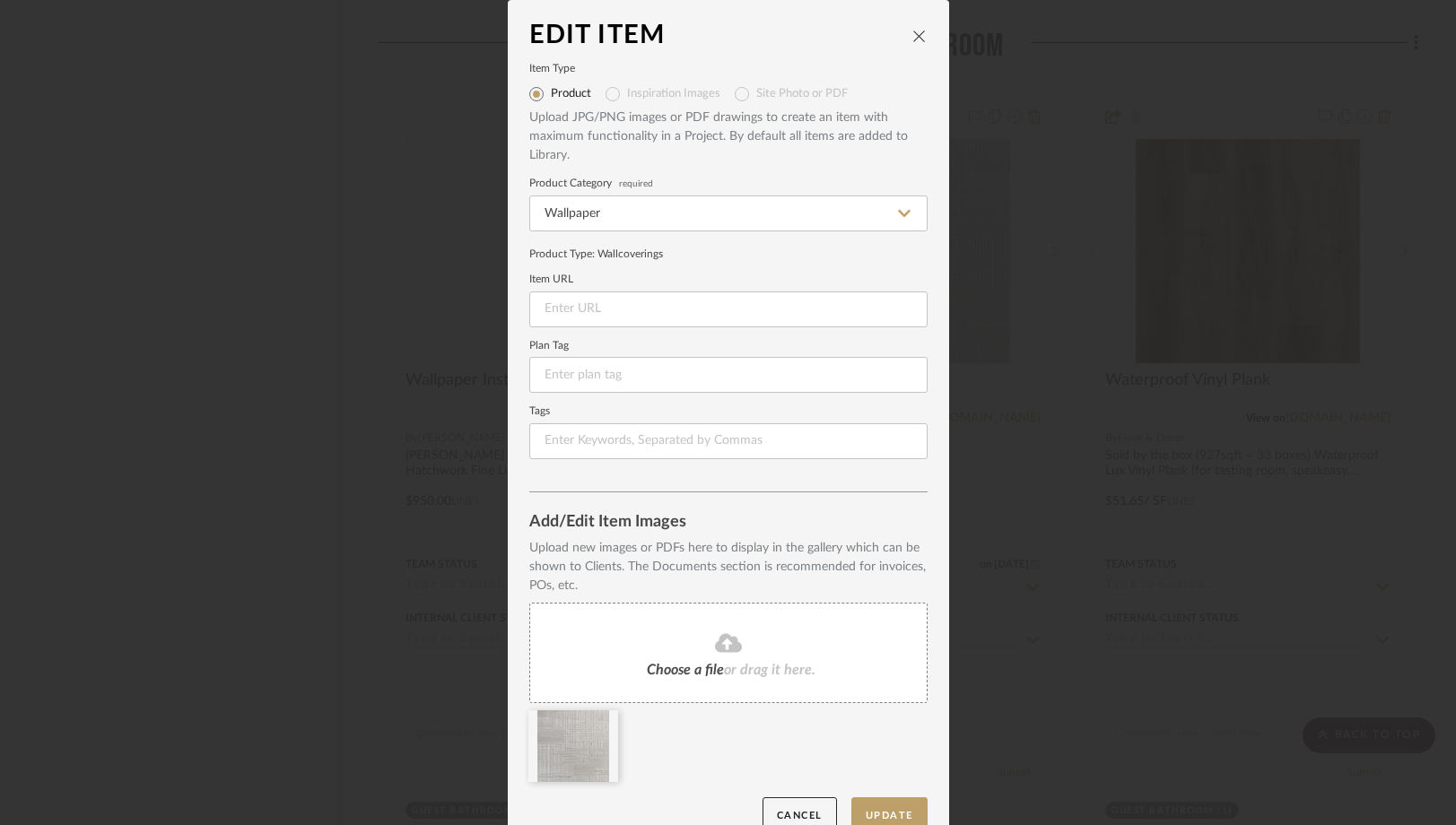
click at [916, 34] on icon "close" at bounding box center [920, 36] width 14 height 14
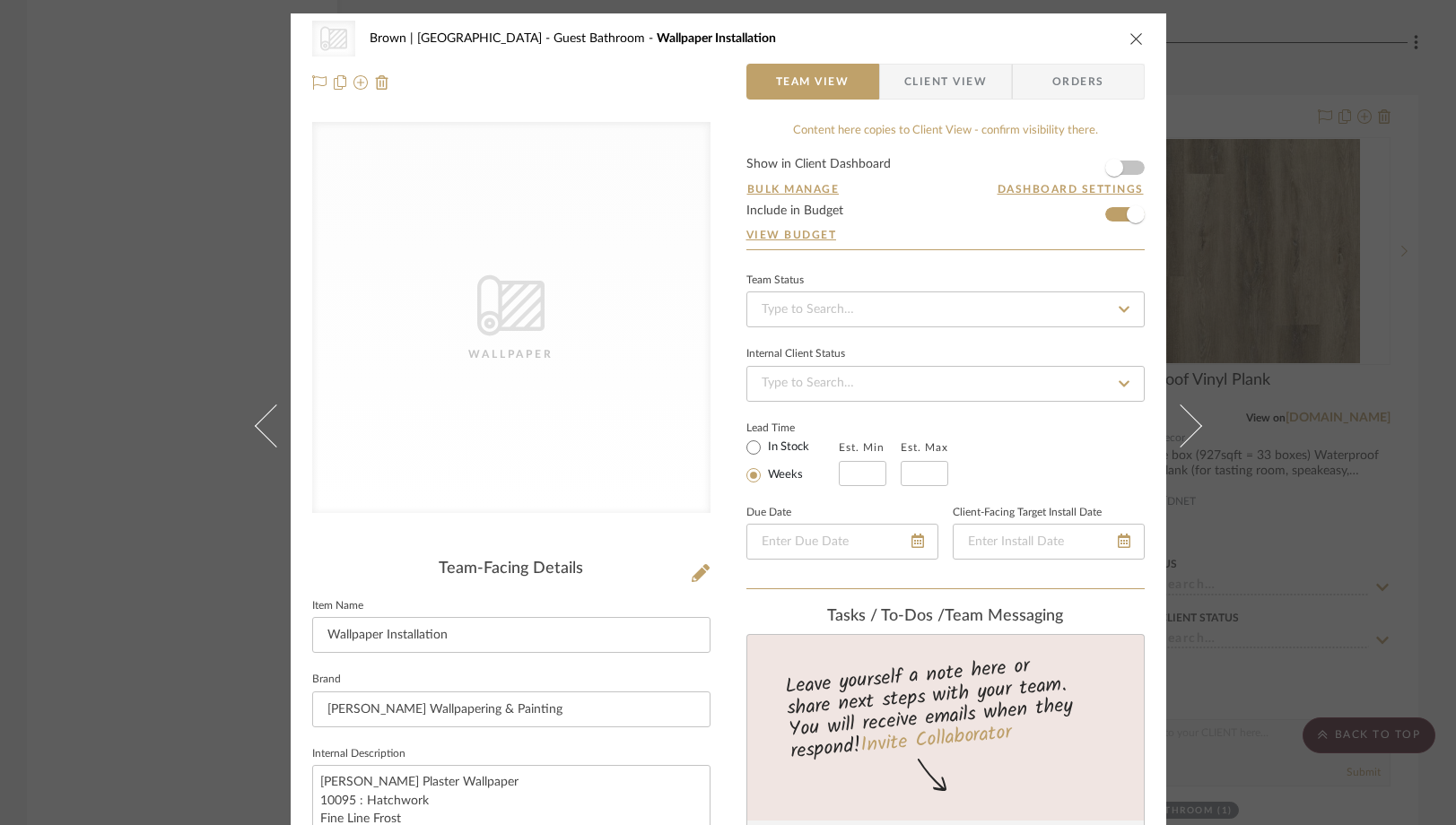
click at [154, 314] on div "CategoryIconWallcovering Created with Sketch. Wallpaper Brown | Culver City Gue…" at bounding box center [728, 412] width 1456 height 825
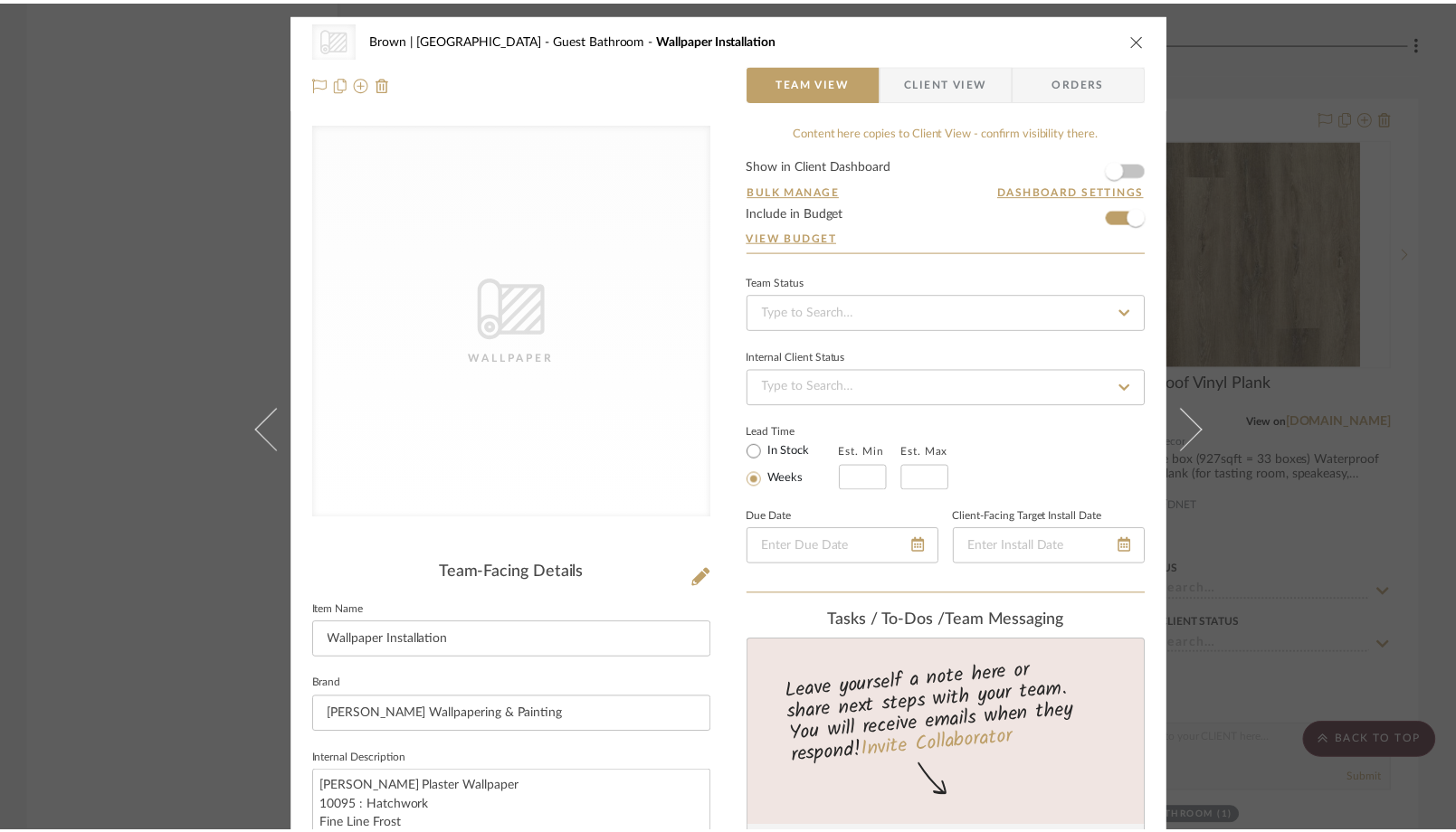
scroll to position [8272, 0]
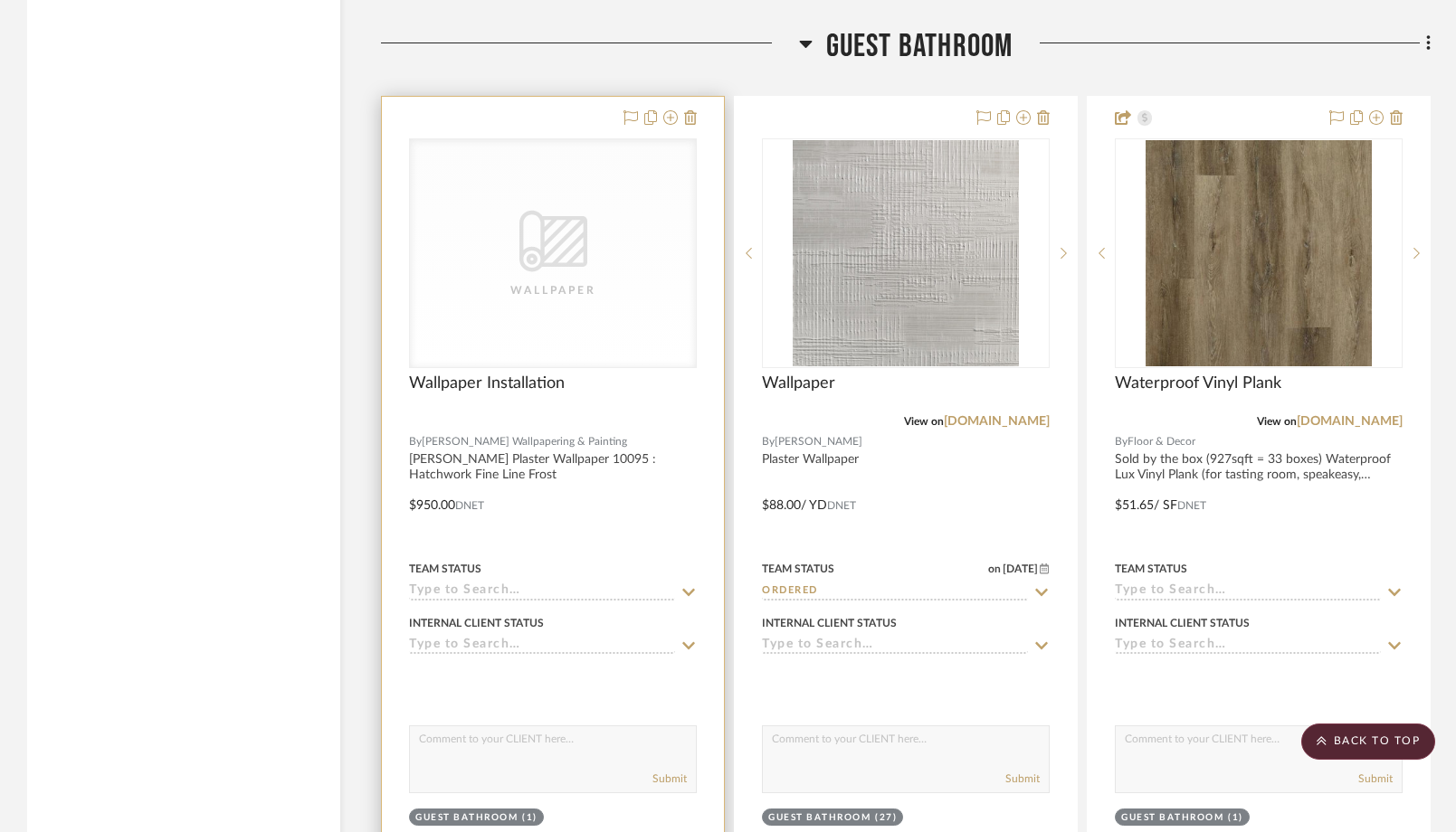
click at [532, 293] on div "CategoryIconWallcovering Created with Sketch. Wallpaper" at bounding box center [553, 253] width 286 height 228
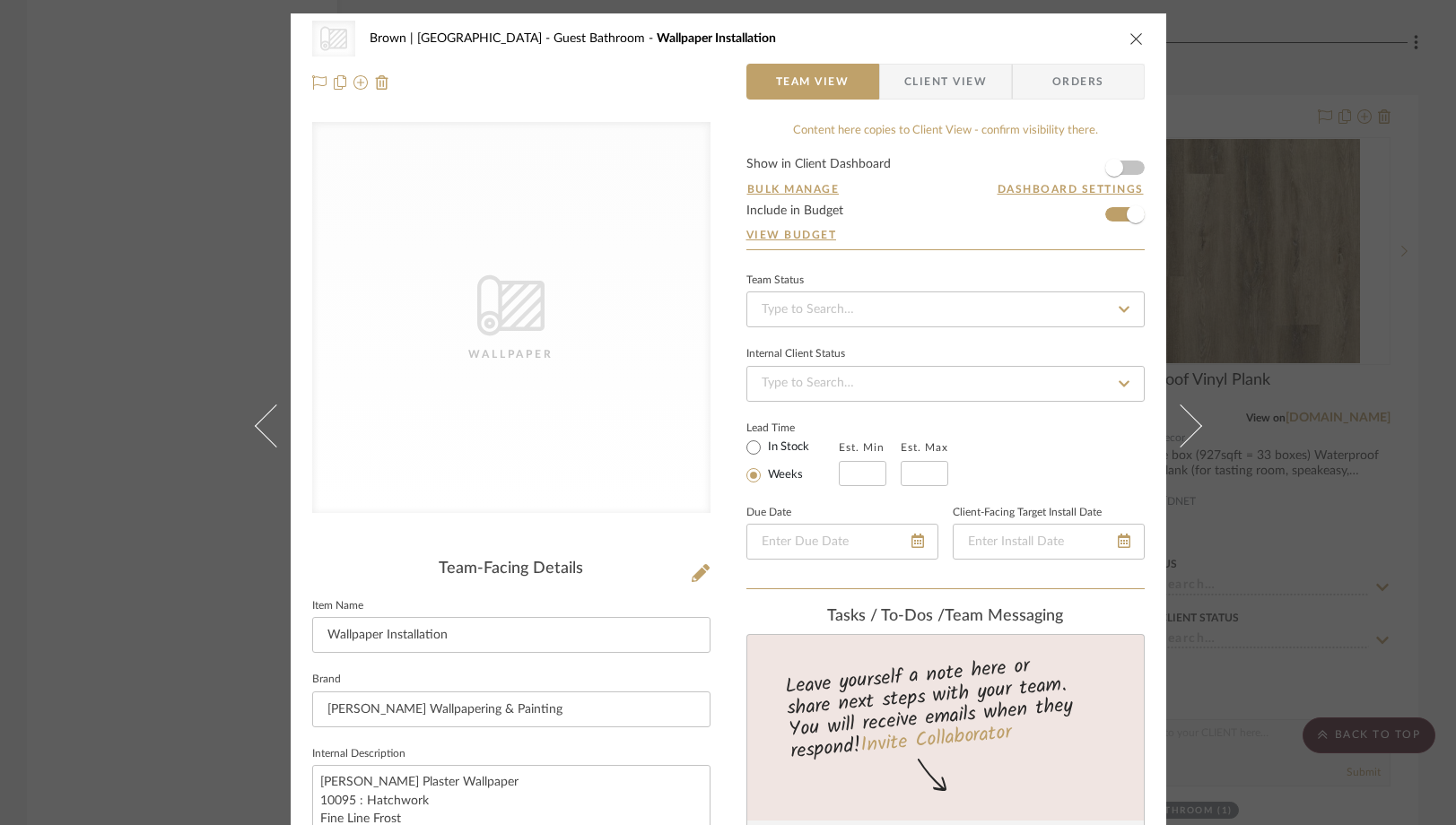
scroll to position [43, 0]
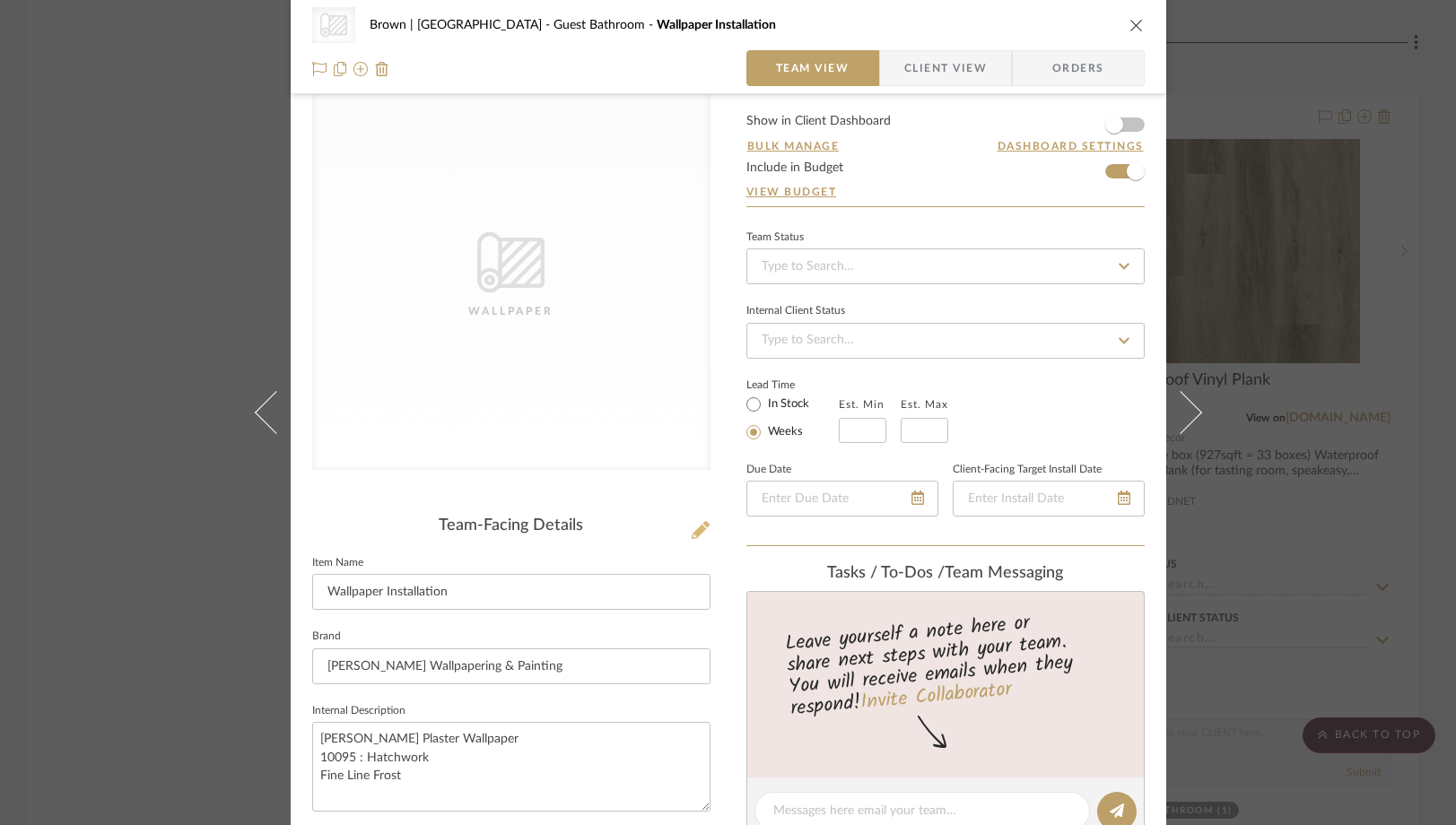
click at [691, 533] on icon at bounding box center [700, 530] width 18 height 18
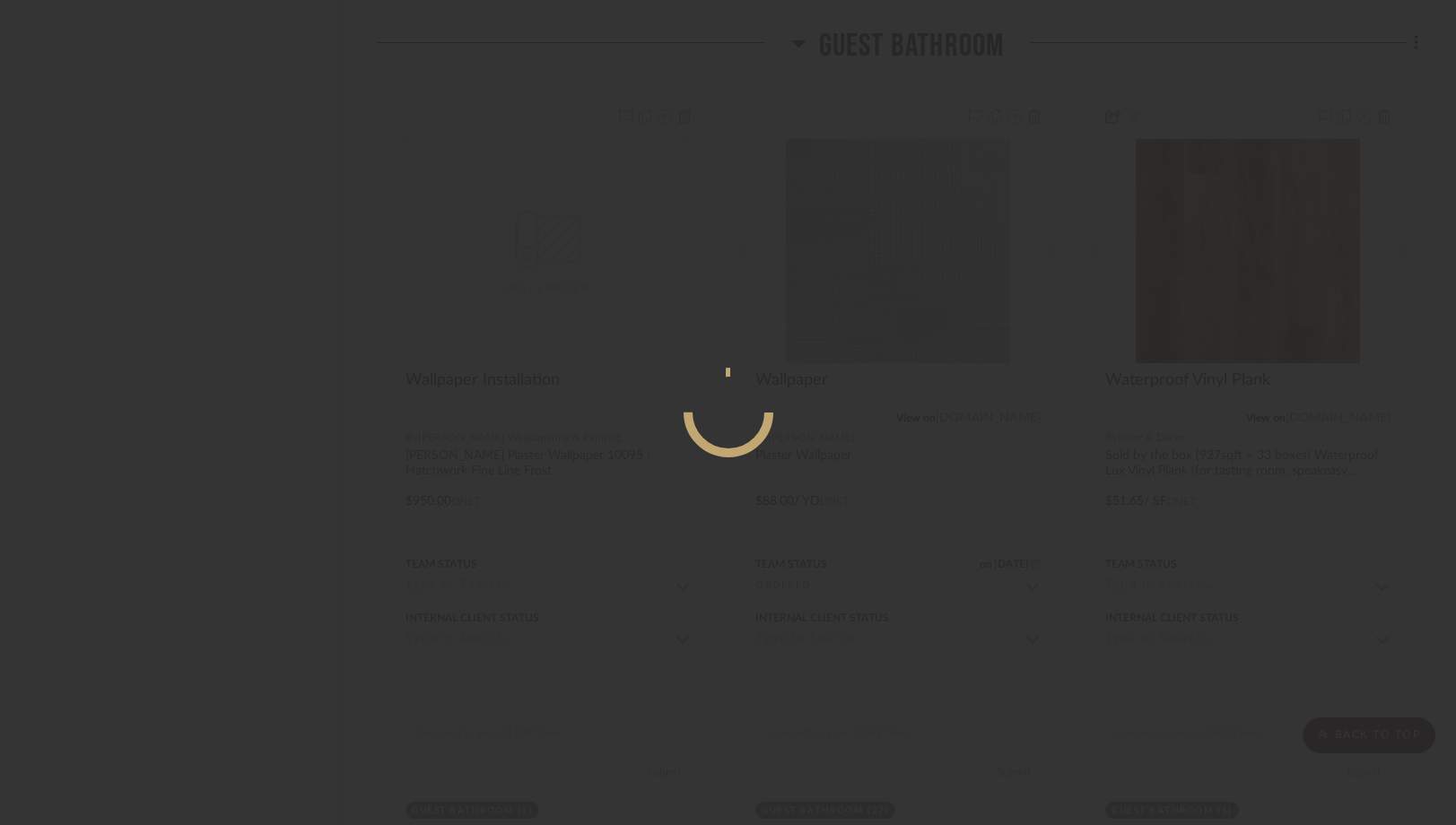
scroll to position [0, 0]
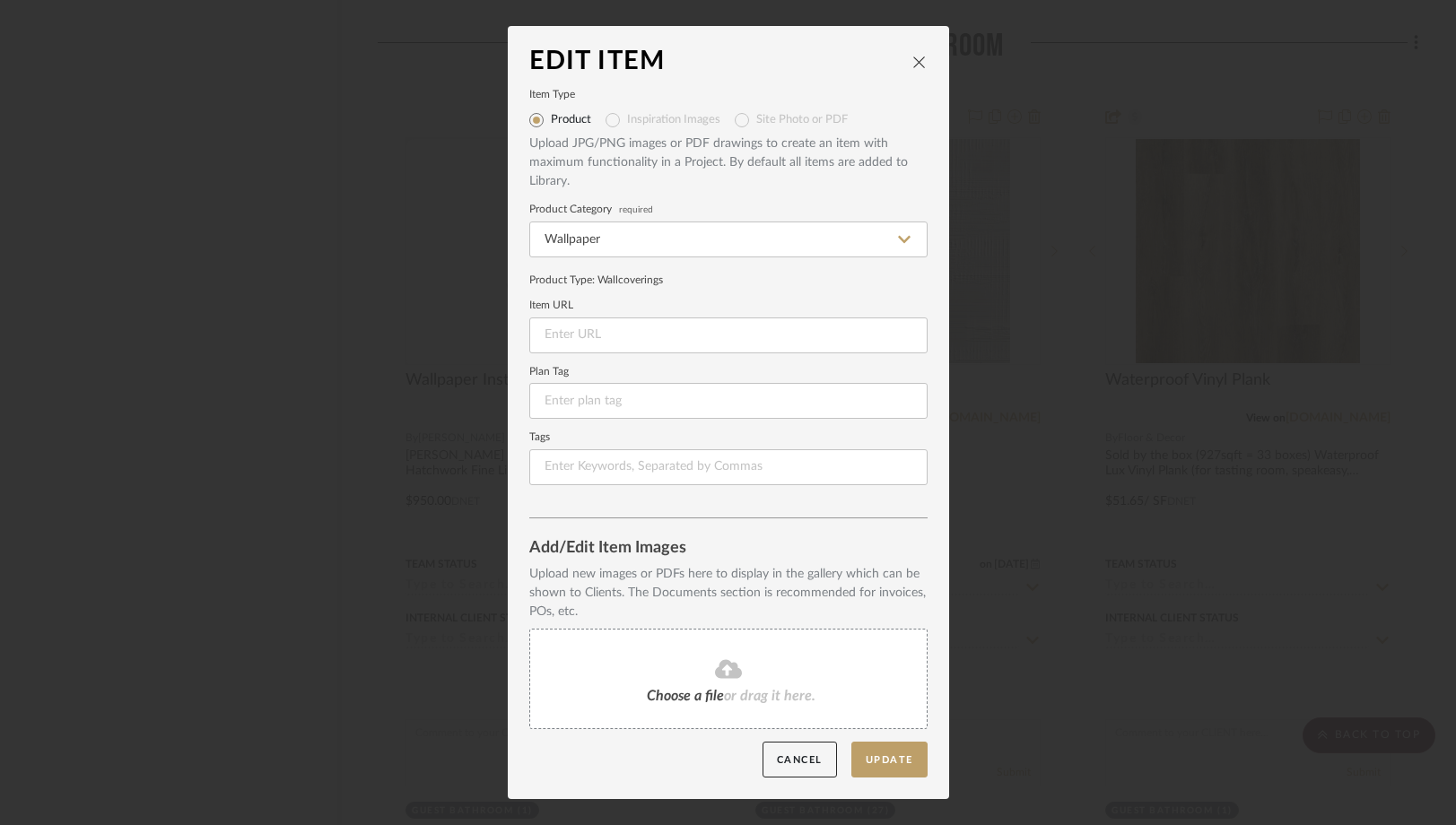
click at [673, 677] on fa-icon at bounding box center [728, 670] width 164 height 23
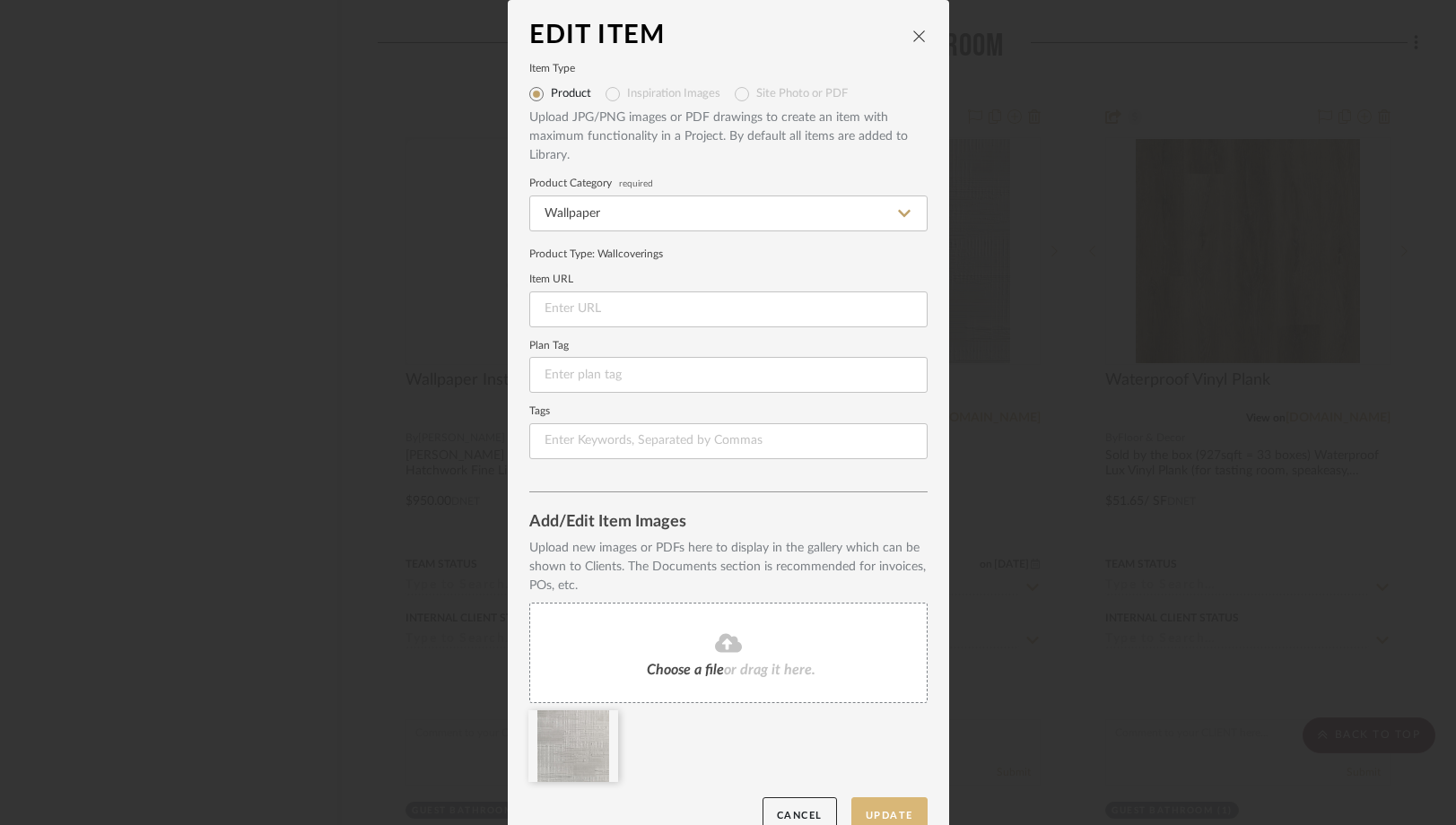
click at [867, 804] on button "Update" at bounding box center [889, 815] width 76 height 37
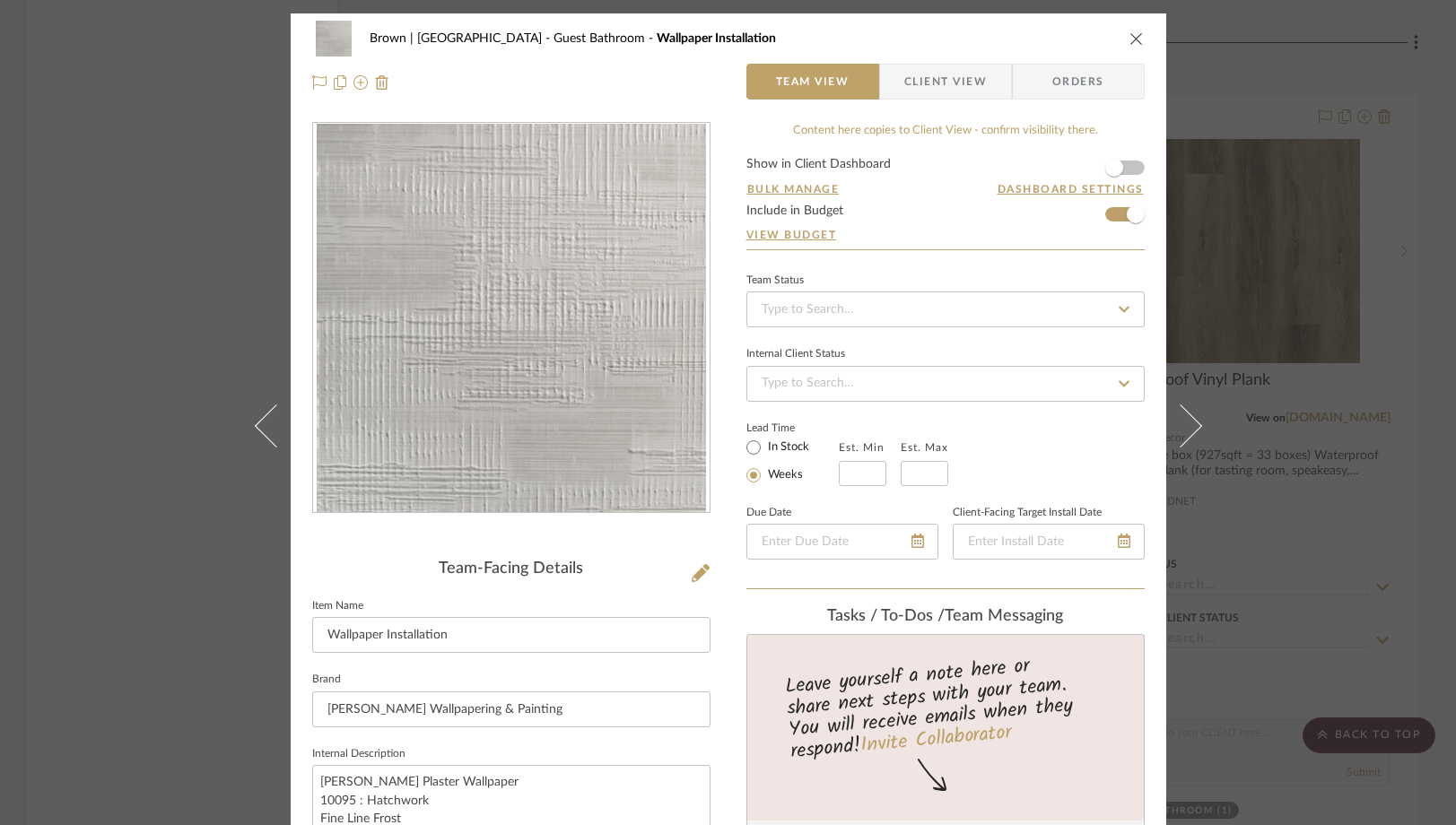
click at [185, 225] on div "Brown | Culver City Guest Bathroom Wallpaper Installation Team View Client View…" at bounding box center [728, 412] width 1456 height 825
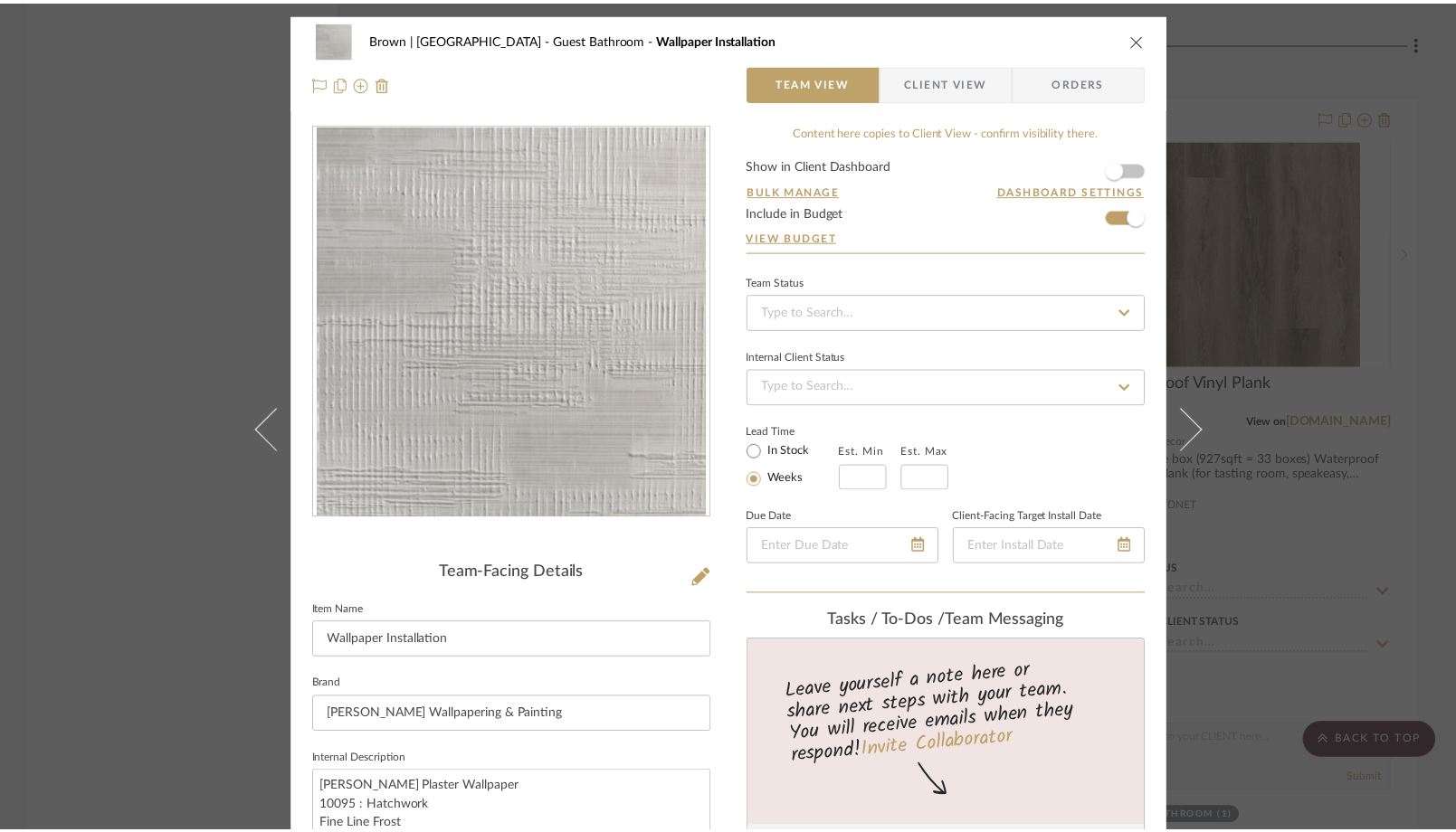
scroll to position [8272, 0]
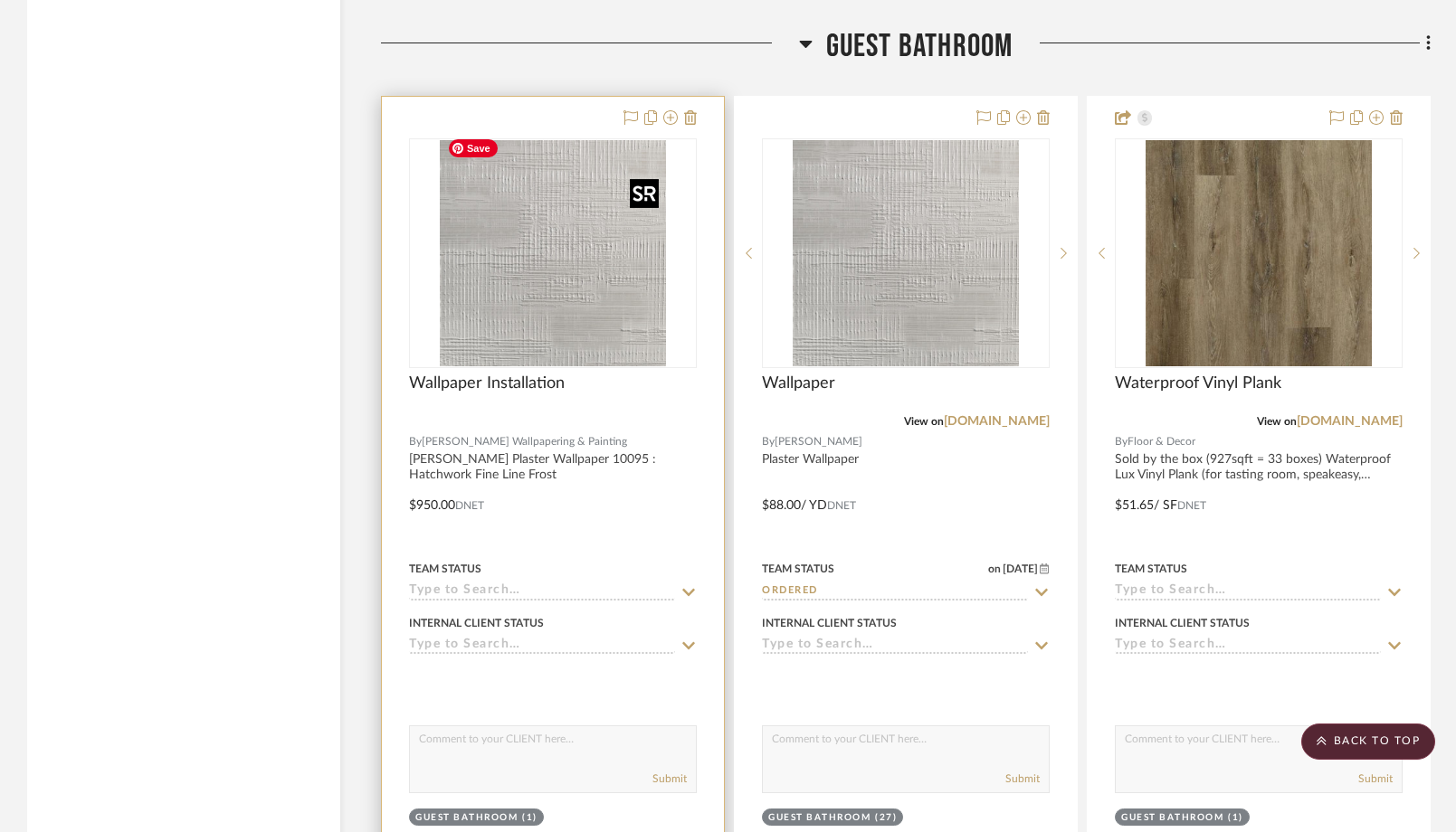
click at [552, 252] on img "0" at bounding box center [552, 253] width 226 height 226
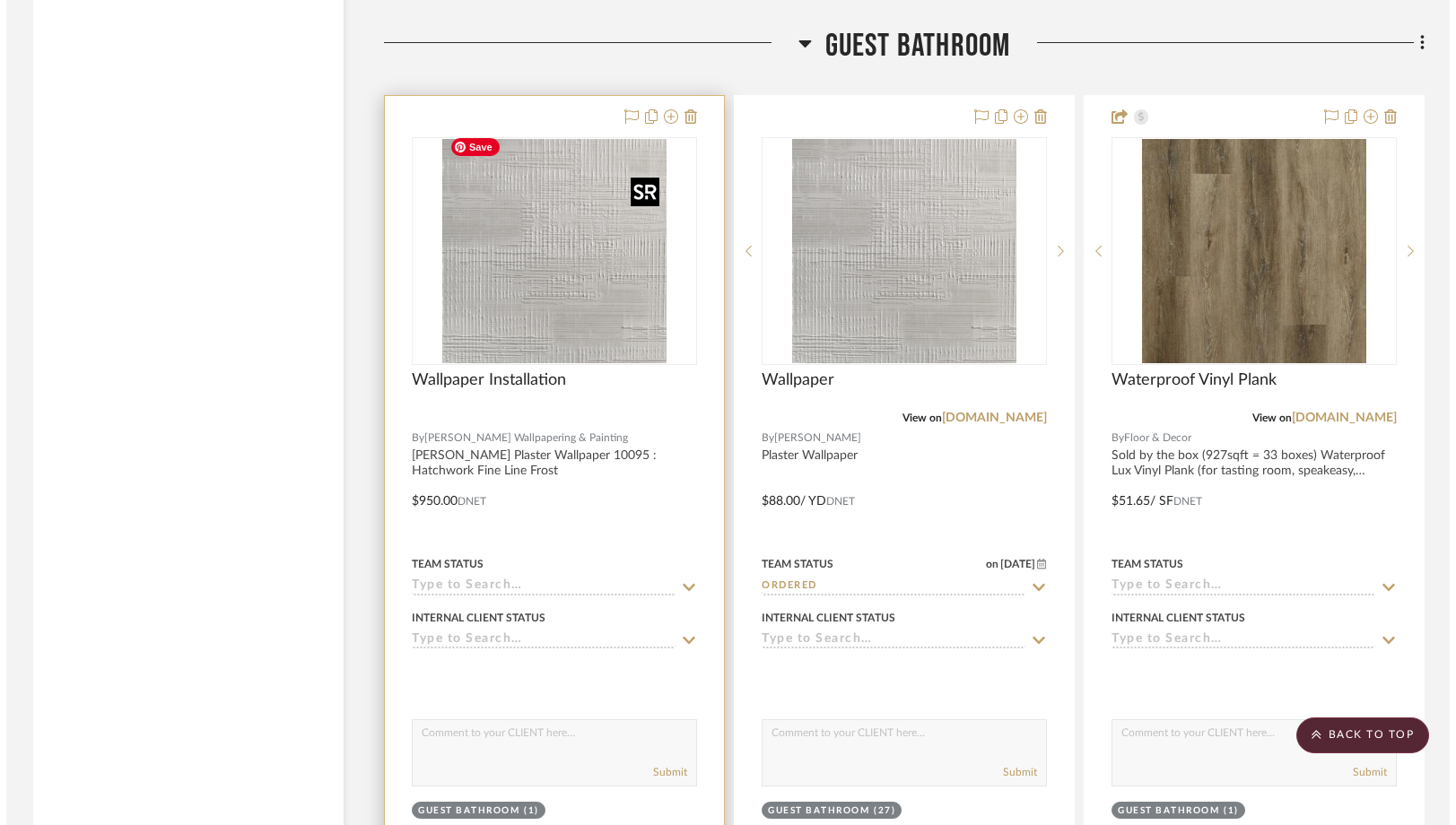
scroll to position [0, 0]
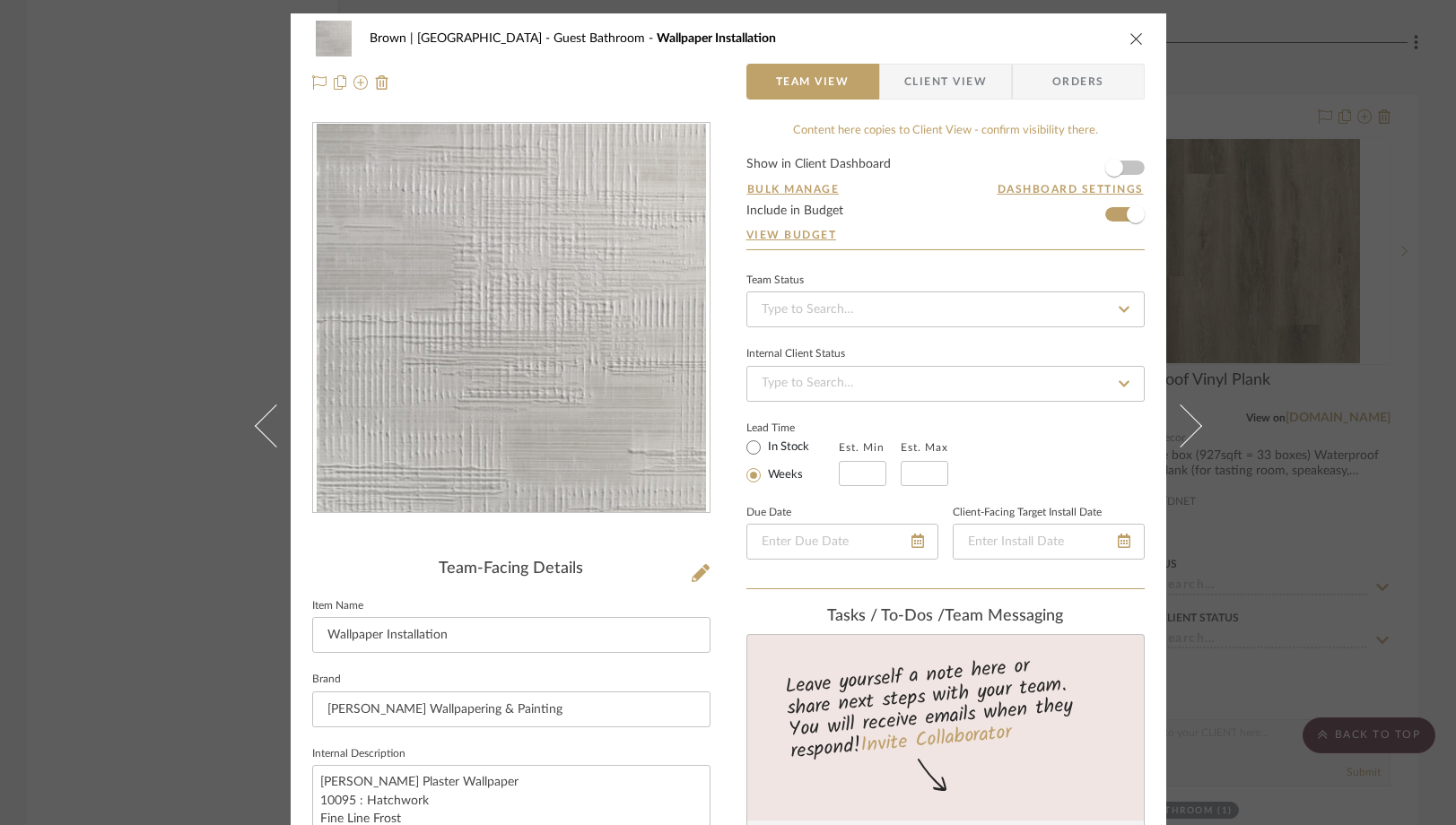
click at [1104, 76] on span "Orders" at bounding box center [1078, 81] width 91 height 36
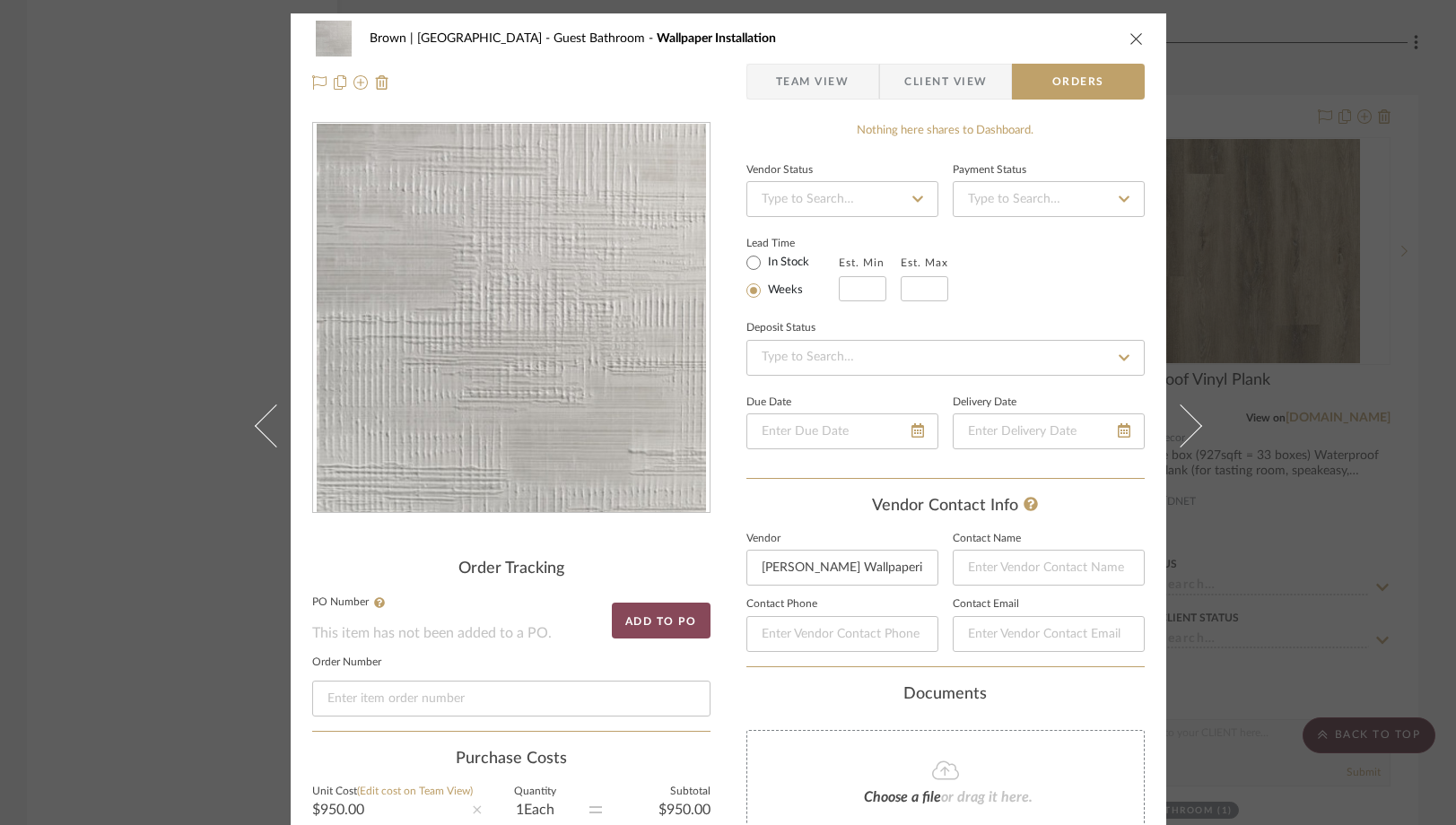
click at [677, 629] on button "Add to PO" at bounding box center [661, 621] width 99 height 36
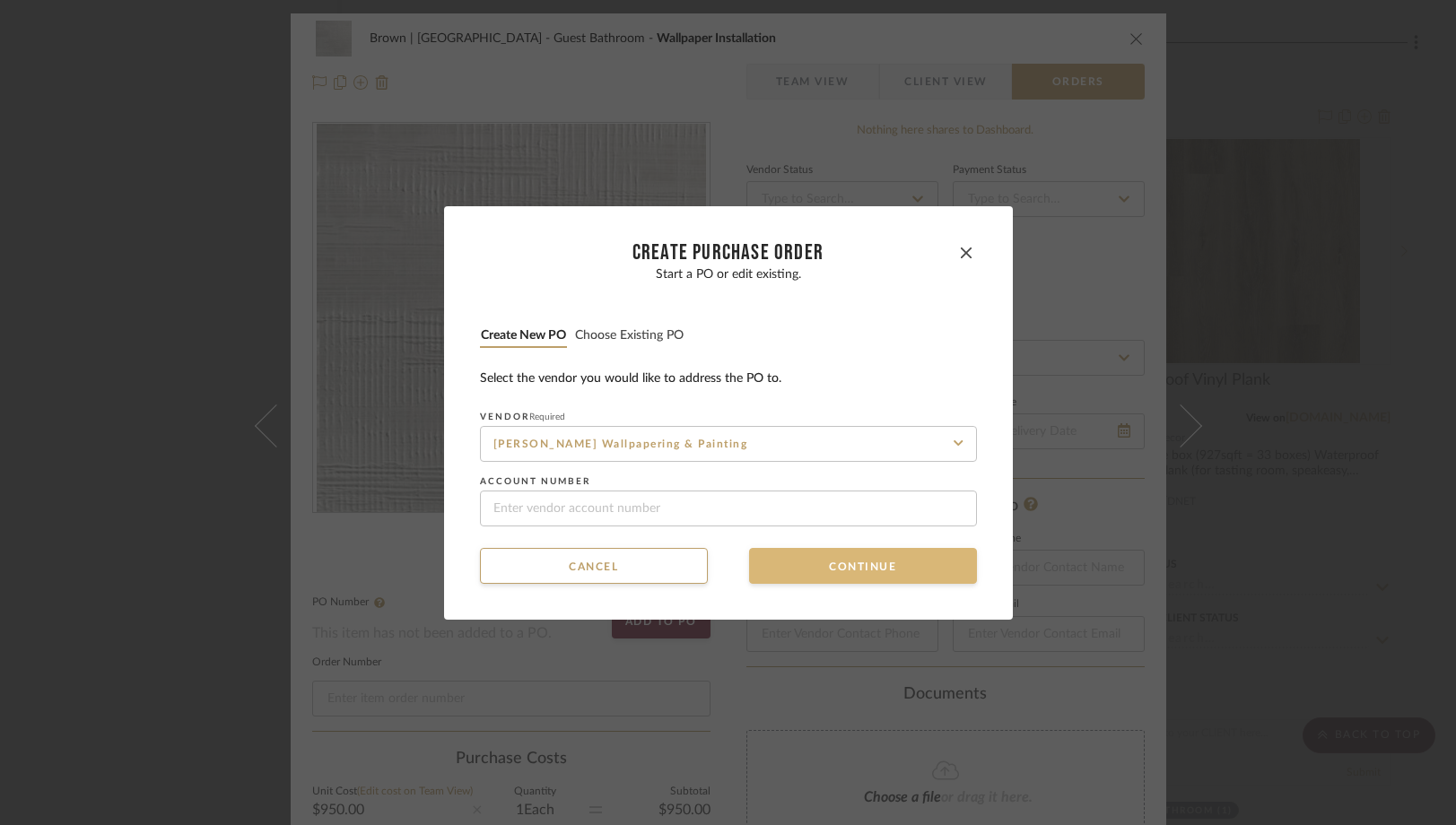
click at [815, 567] on button "Continue" at bounding box center [863, 567] width 228 height 36
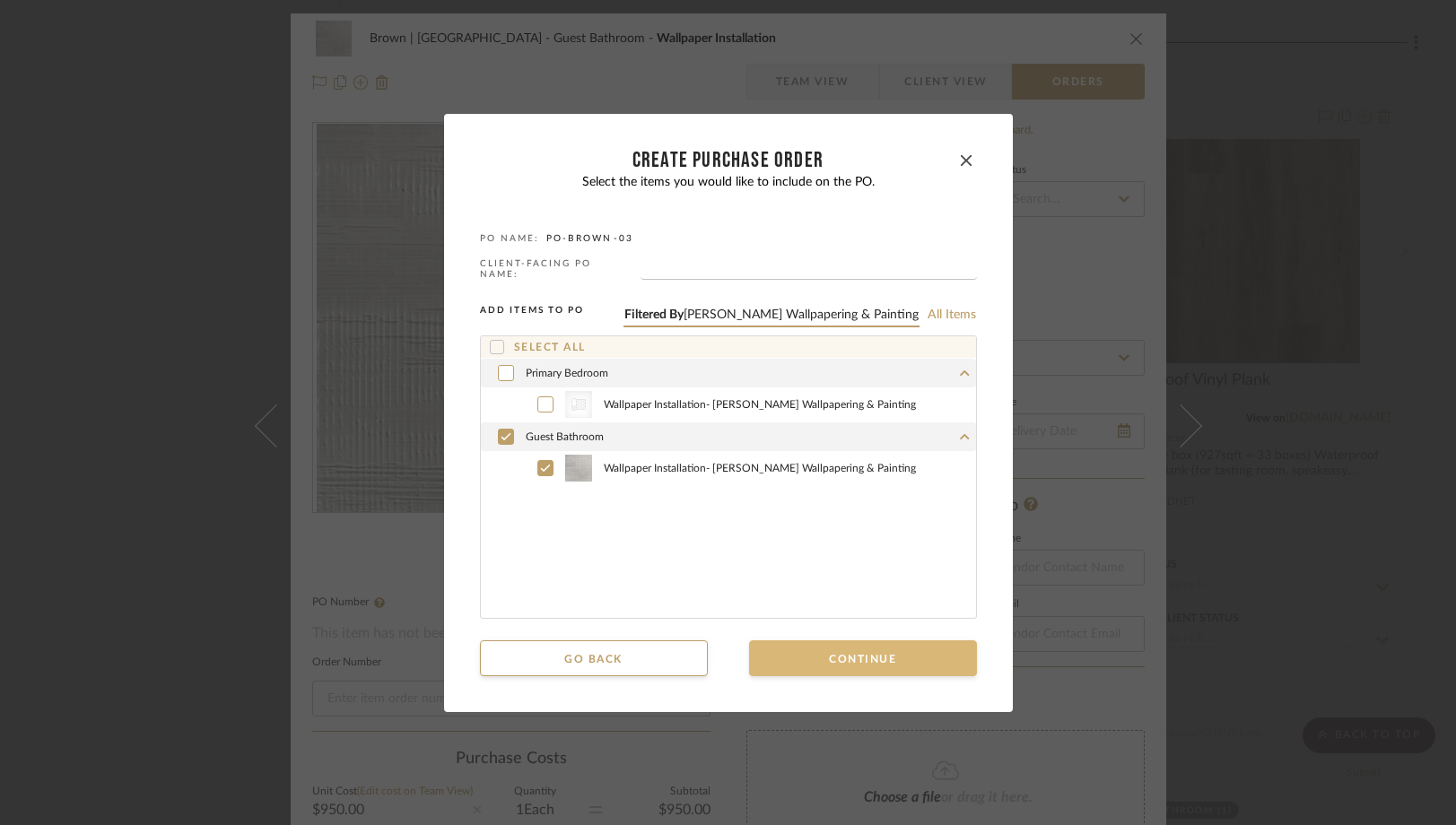
click at [800, 659] on button "Continue" at bounding box center [863, 659] width 228 height 36
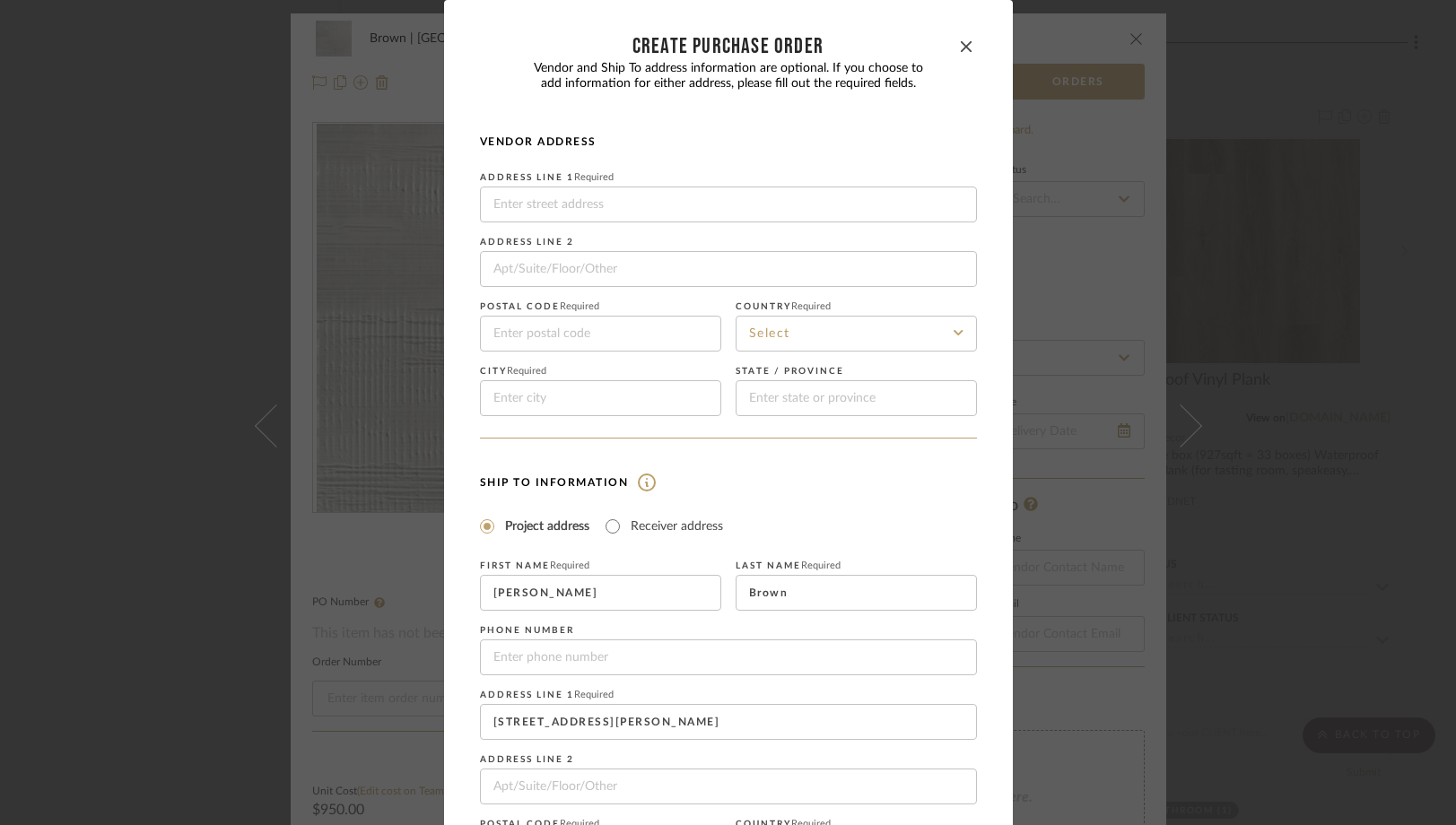
scroll to position [202, 0]
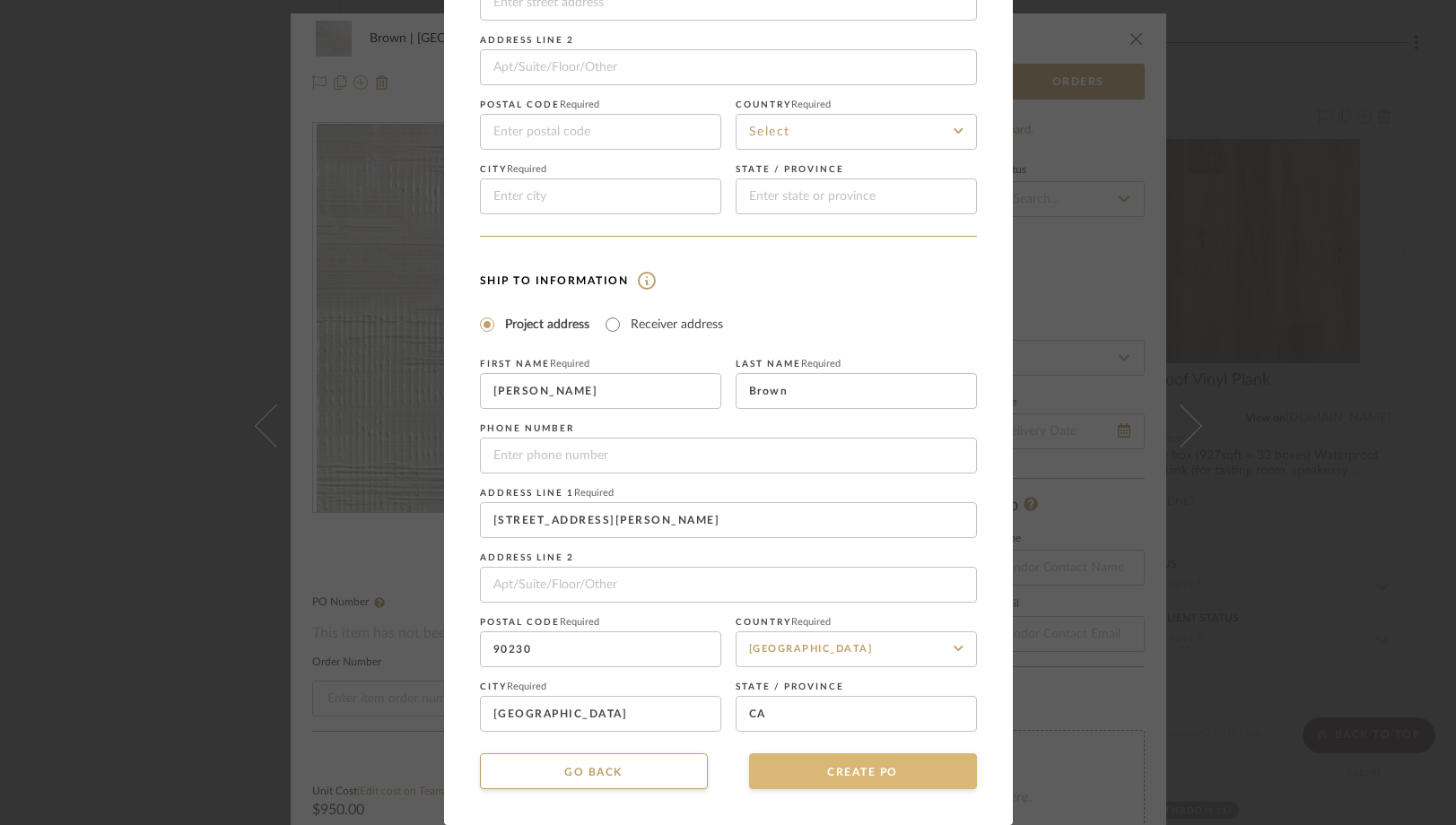
click at [799, 777] on button "CREATE PO" at bounding box center [863, 772] width 228 height 36
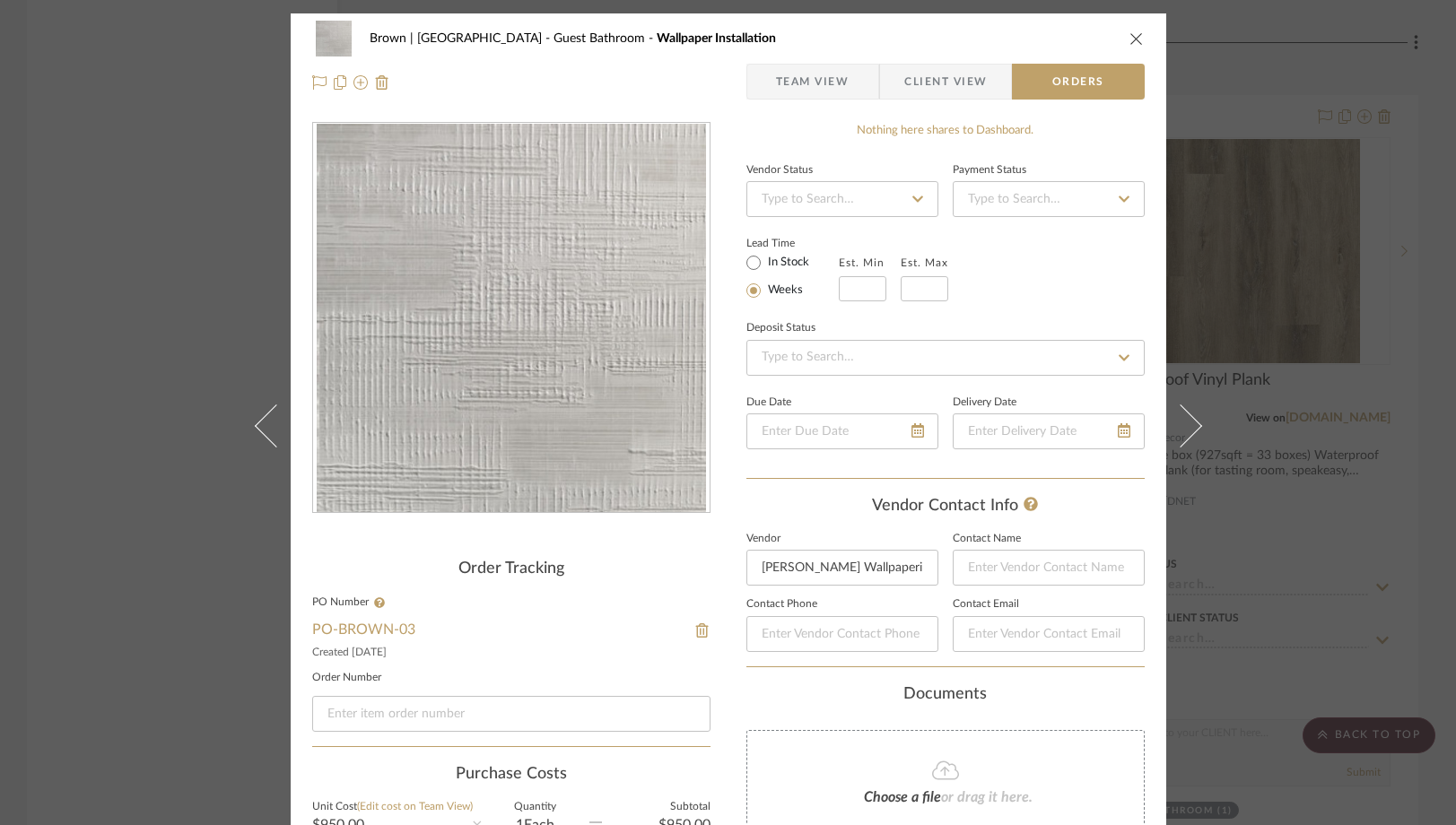
click at [146, 289] on div "Brown | Culver City Guest Bathroom Wallpaper Installation Team View Client View…" at bounding box center [728, 412] width 1456 height 825
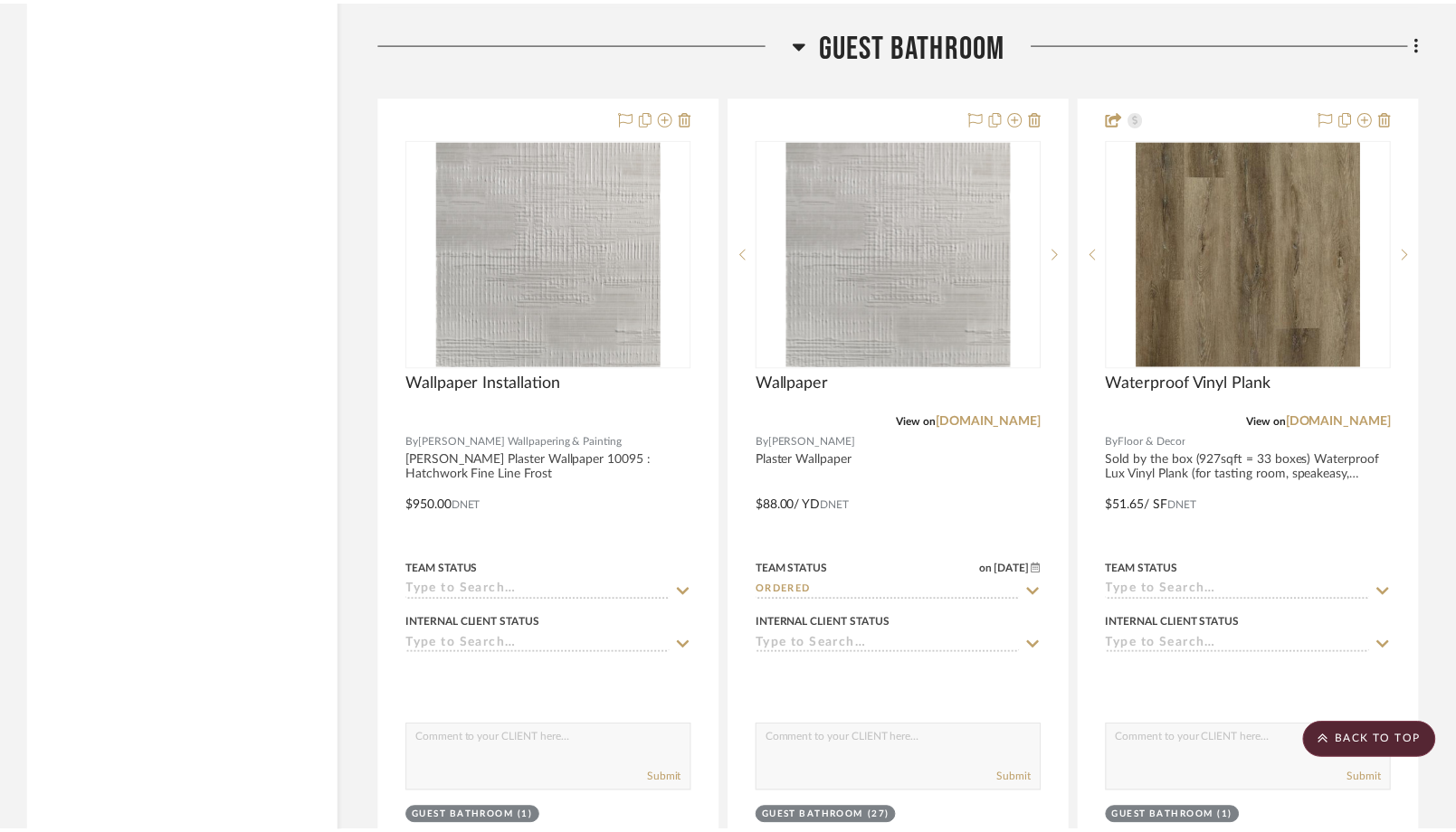
scroll to position [8272, 0]
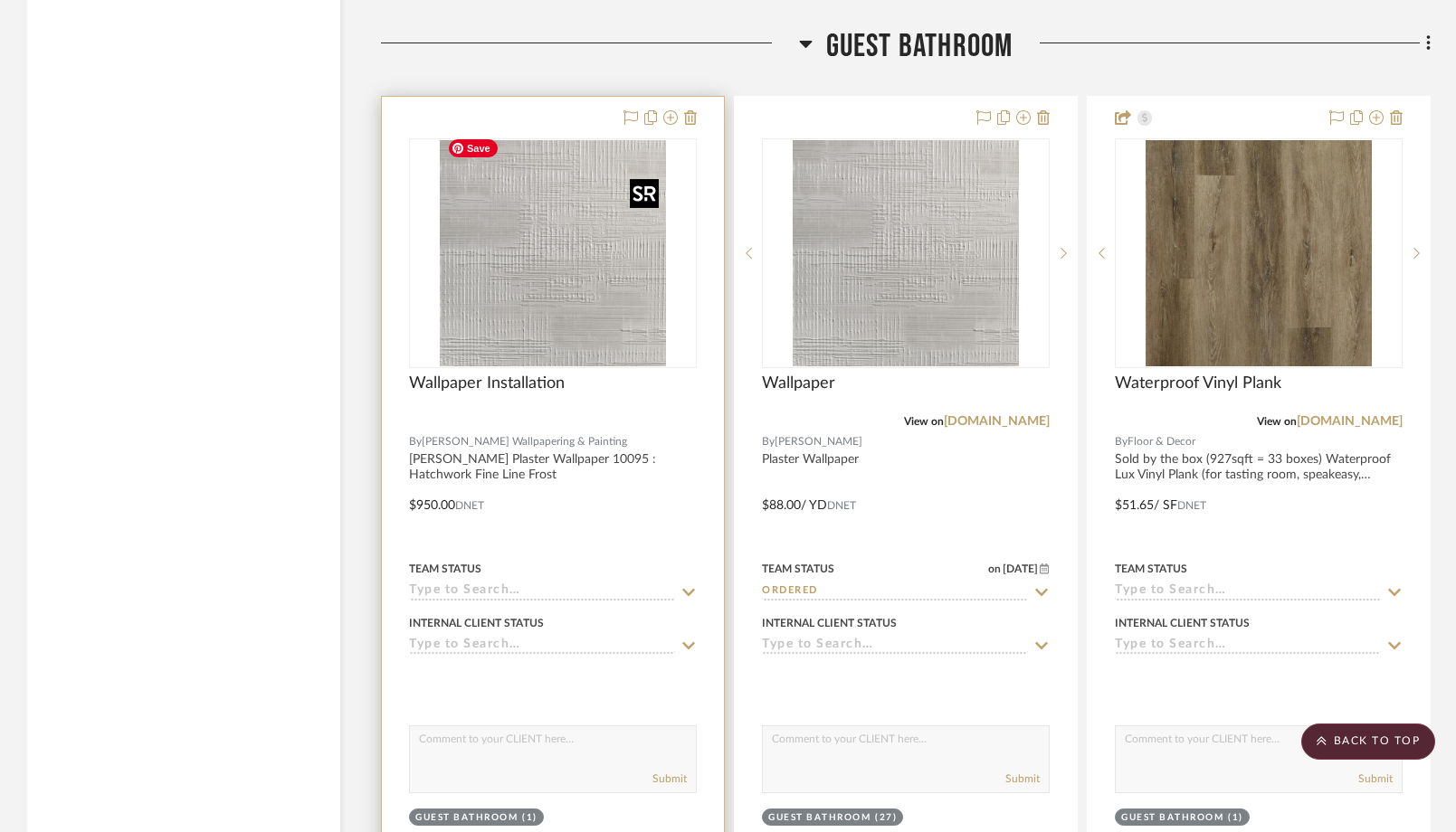
click at [472, 348] on img "0" at bounding box center [552, 253] width 226 height 226
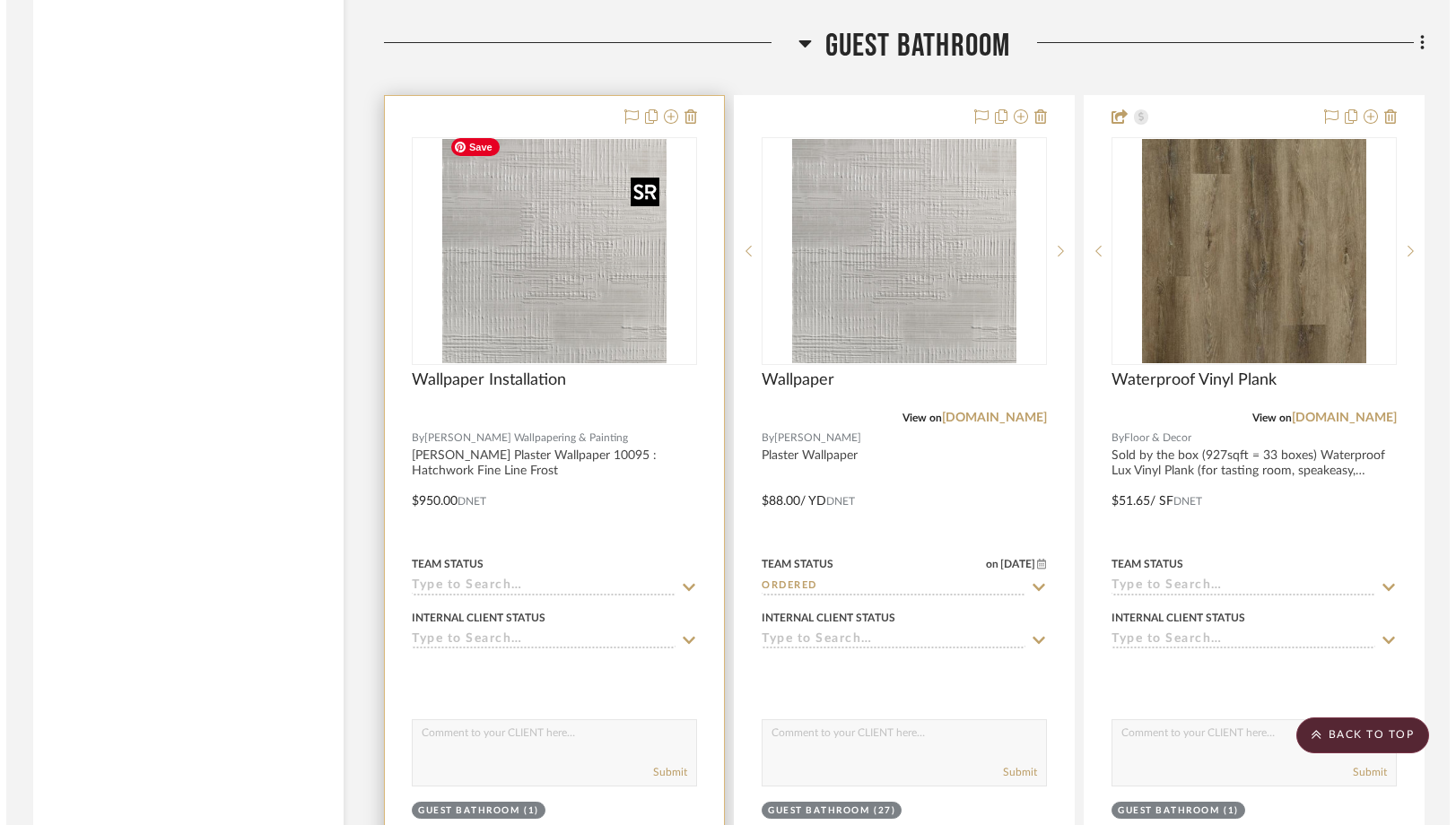
scroll to position [0, 0]
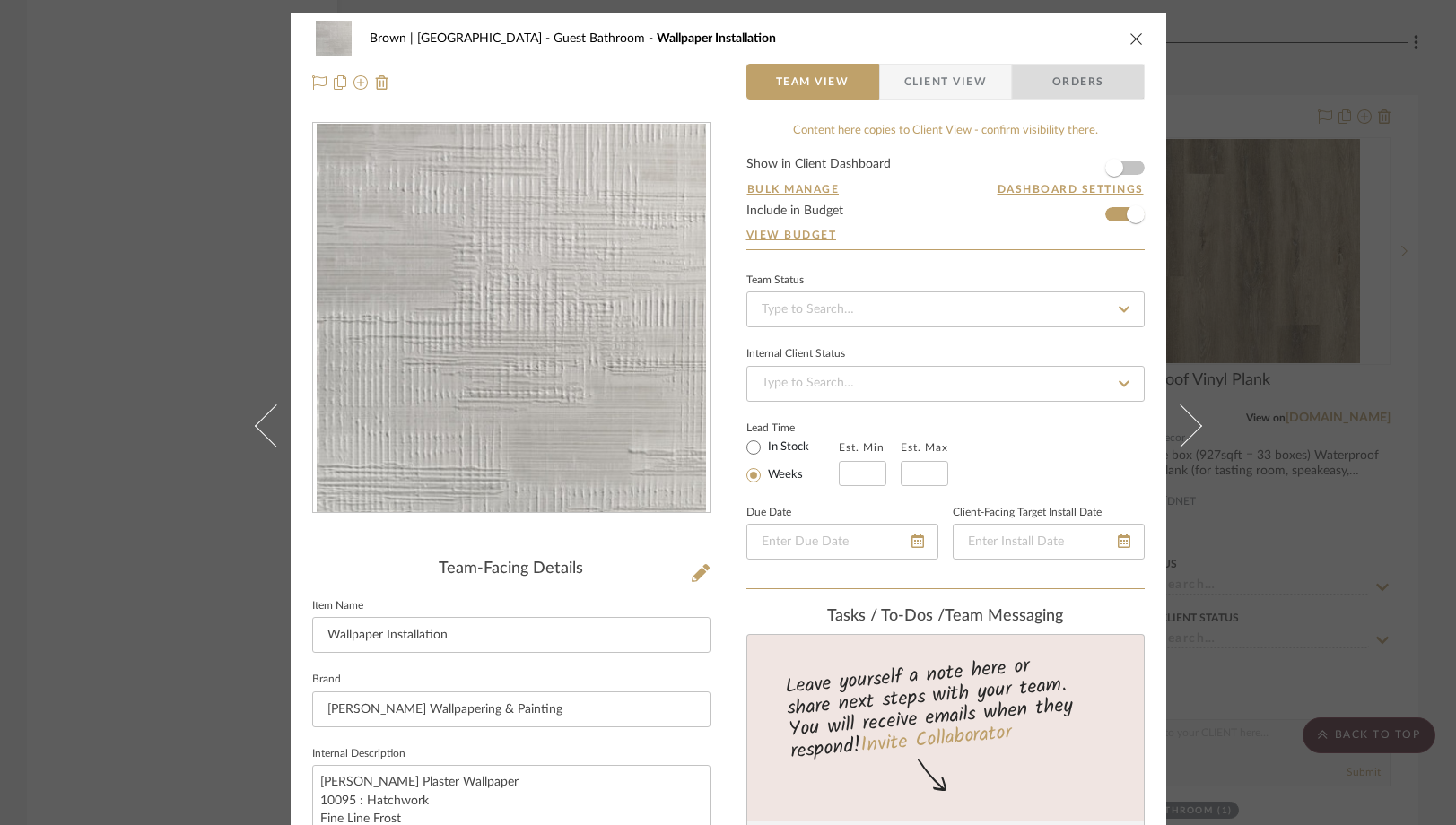
click at [1064, 86] on span "Orders" at bounding box center [1078, 81] width 91 height 36
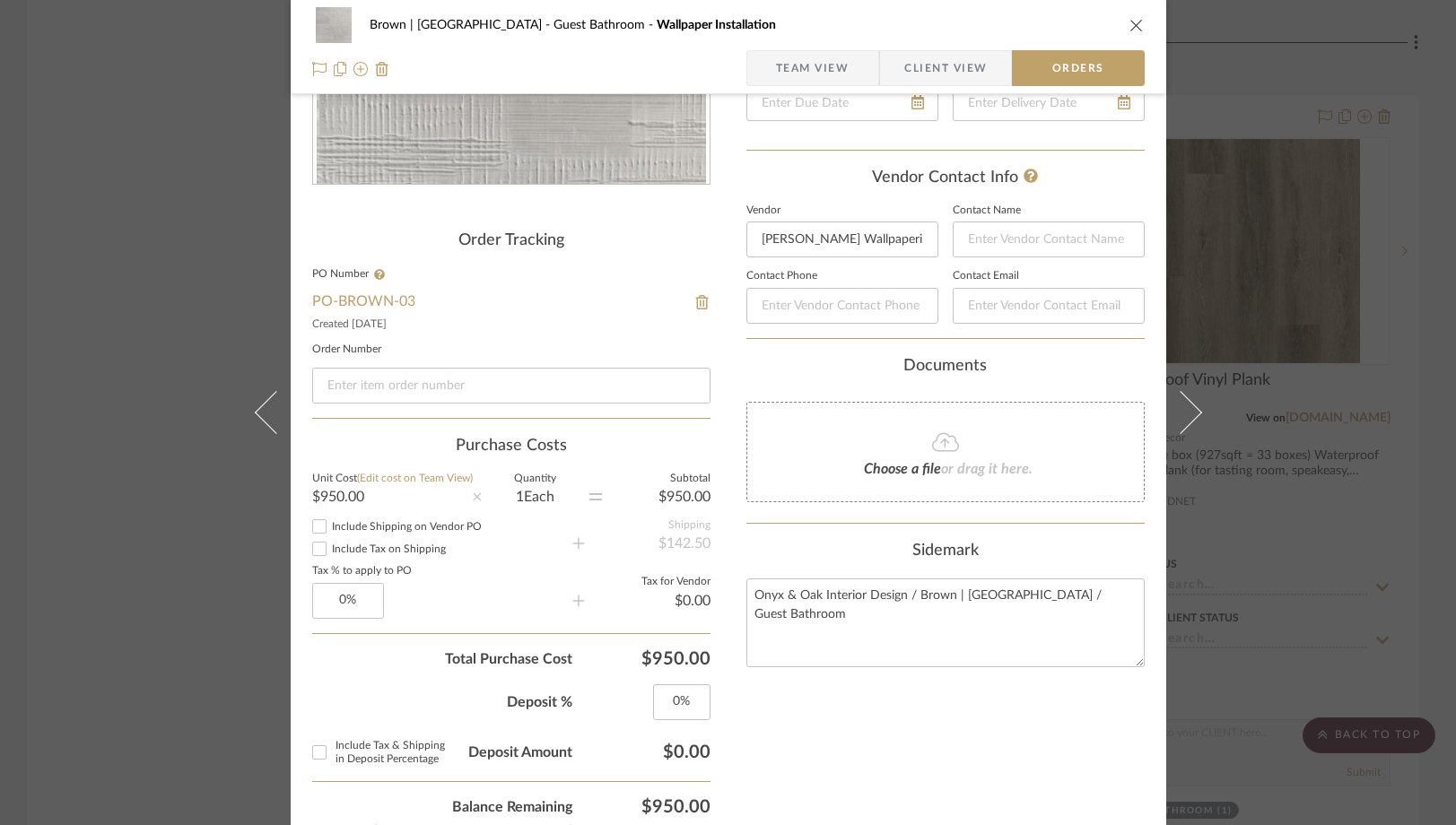
scroll to position [349, 0]
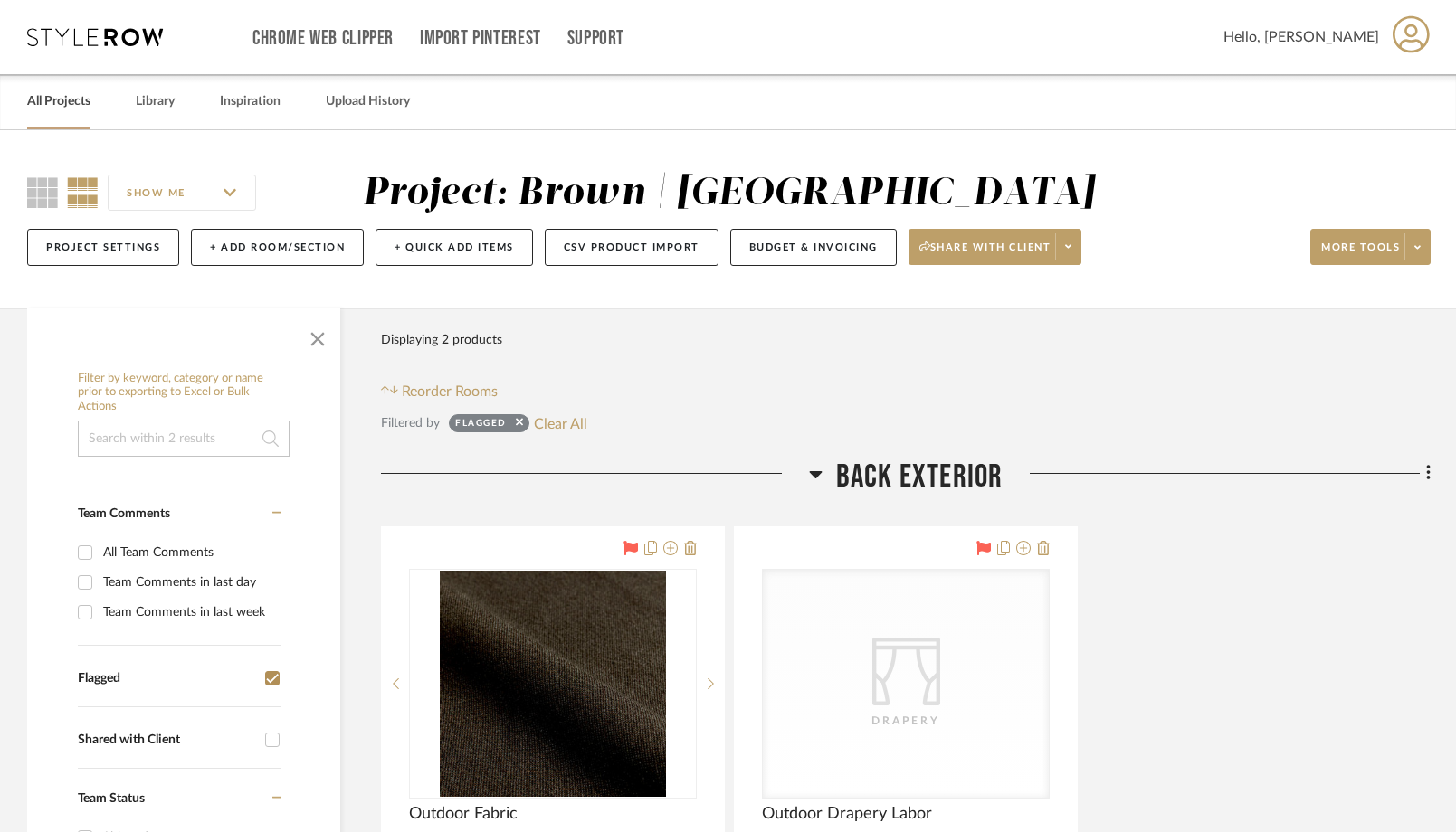
click at [68, 104] on link "All Projects" at bounding box center [58, 101] width 63 height 25
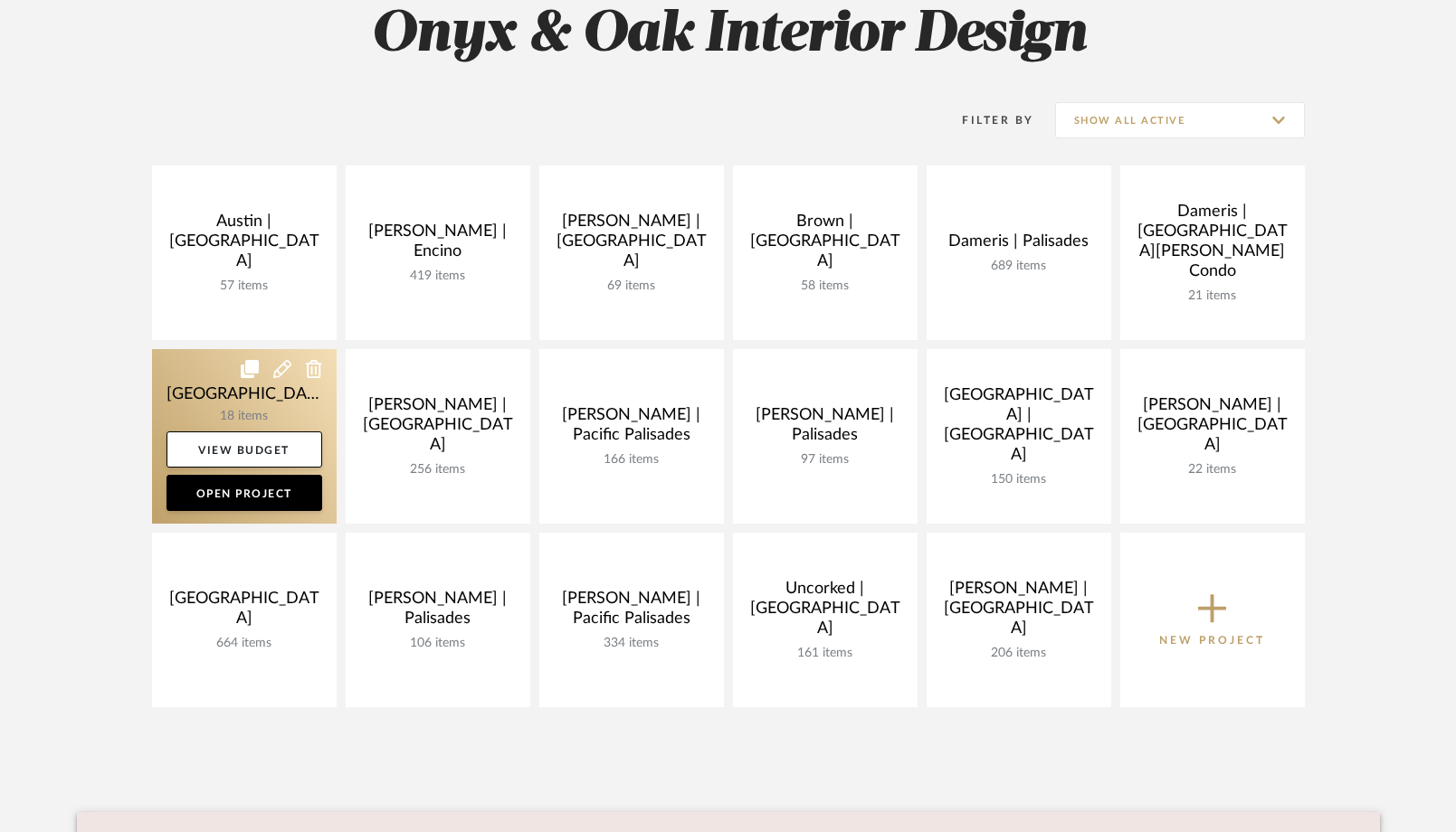
scroll to position [232, 0]
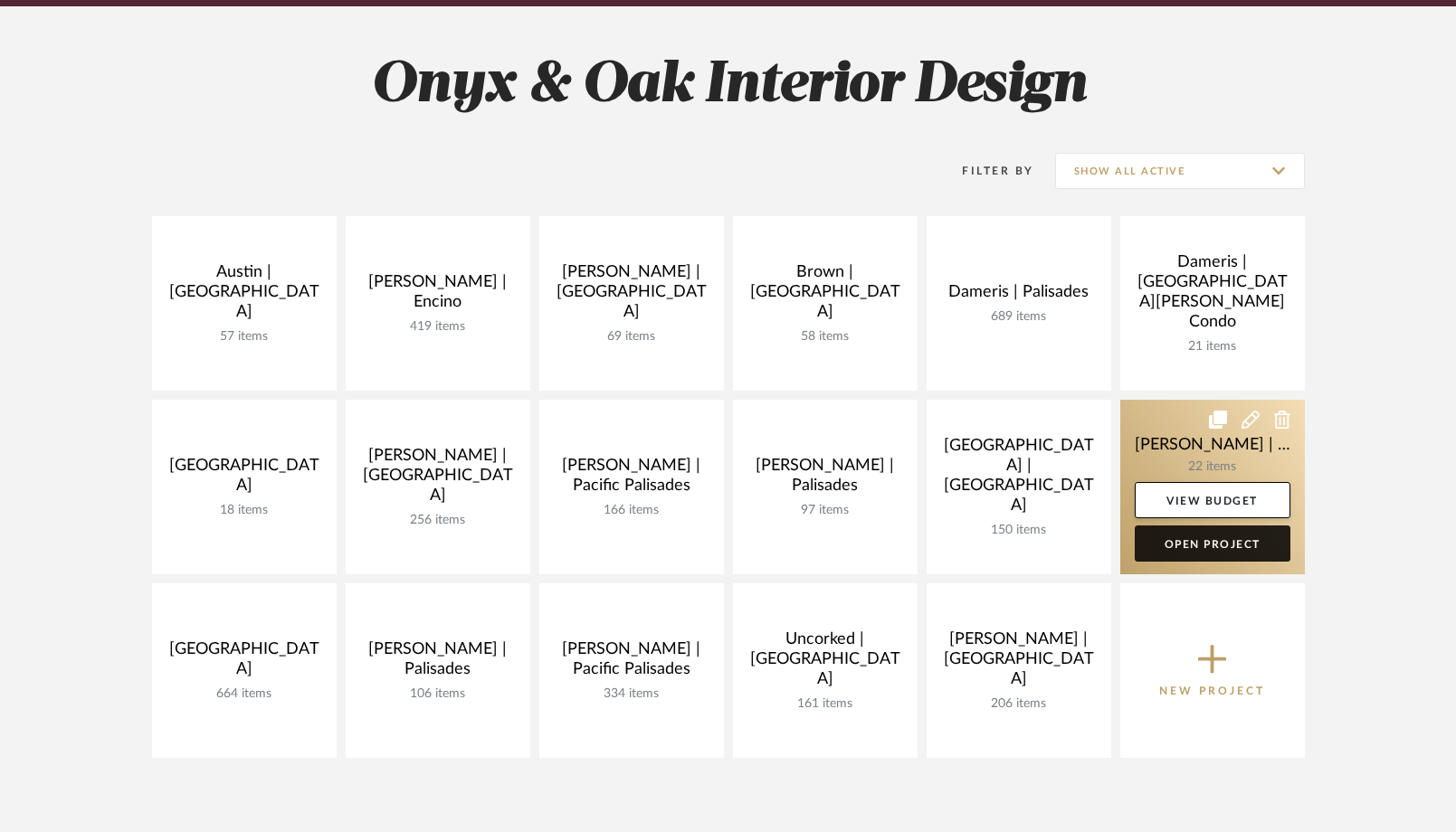
click at [1178, 550] on link "Open Project" at bounding box center [1213, 544] width 156 height 36
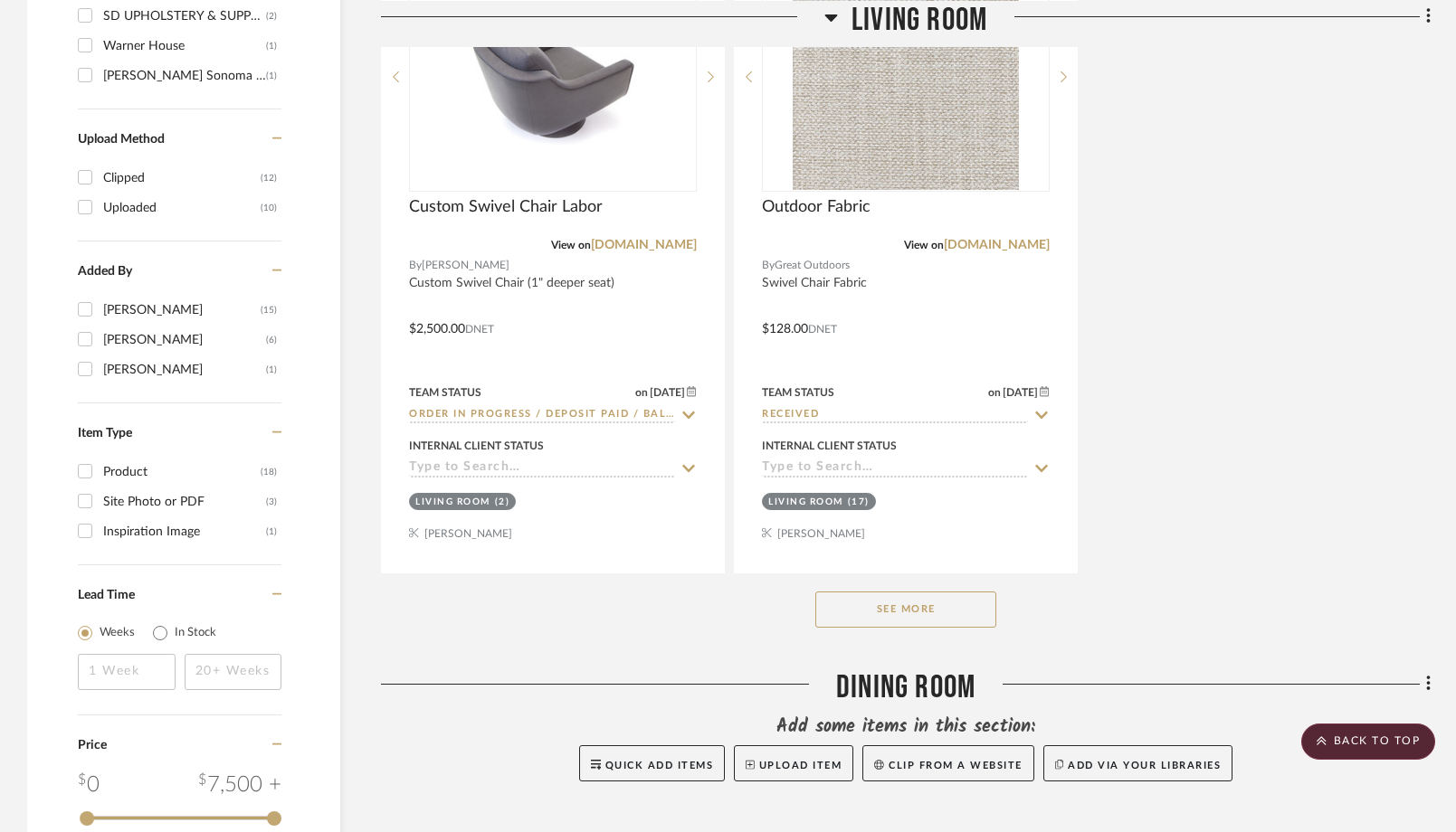
scroll to position [2111, 0]
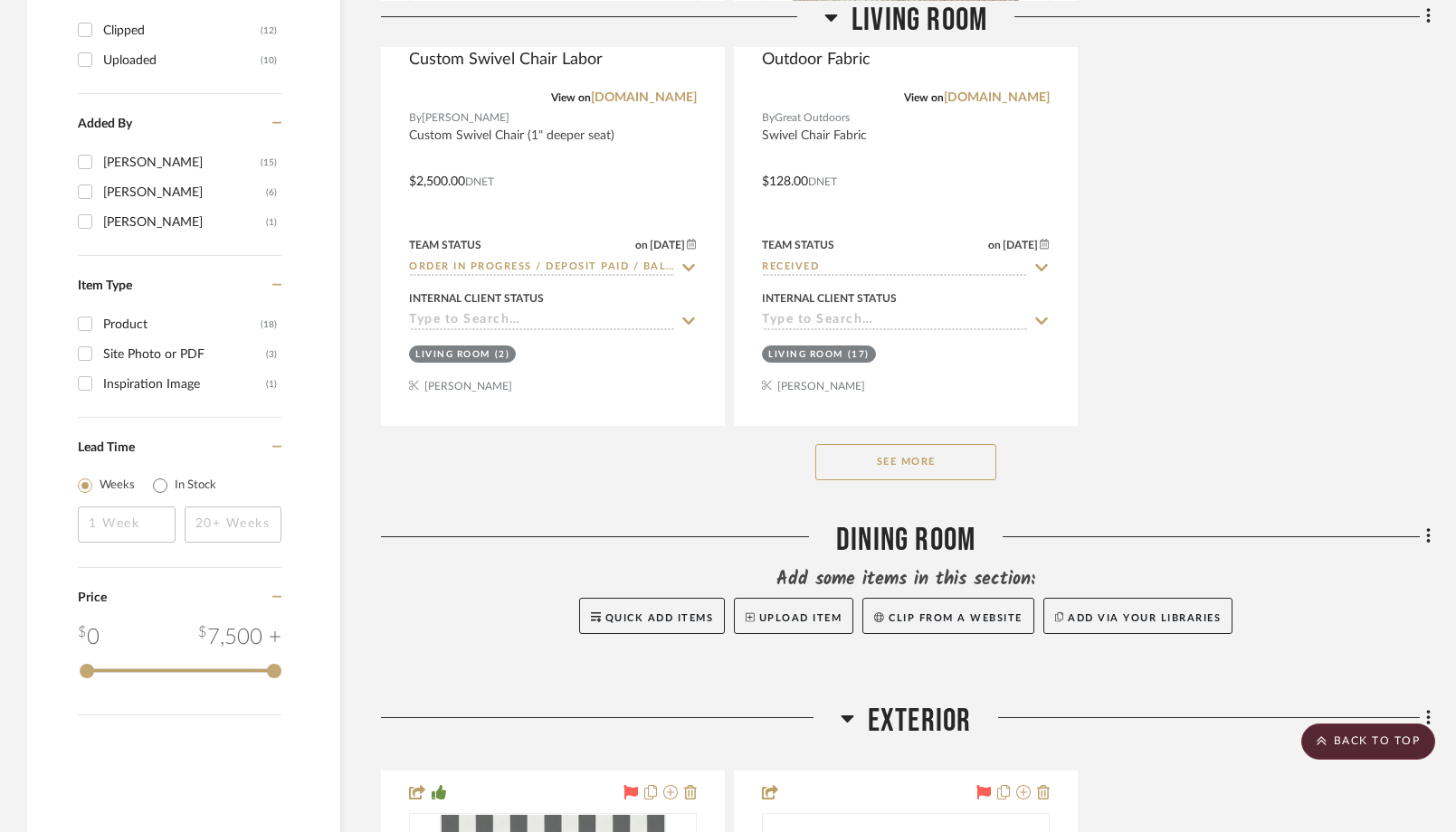
click at [934, 451] on button "See More" at bounding box center [905, 462] width 181 height 36
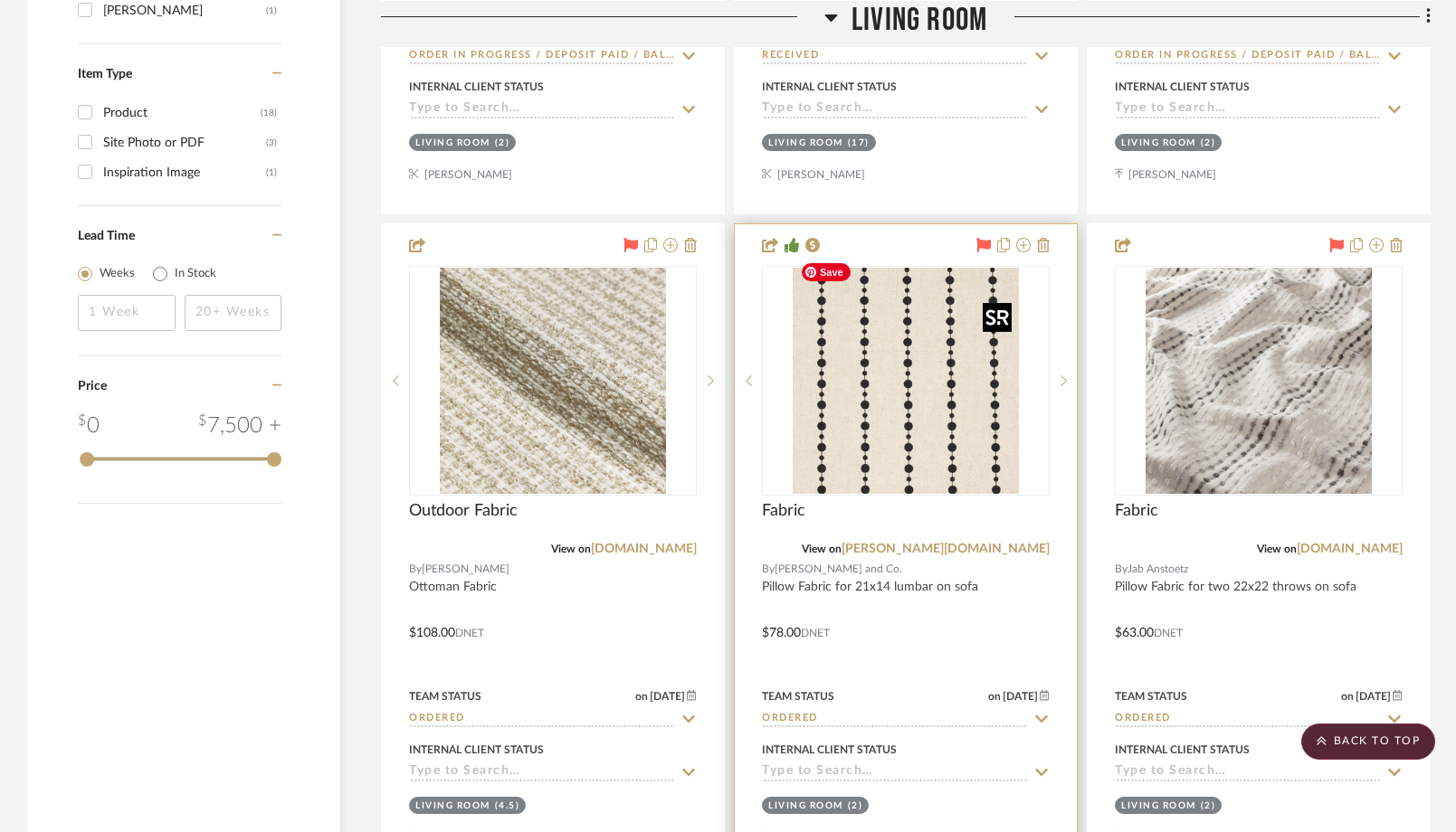
scroll to position [2328, 0]
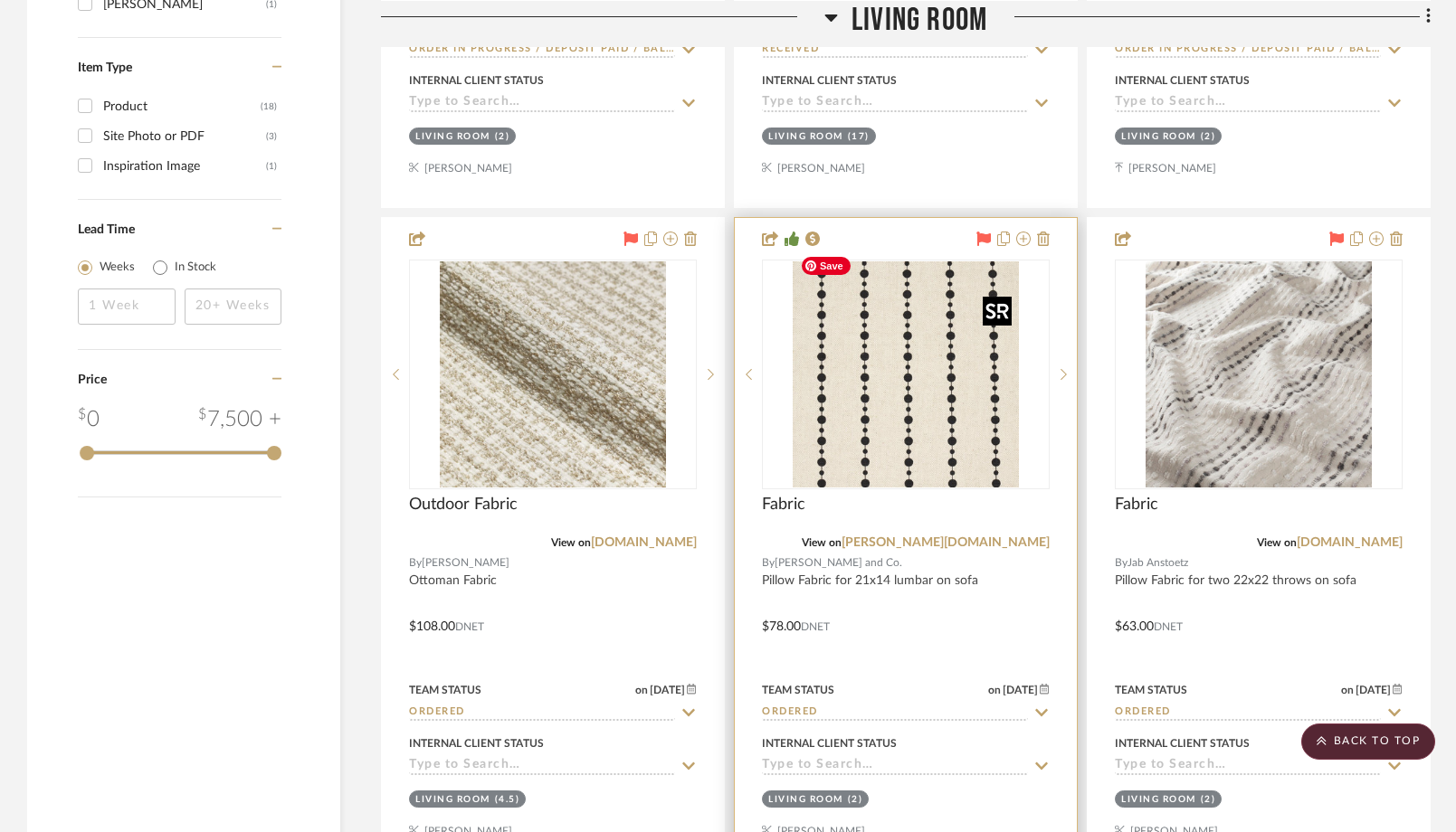
click at [935, 442] on img "0" at bounding box center [906, 375] width 226 height 226
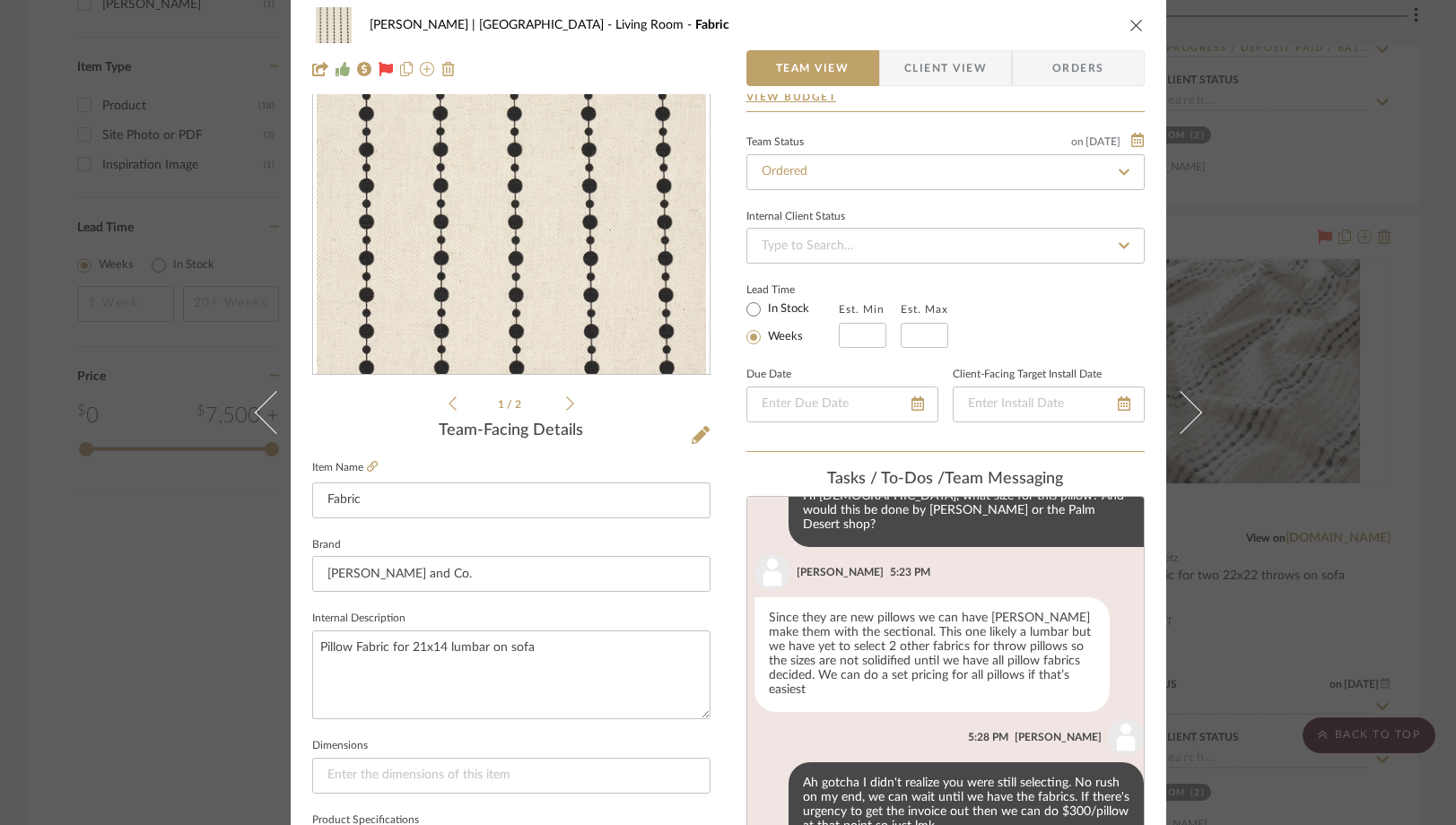
scroll to position [145, 0]
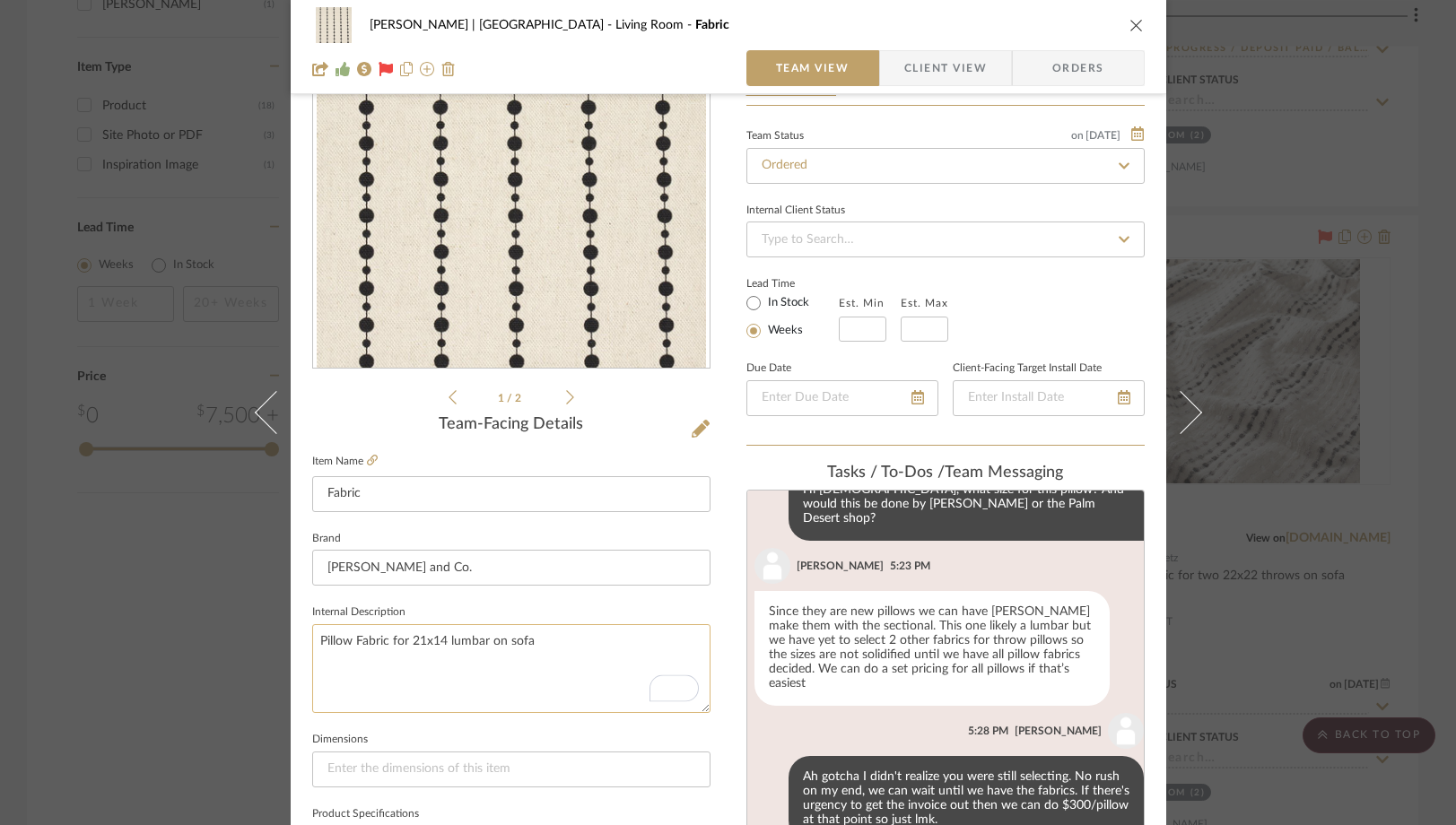
drag, startPoint x: 441, startPoint y: 643, endPoint x: 407, endPoint y: 643, distance: 34.0
click at [407, 643] on textarea "Pillow Fabric for 21x14 lumbar on sofa" at bounding box center [511, 669] width 399 height 89
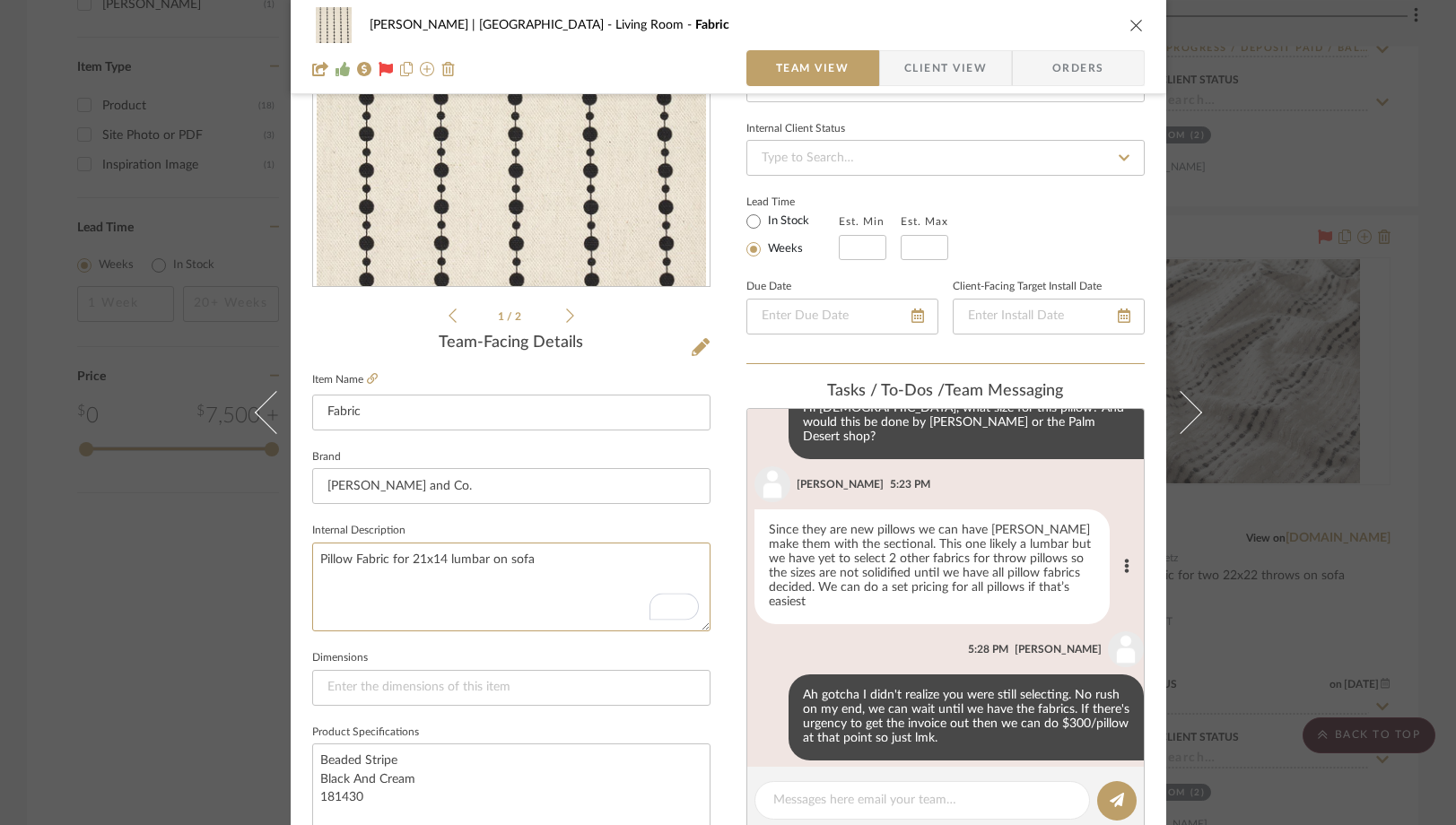
scroll to position [247, 0]
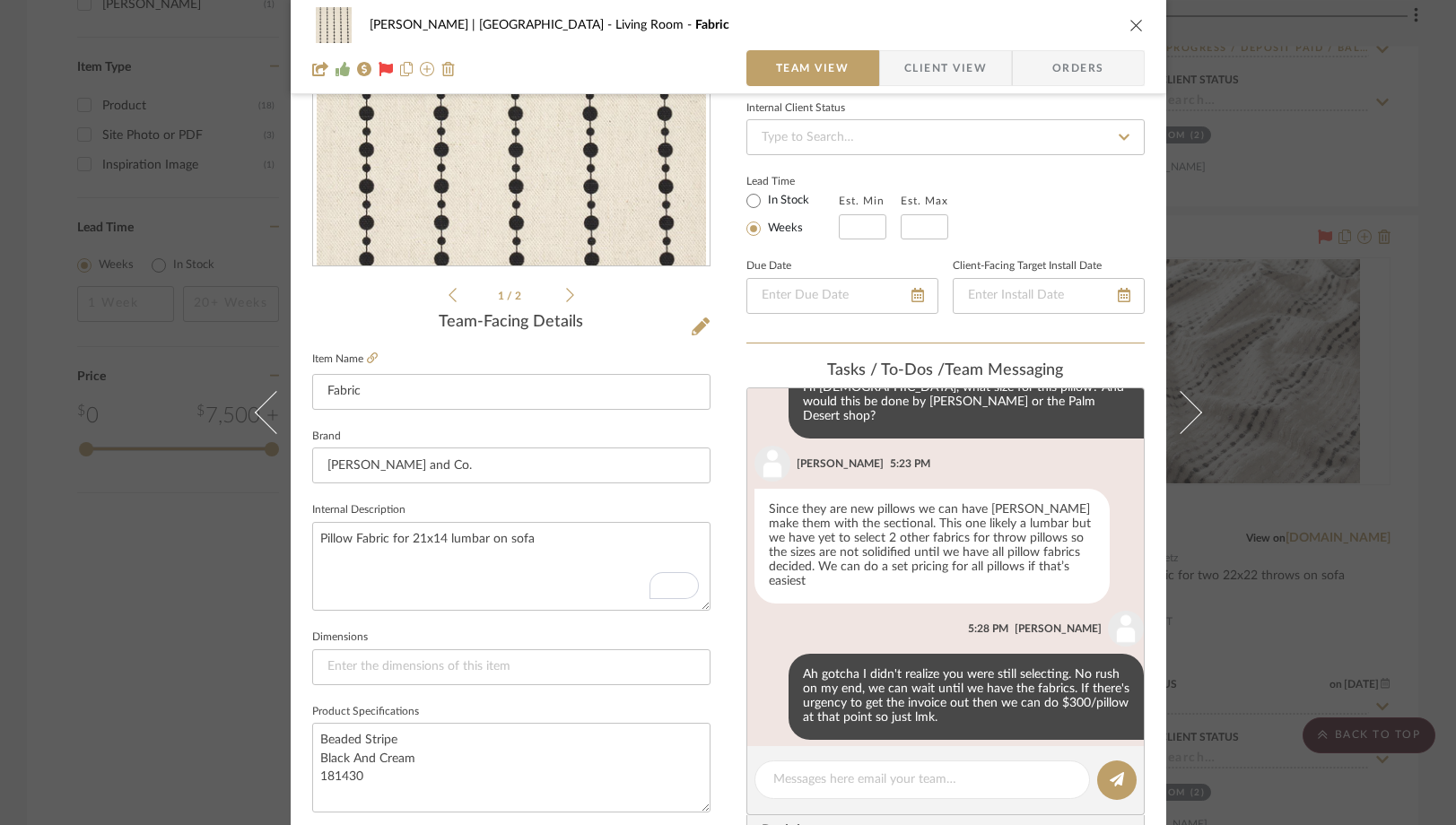
click at [210, 573] on div "[PERSON_NAME] | [GEOGRAPHIC_DATA] Living Room Fabric Team View Client View Orde…" at bounding box center [728, 412] width 1456 height 825
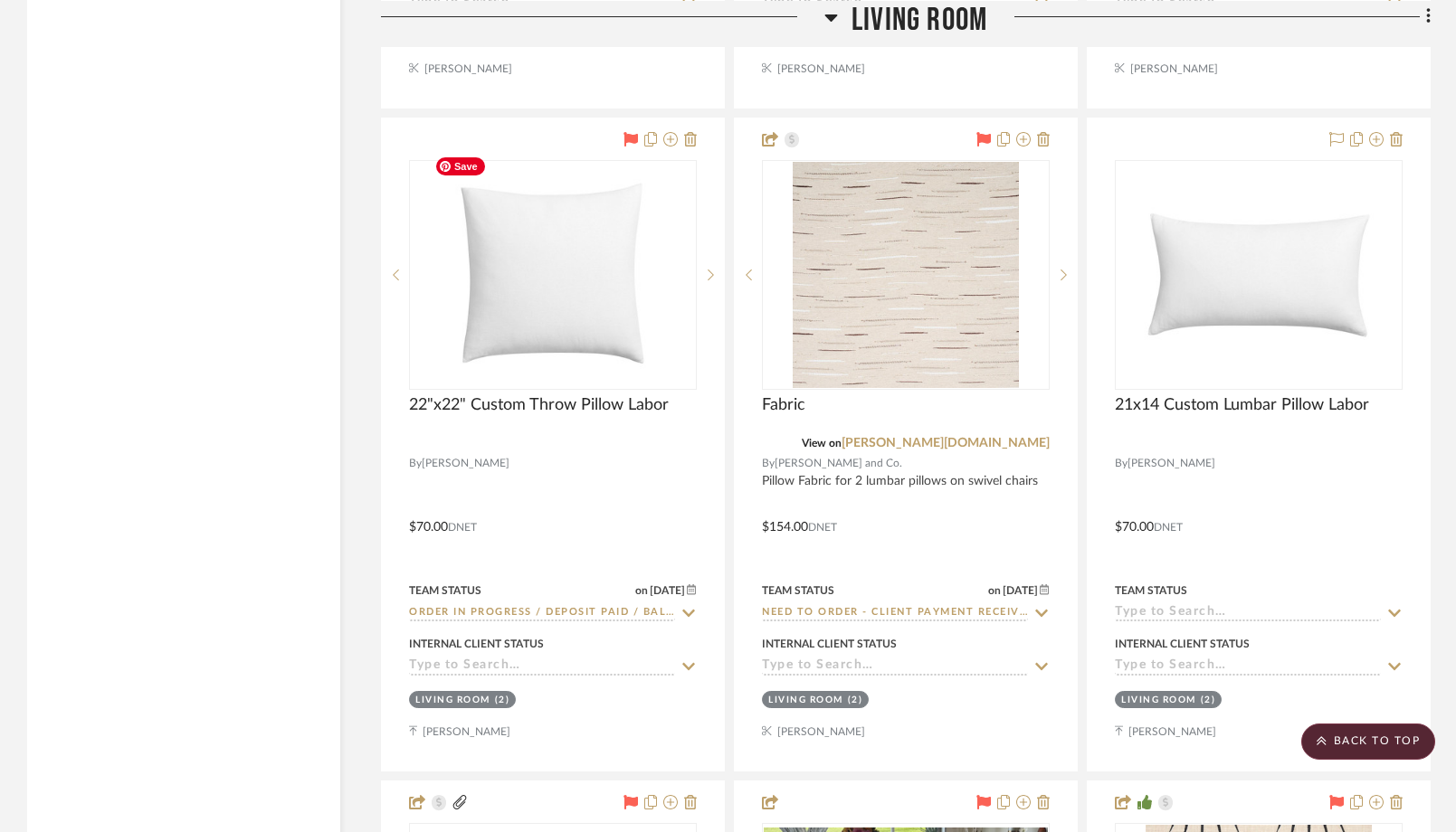
scroll to position [3097, 0]
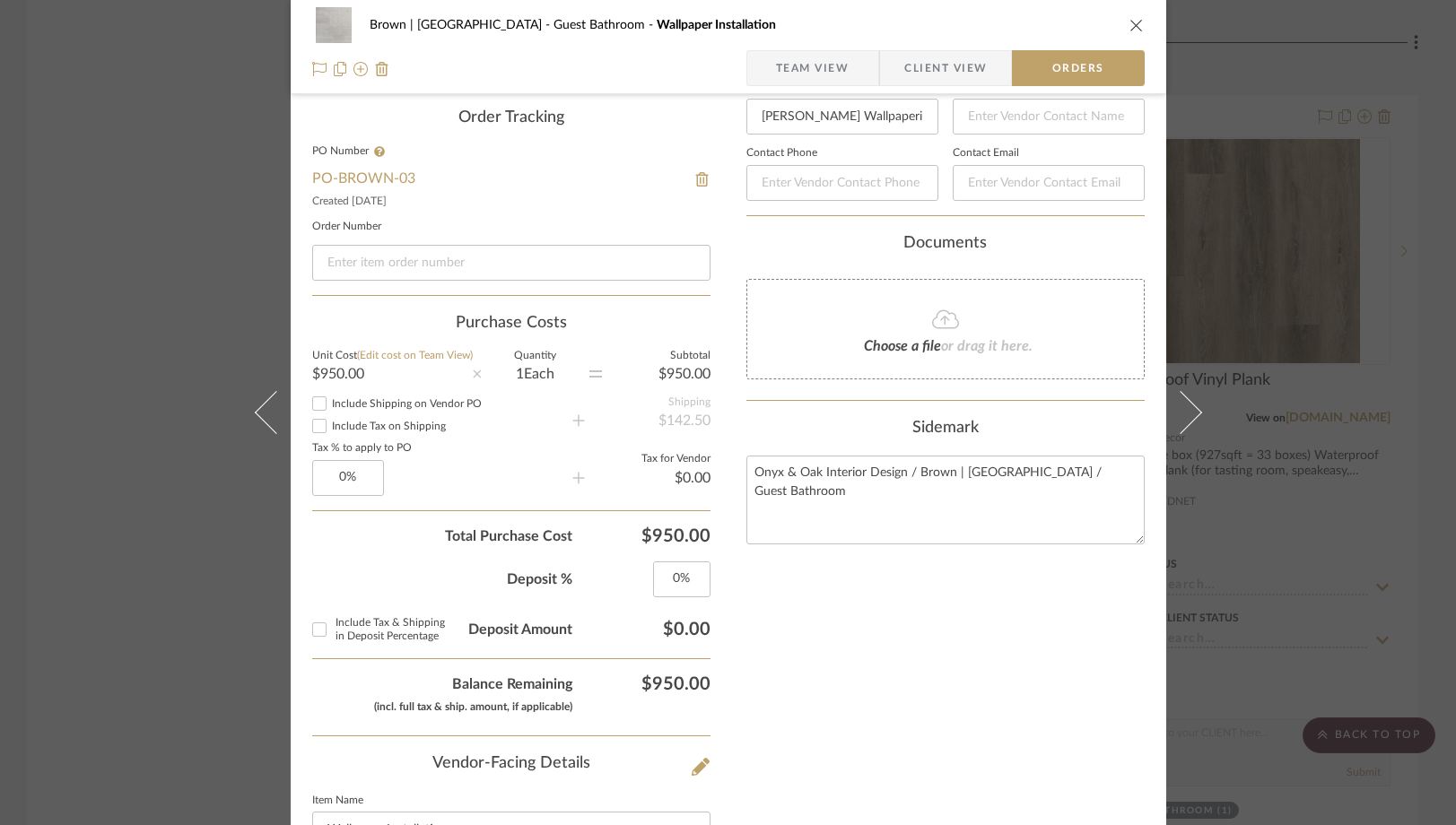
scroll to position [458, 0]
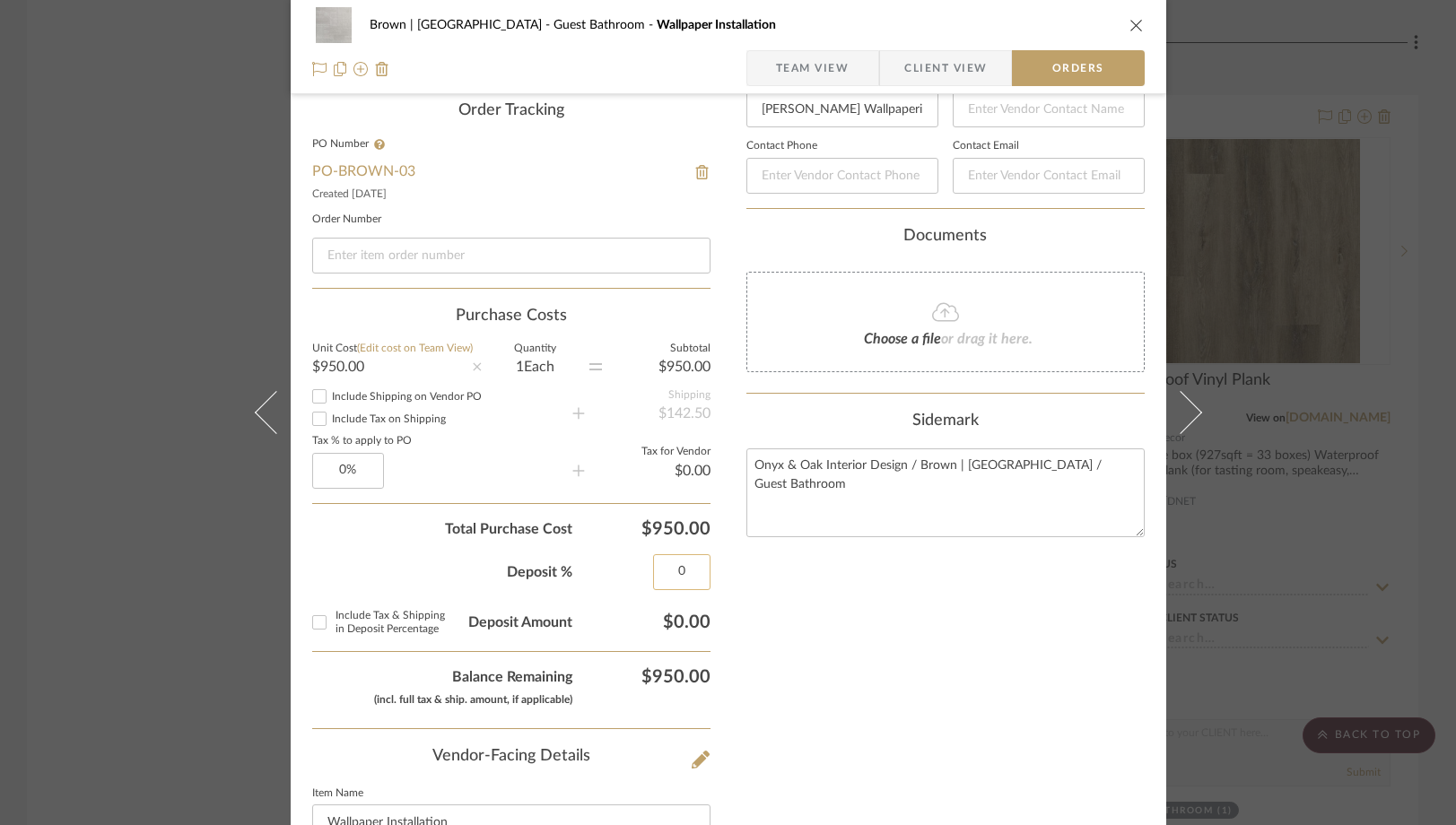
click at [688, 564] on input "0" at bounding box center [682, 572] width 58 height 36
type input "50%"
click at [769, 619] on div "Nothing here shares to Dashboard. Vendor Status Payment Status Lead Time In Sto…" at bounding box center [945, 527] width 399 height 1726
click at [155, 289] on div "Brown | Culver City Guest Bathroom Wallpaper Installation Team View Client View…" at bounding box center [728, 412] width 1456 height 825
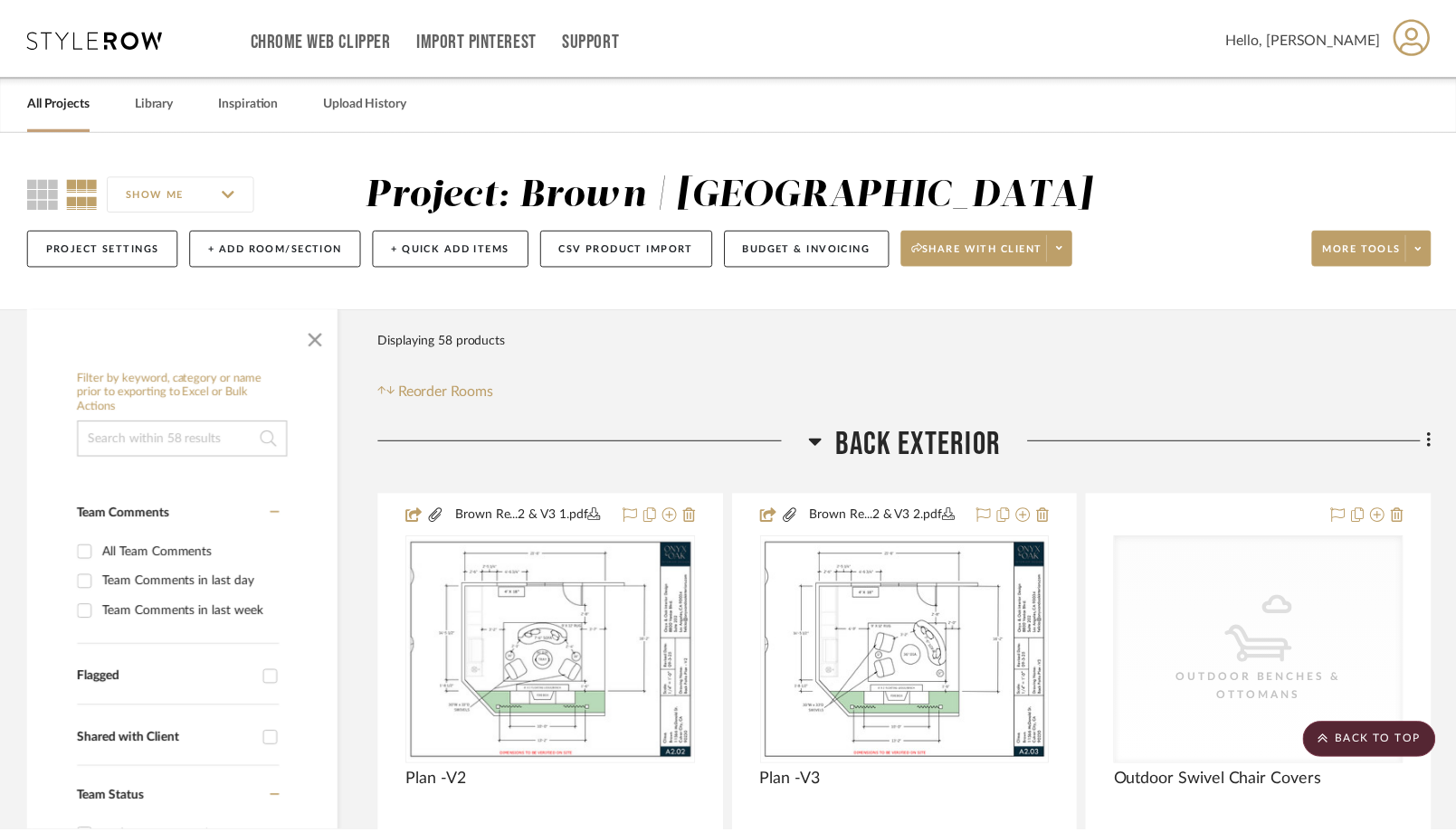
scroll to position [8272, 0]
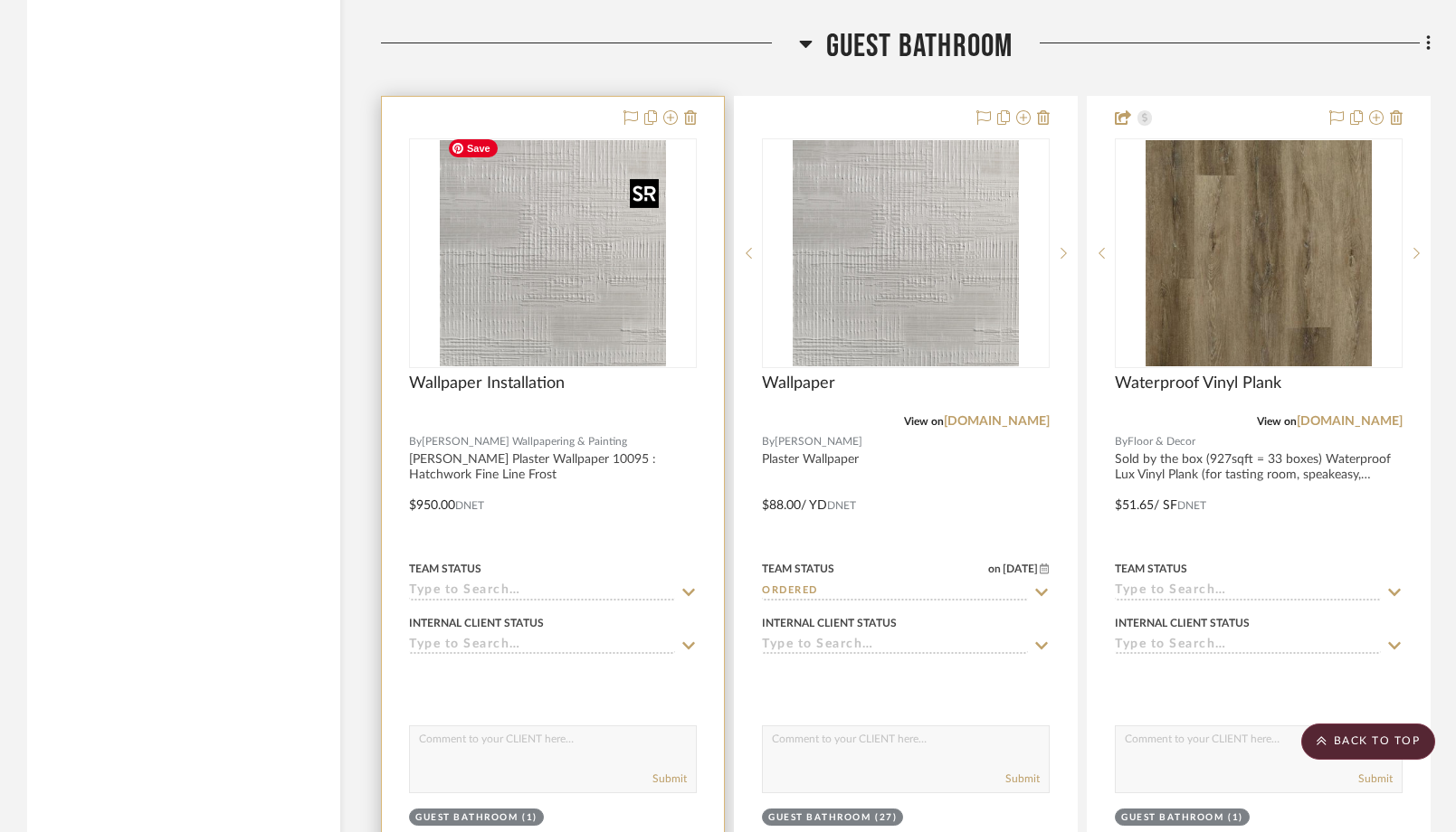
click at [607, 296] on img "0" at bounding box center [552, 253] width 226 height 226
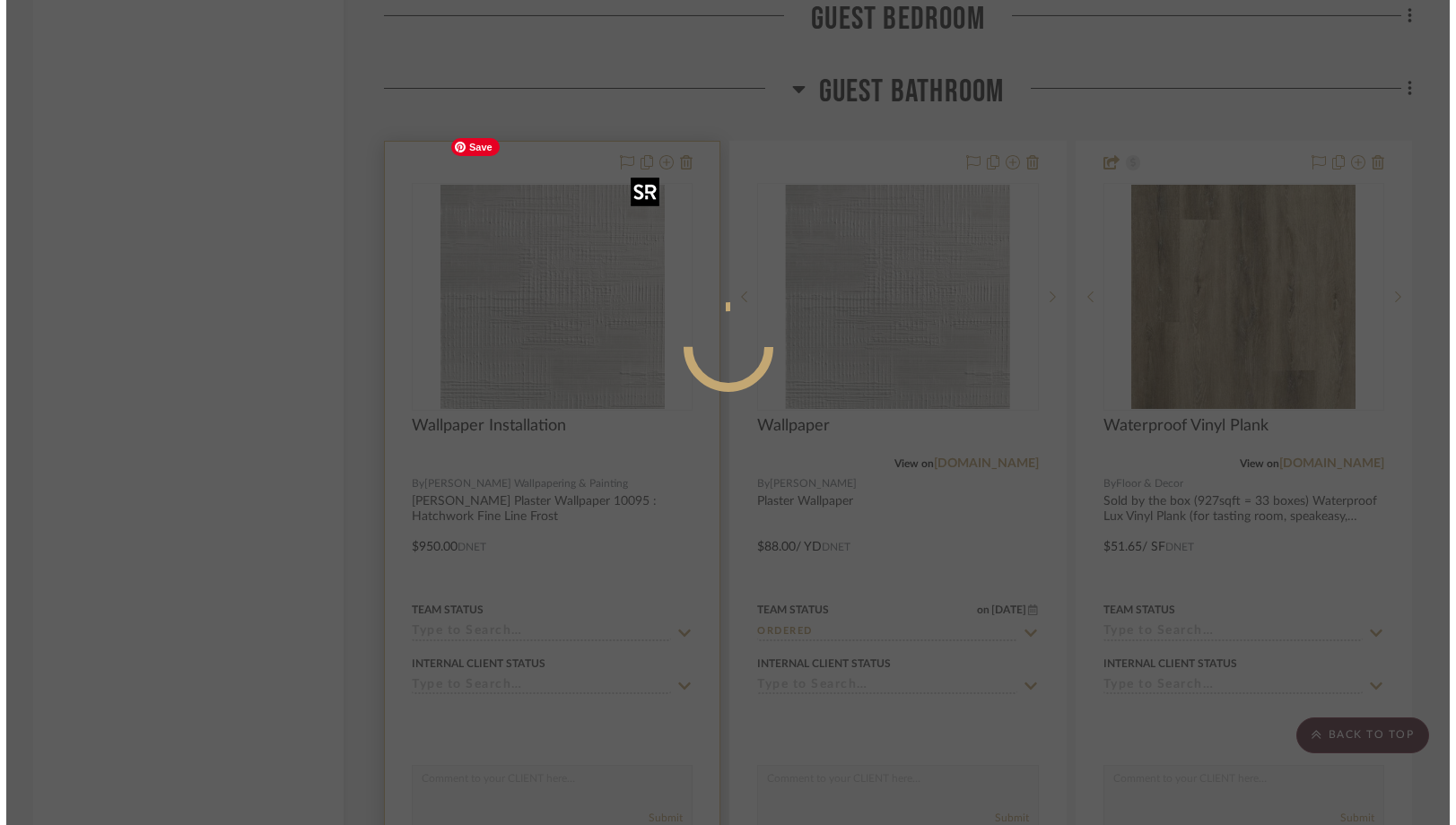
scroll to position [0, 0]
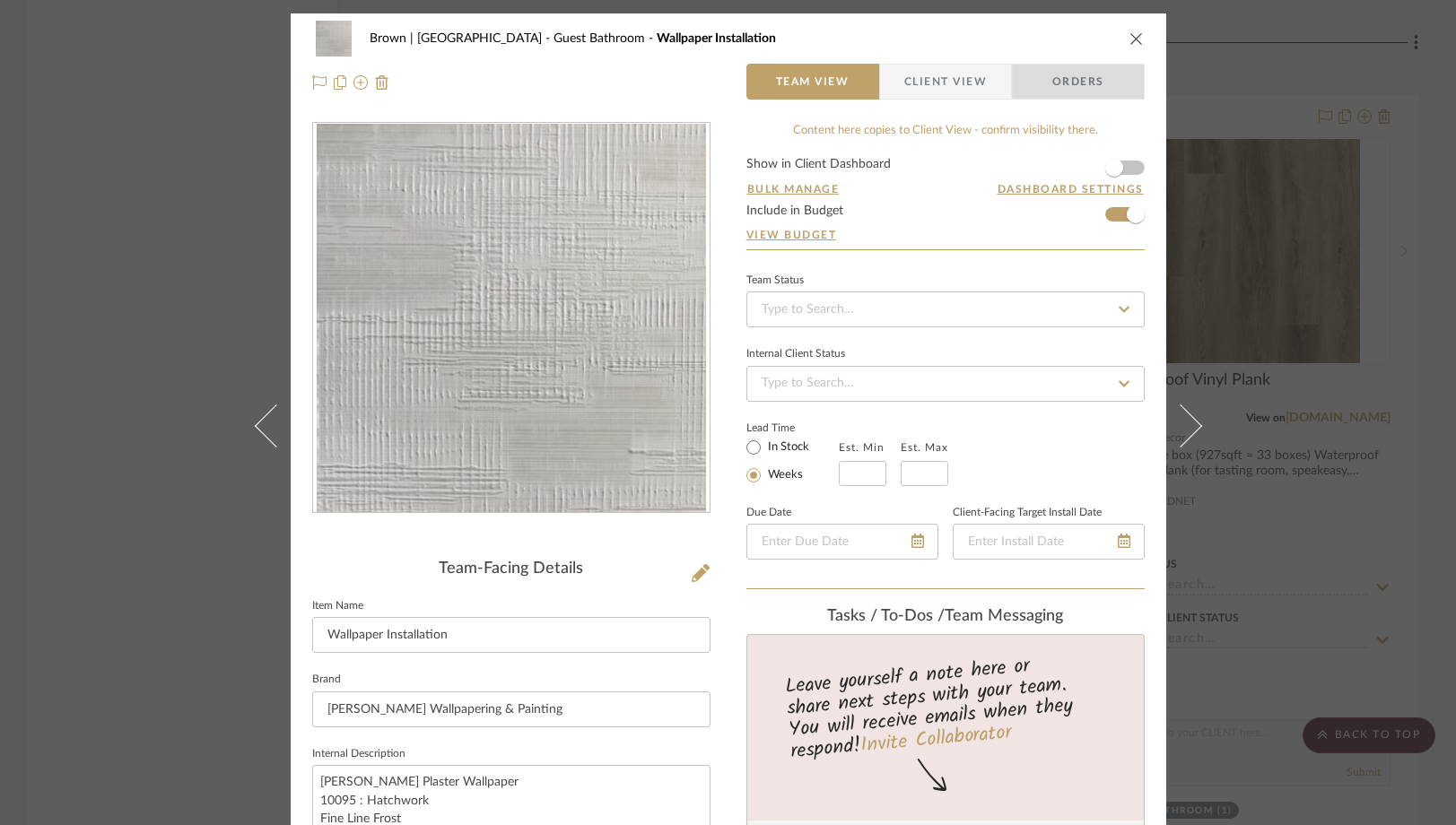
click at [1046, 84] on span "Orders" at bounding box center [1078, 81] width 91 height 36
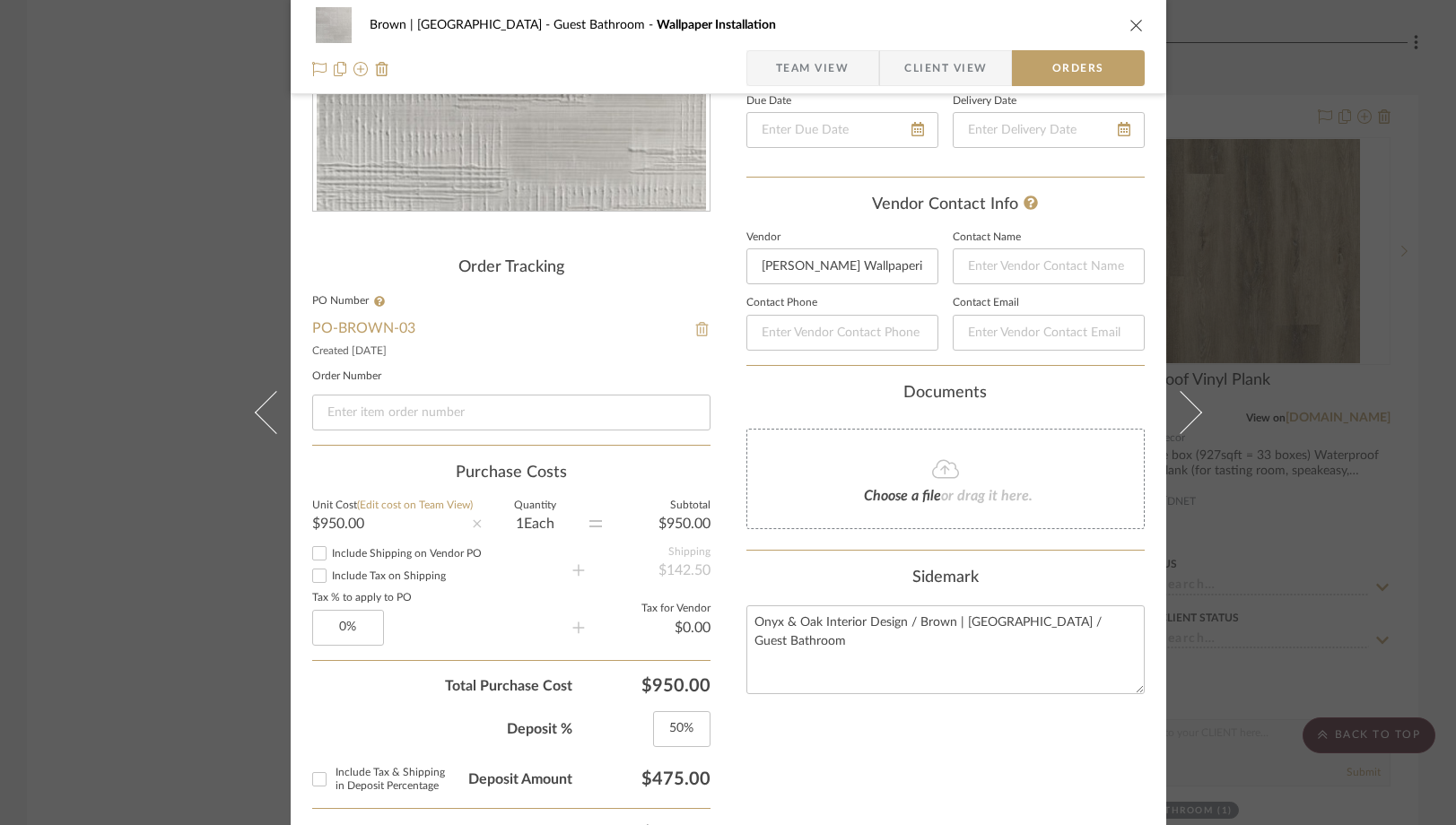
scroll to position [292, 0]
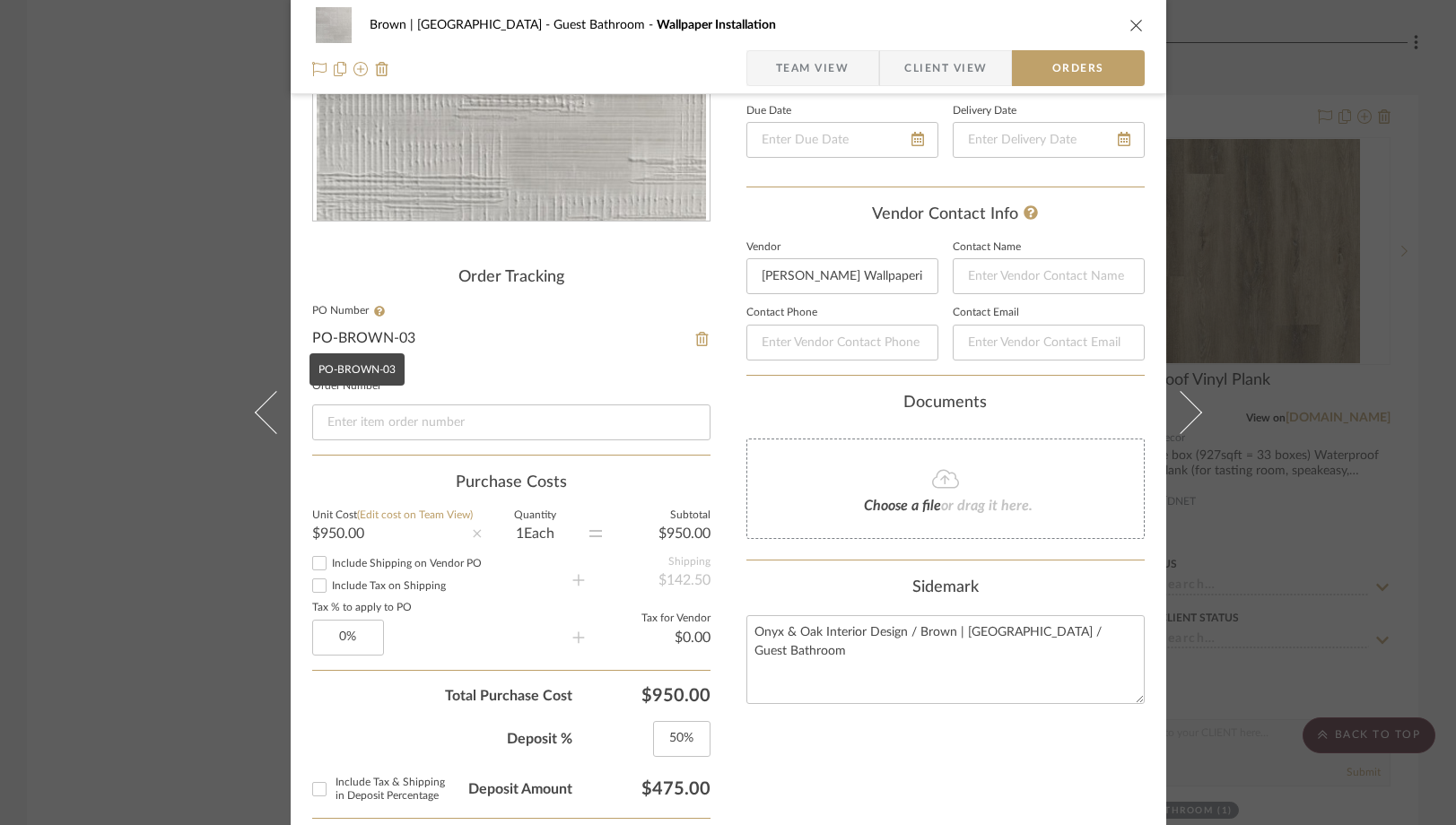
click at [402, 335] on link "PO-BROWN -03" at bounding box center [363, 338] width 103 height 14
click at [698, 341] on img at bounding box center [702, 339] width 16 height 14
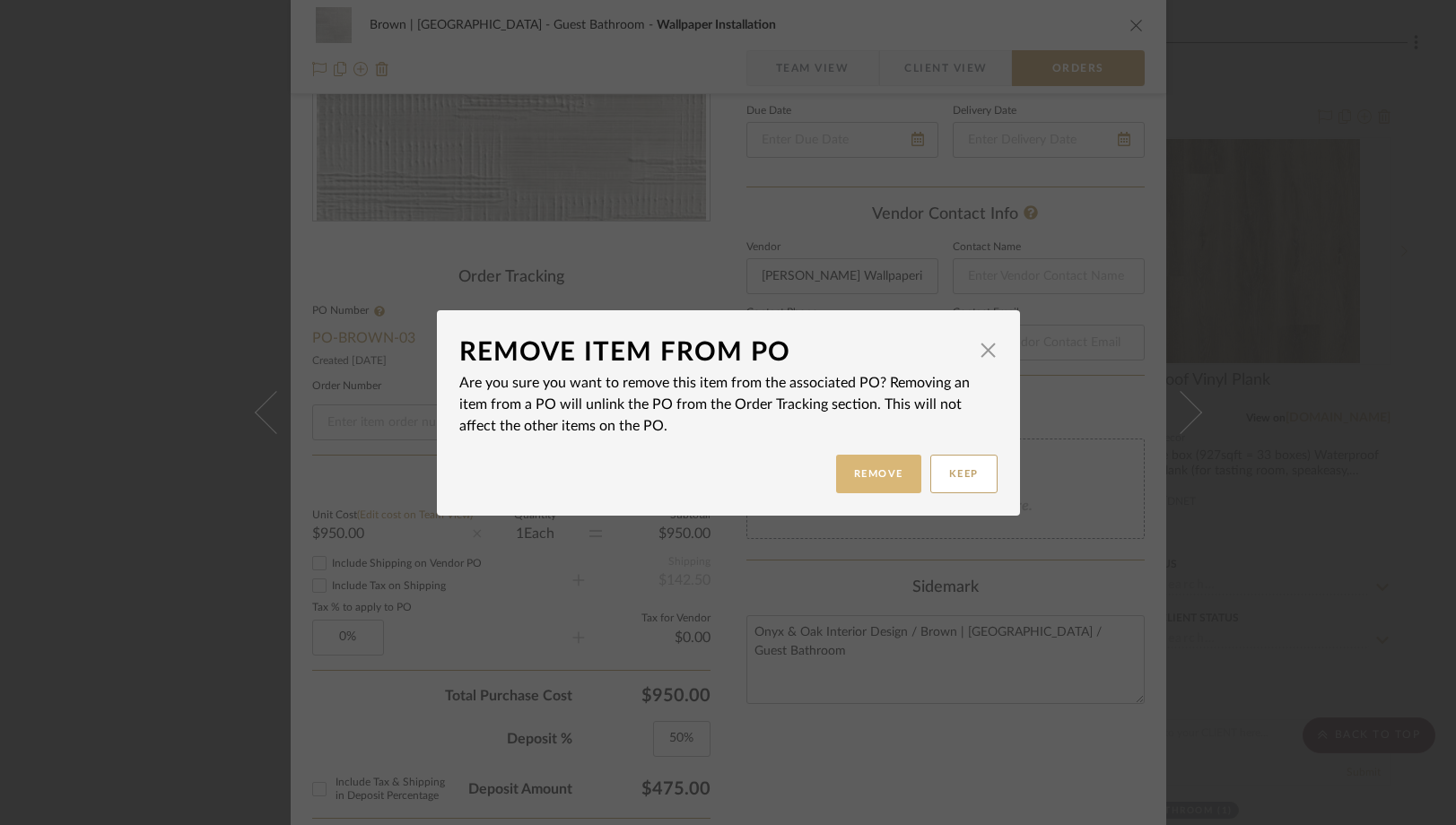
click at [860, 474] on button "Remove" at bounding box center [878, 473] width 85 height 39
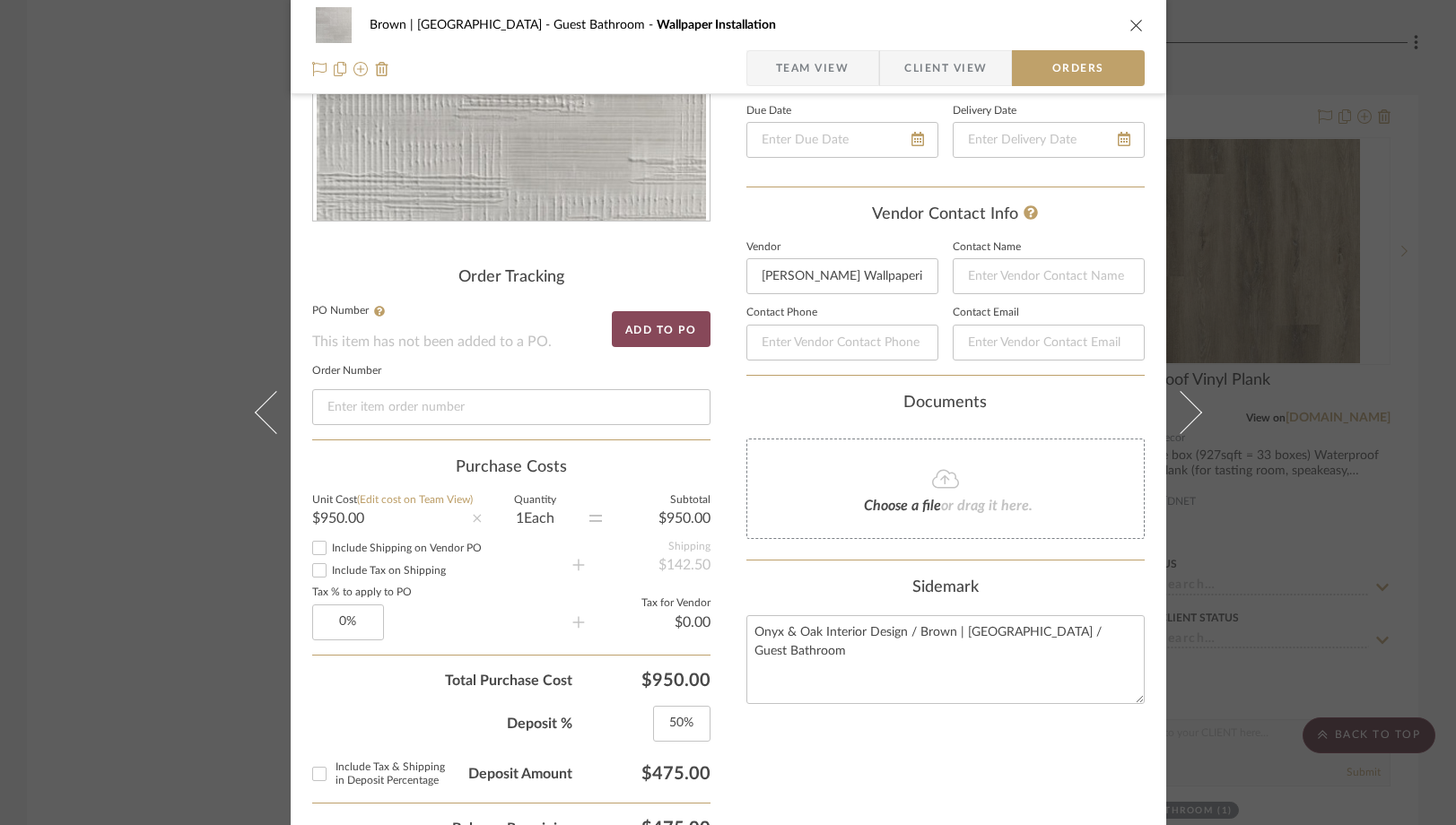
click at [625, 328] on button "Add to PO" at bounding box center [661, 329] width 99 height 36
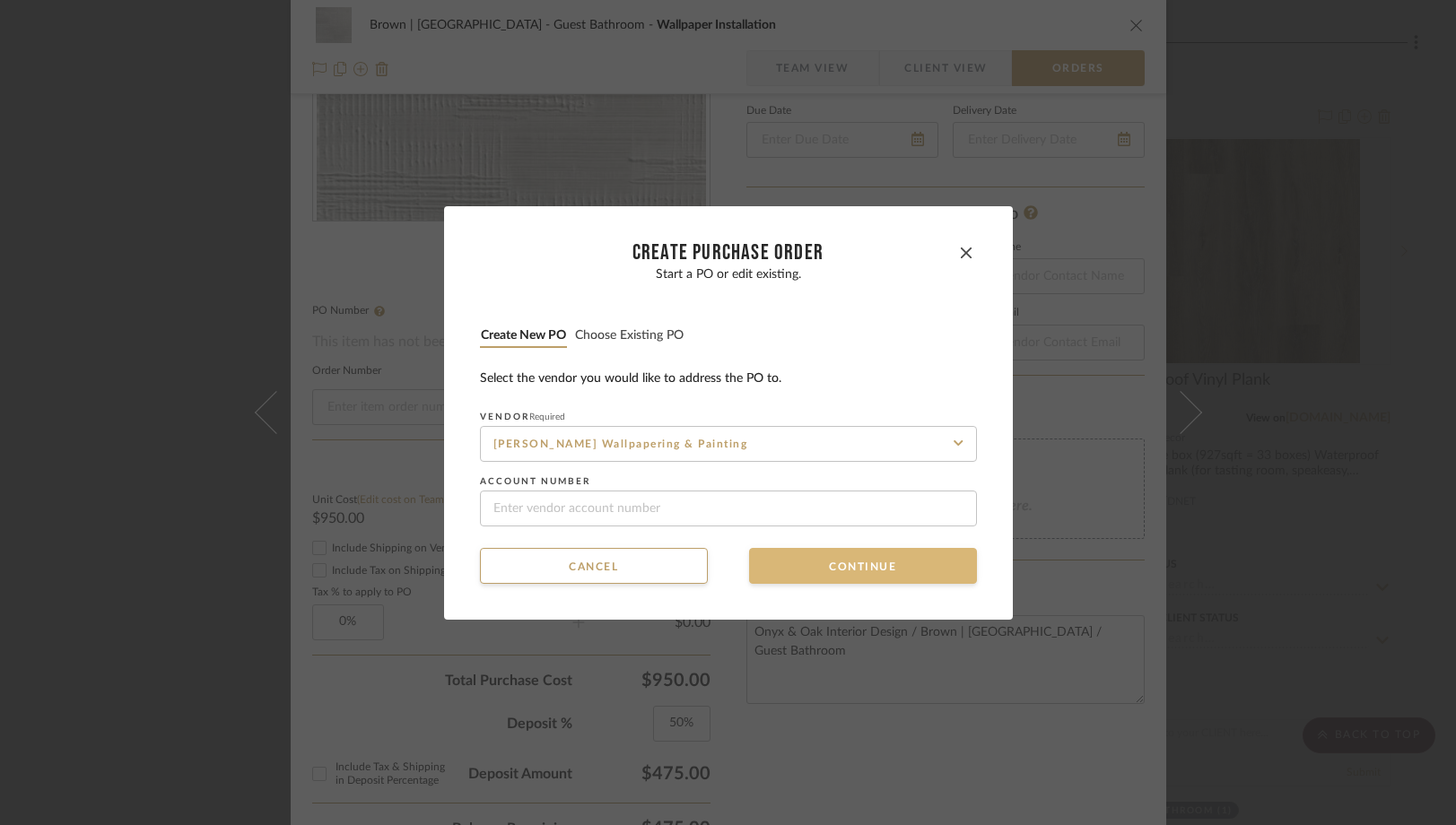
click at [783, 571] on button "Continue" at bounding box center [863, 567] width 228 height 36
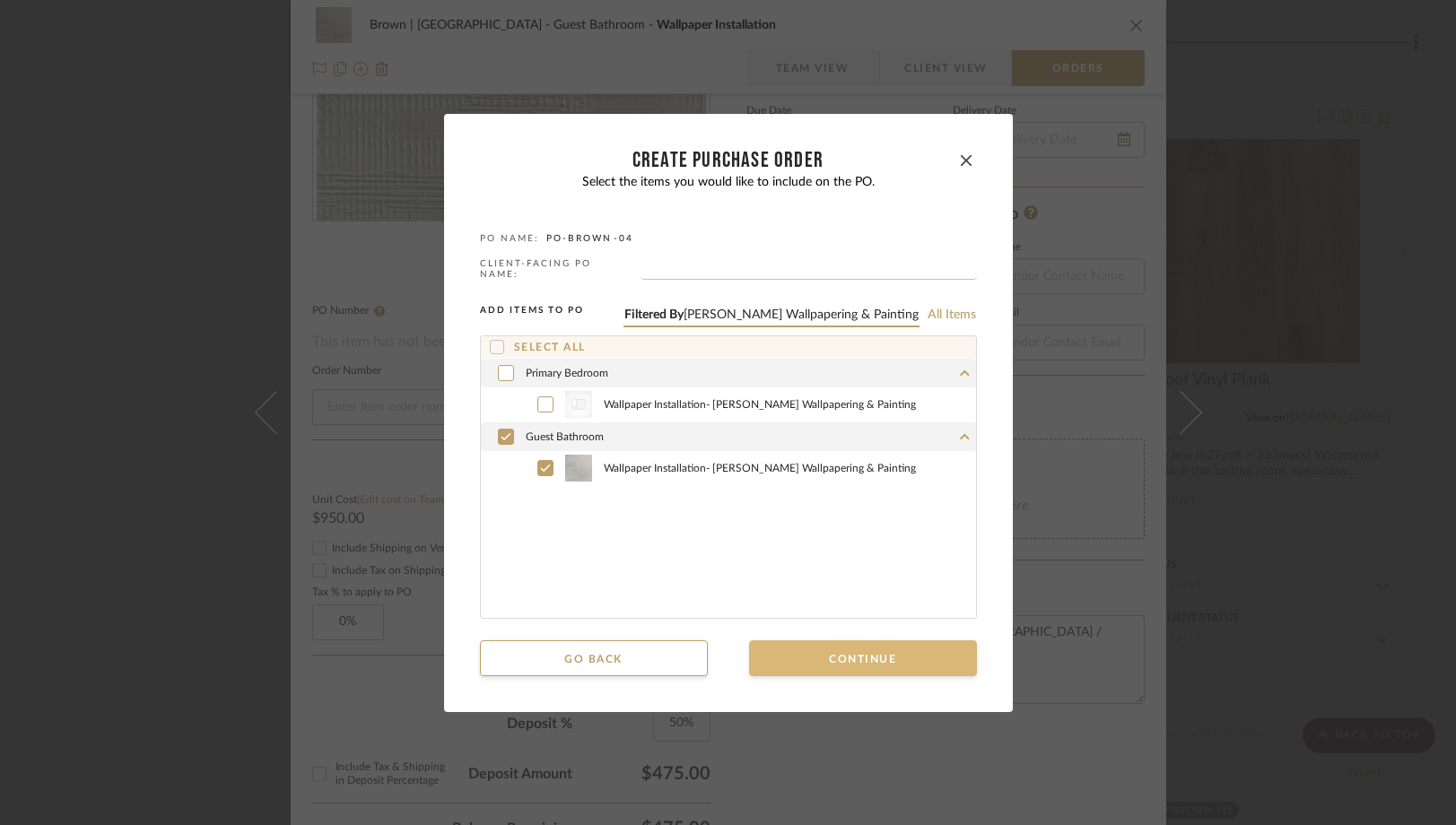
click at [797, 644] on button "Continue" at bounding box center [863, 659] width 228 height 36
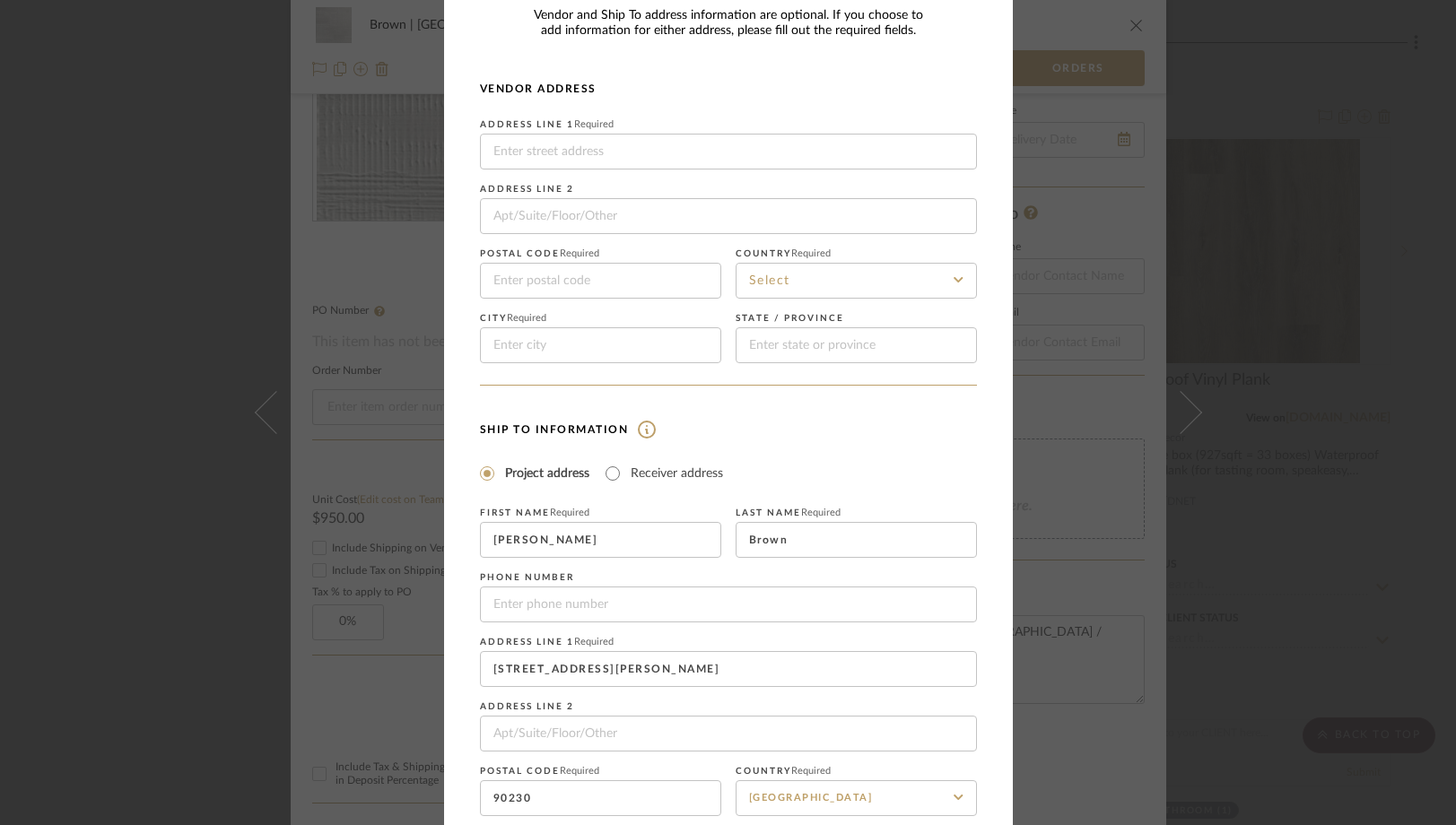
scroll to position [202, 0]
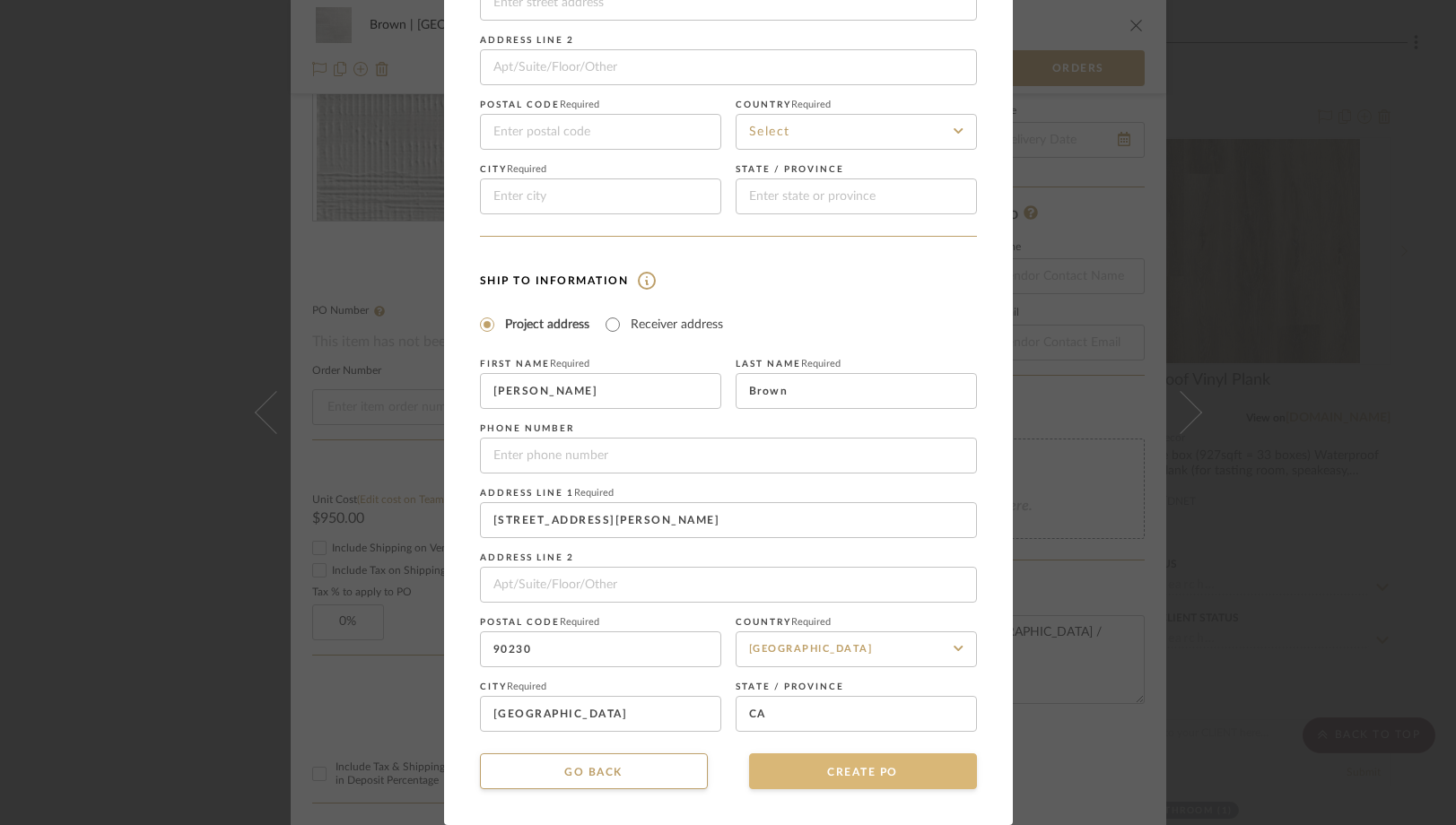
click at [796, 770] on button "CREATE PO" at bounding box center [863, 772] width 228 height 36
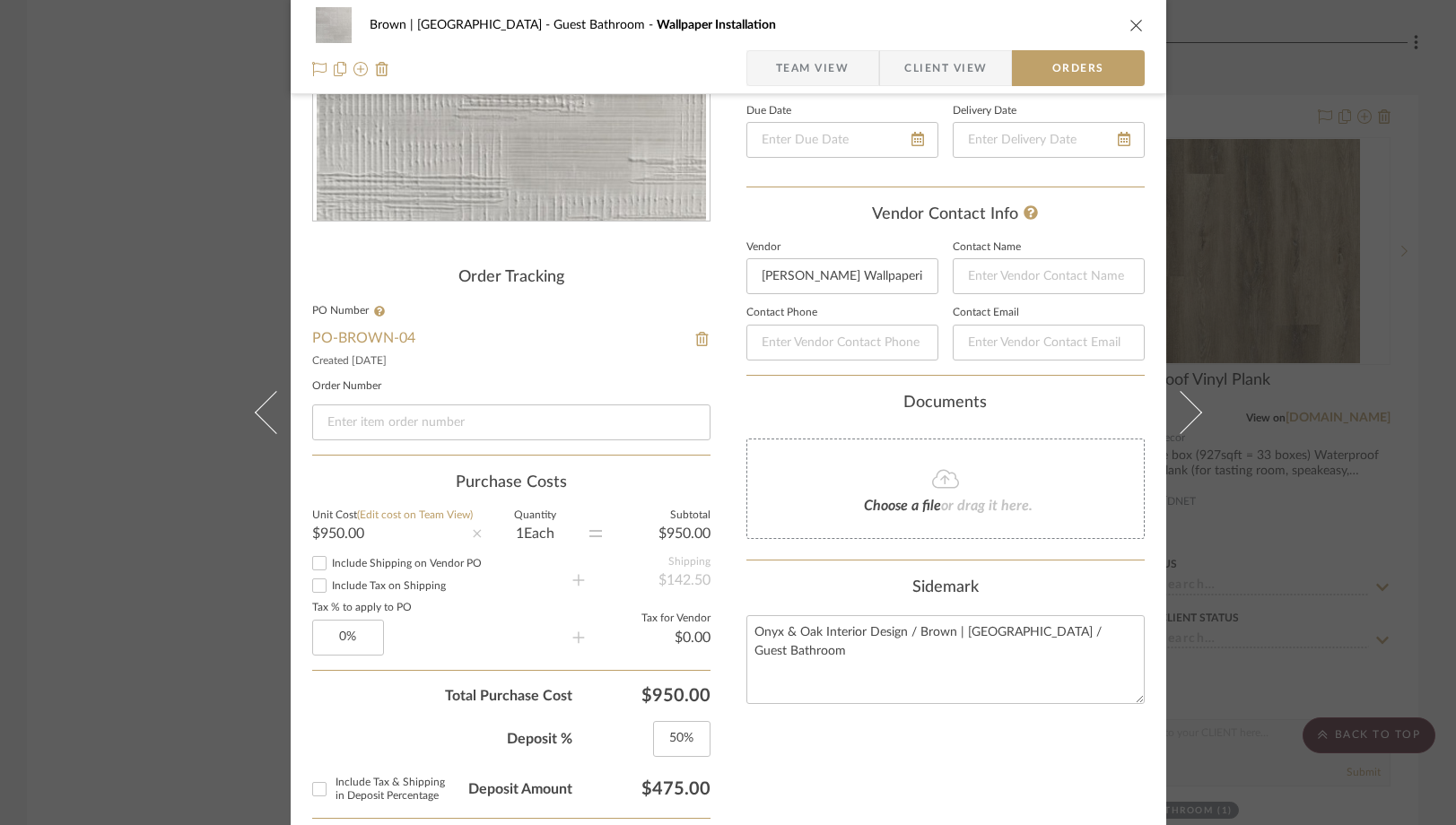
click at [142, 201] on div "Brown | Culver City Guest Bathroom Wallpaper Installation Team View Client View…" at bounding box center [728, 412] width 1456 height 825
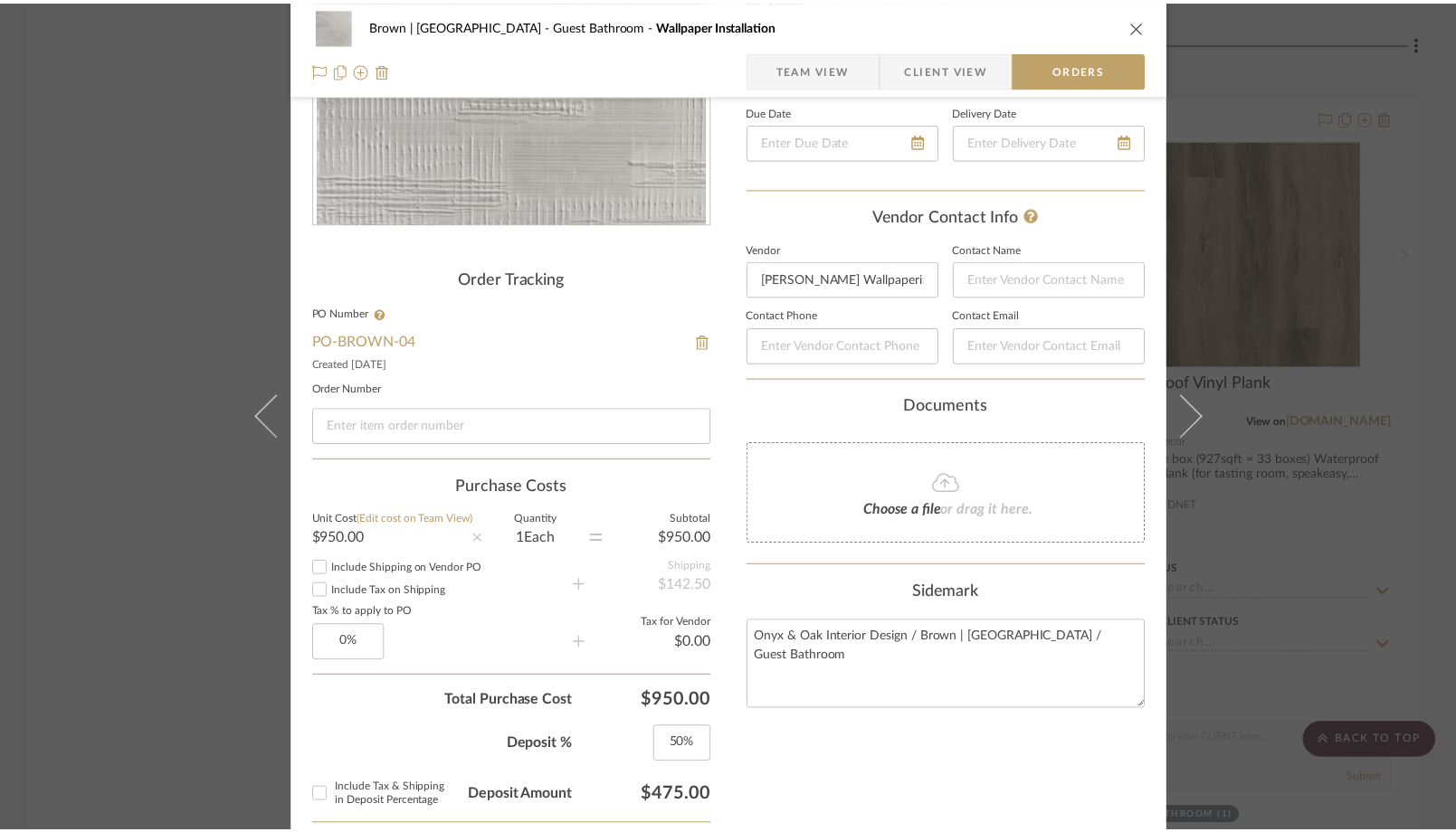
scroll to position [8272, 0]
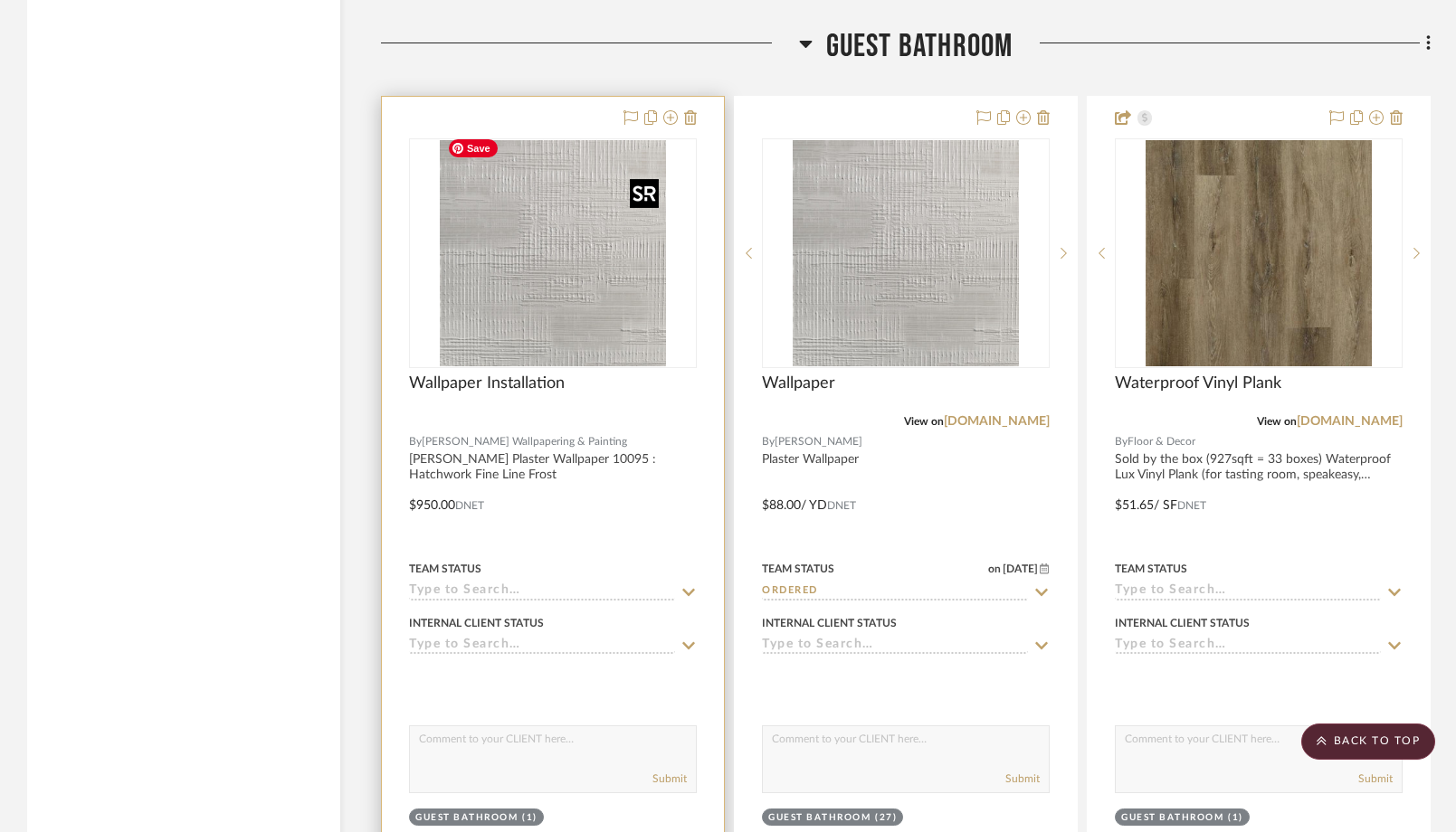
click at [550, 303] on img "0" at bounding box center [552, 253] width 226 height 226
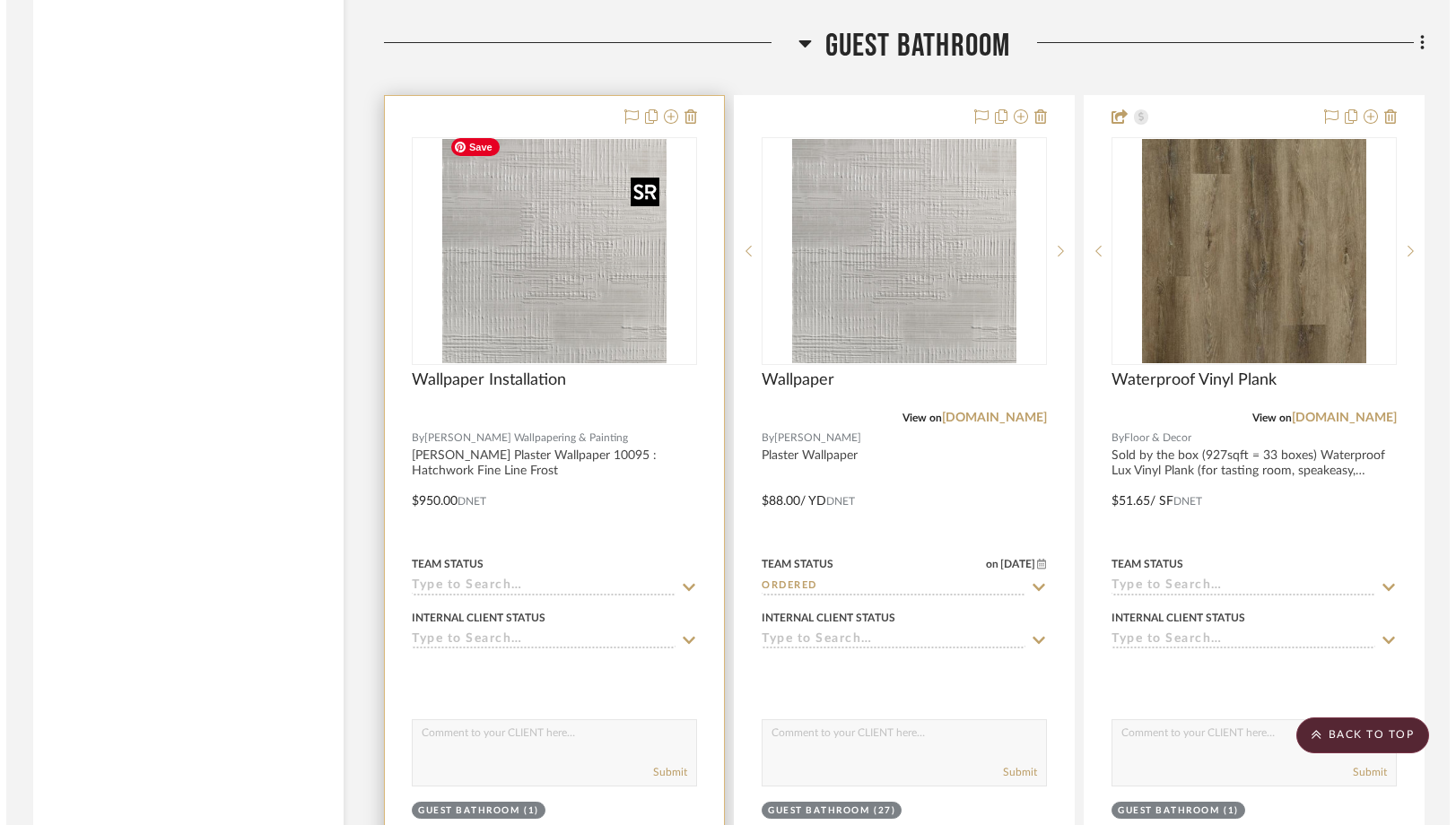
scroll to position [0, 0]
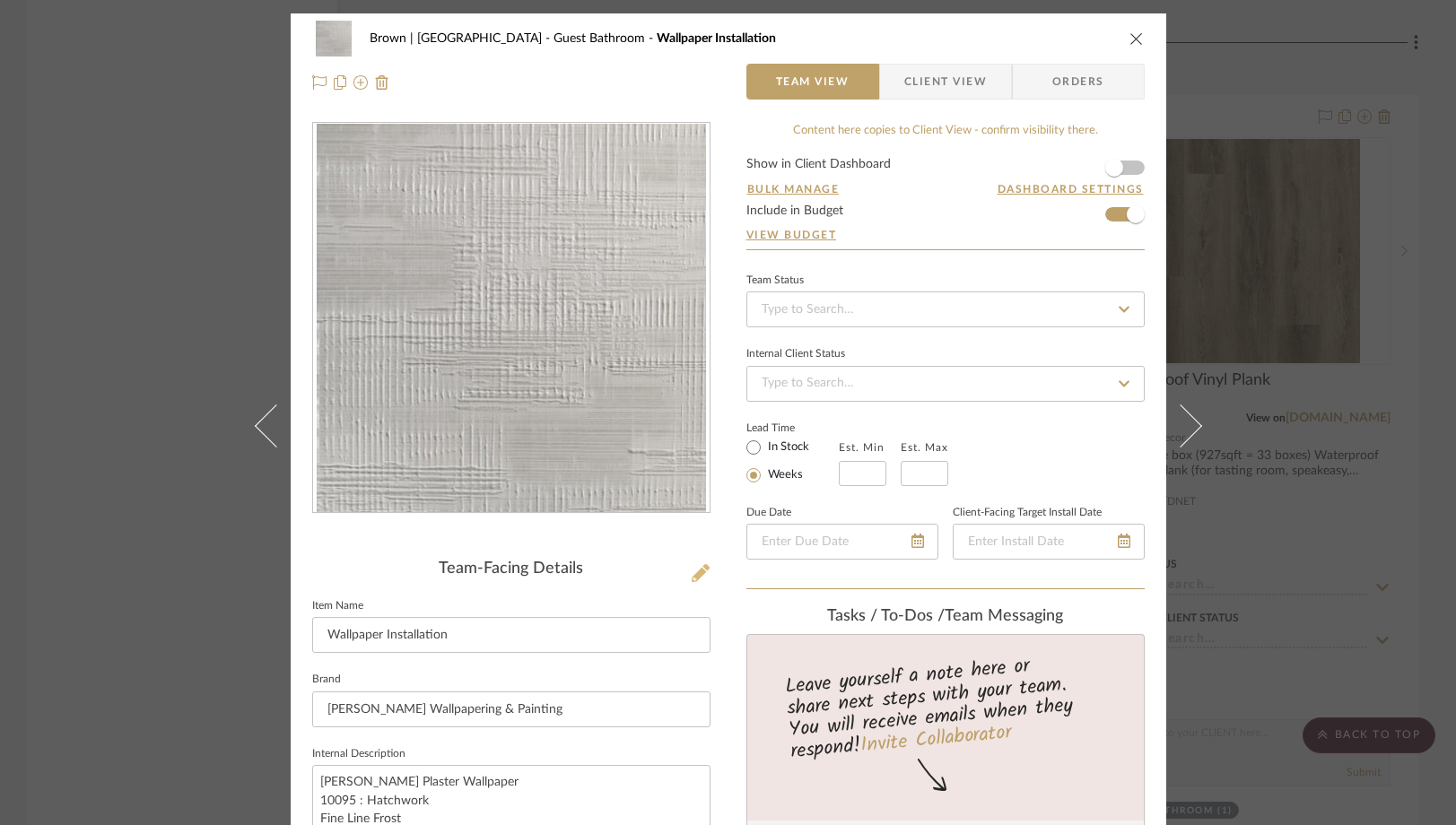
click at [700, 570] on icon at bounding box center [700, 573] width 18 height 18
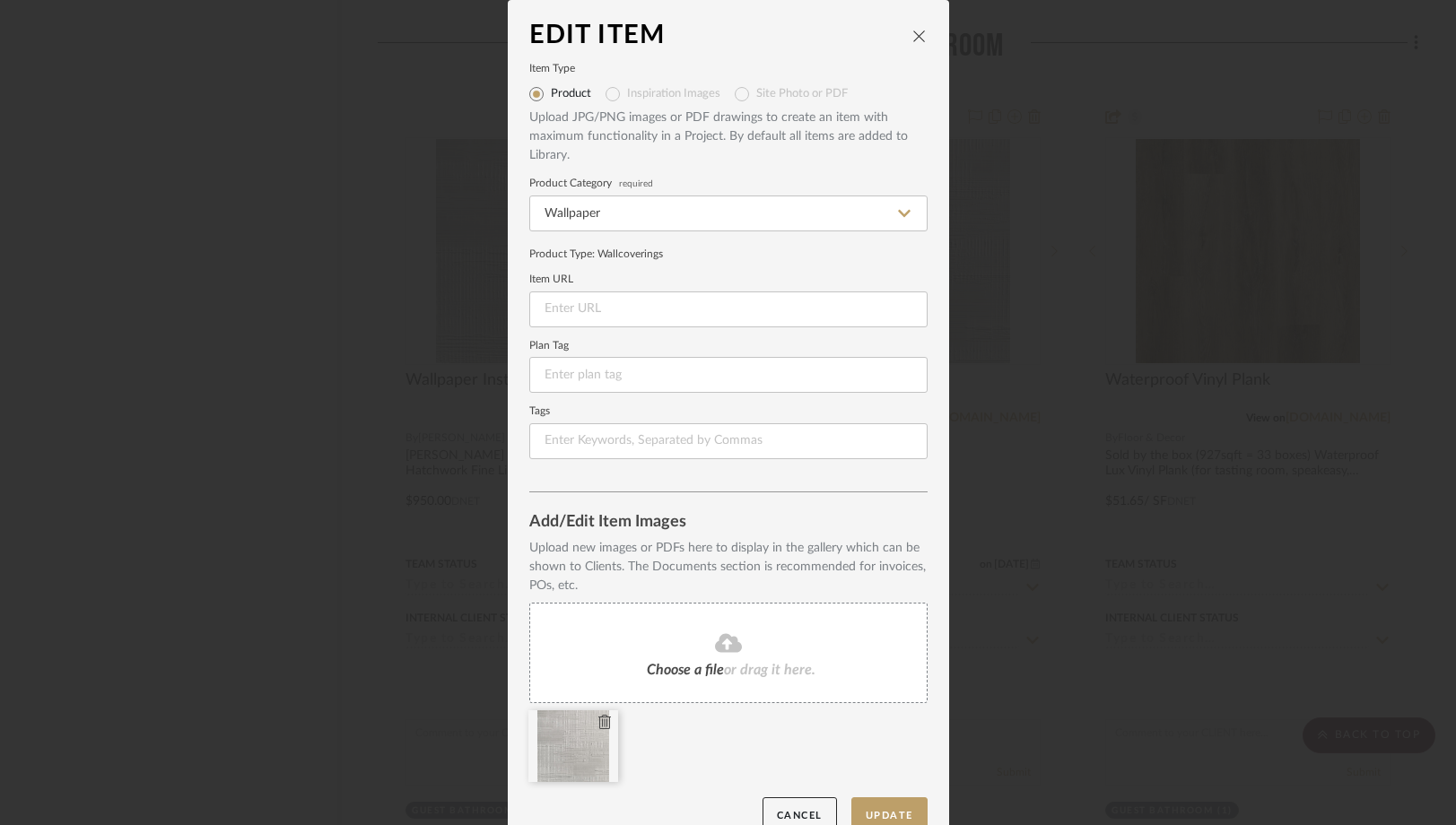
click at [598, 727] on icon at bounding box center [605, 722] width 13 height 14
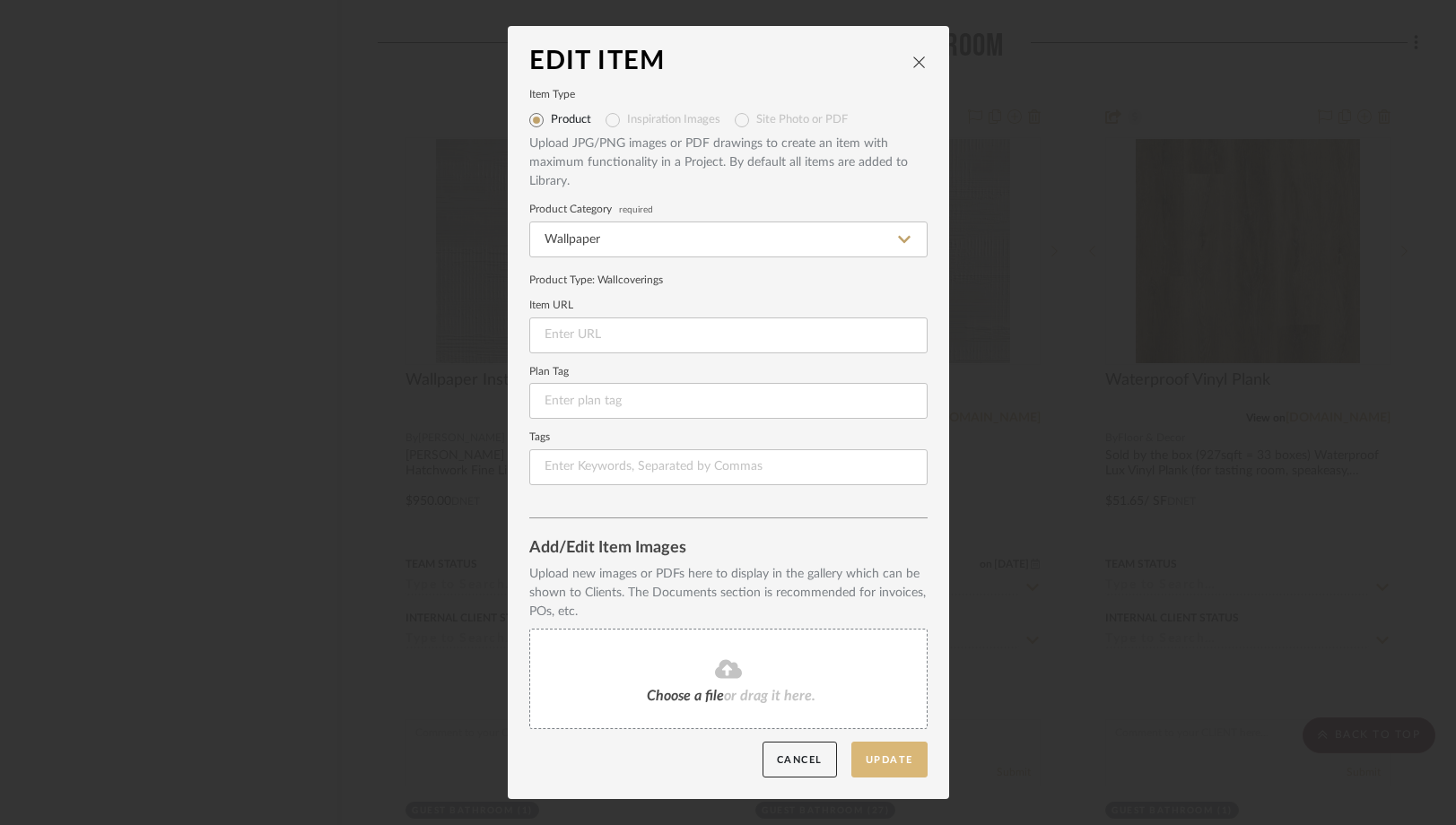
click at [864, 758] on button "Update" at bounding box center [889, 760] width 76 height 37
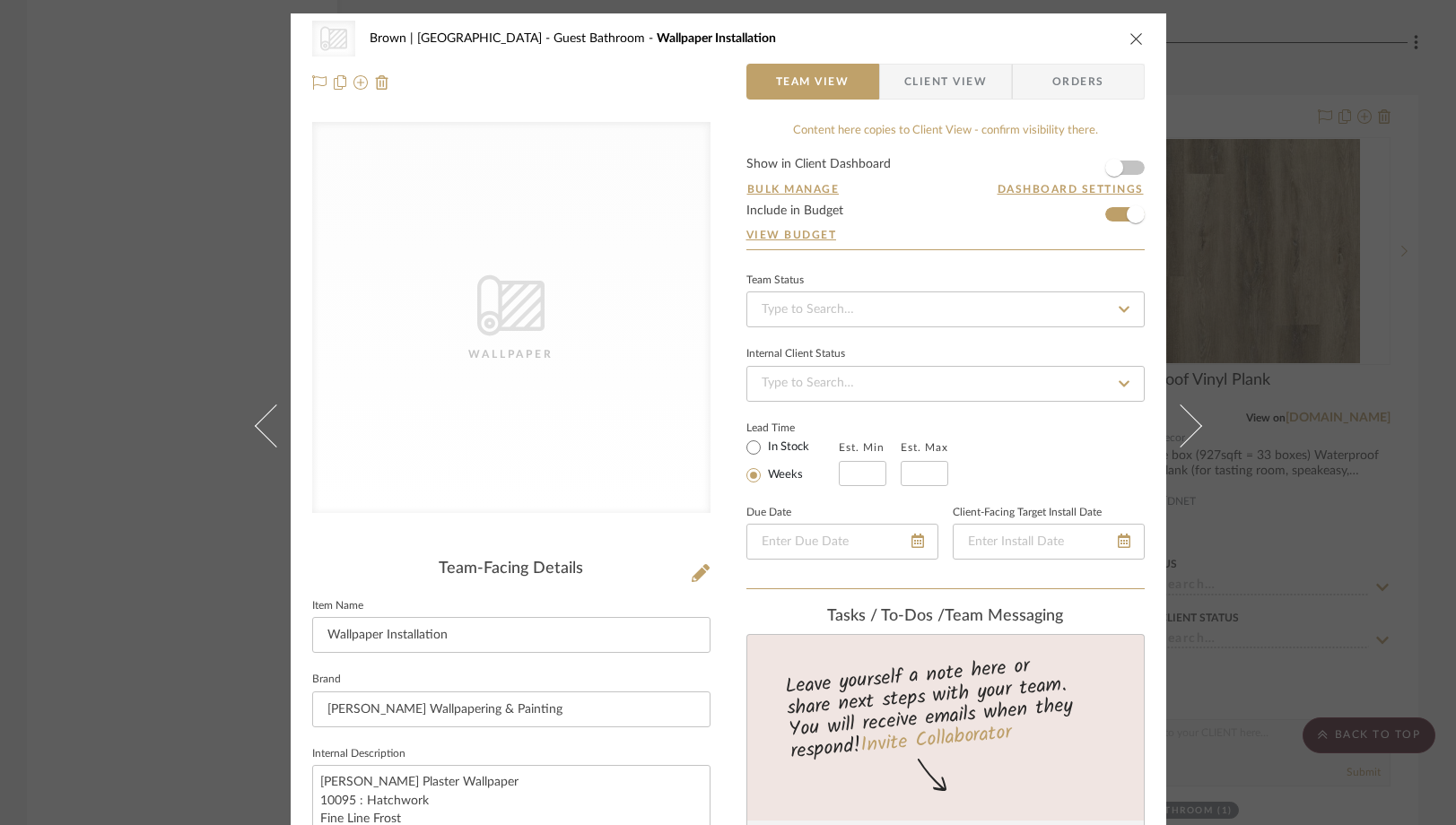
click at [190, 289] on div "CategoryIconWallcovering Created with Sketch. Wallpaper Brown | Culver City Gue…" at bounding box center [728, 412] width 1456 height 825
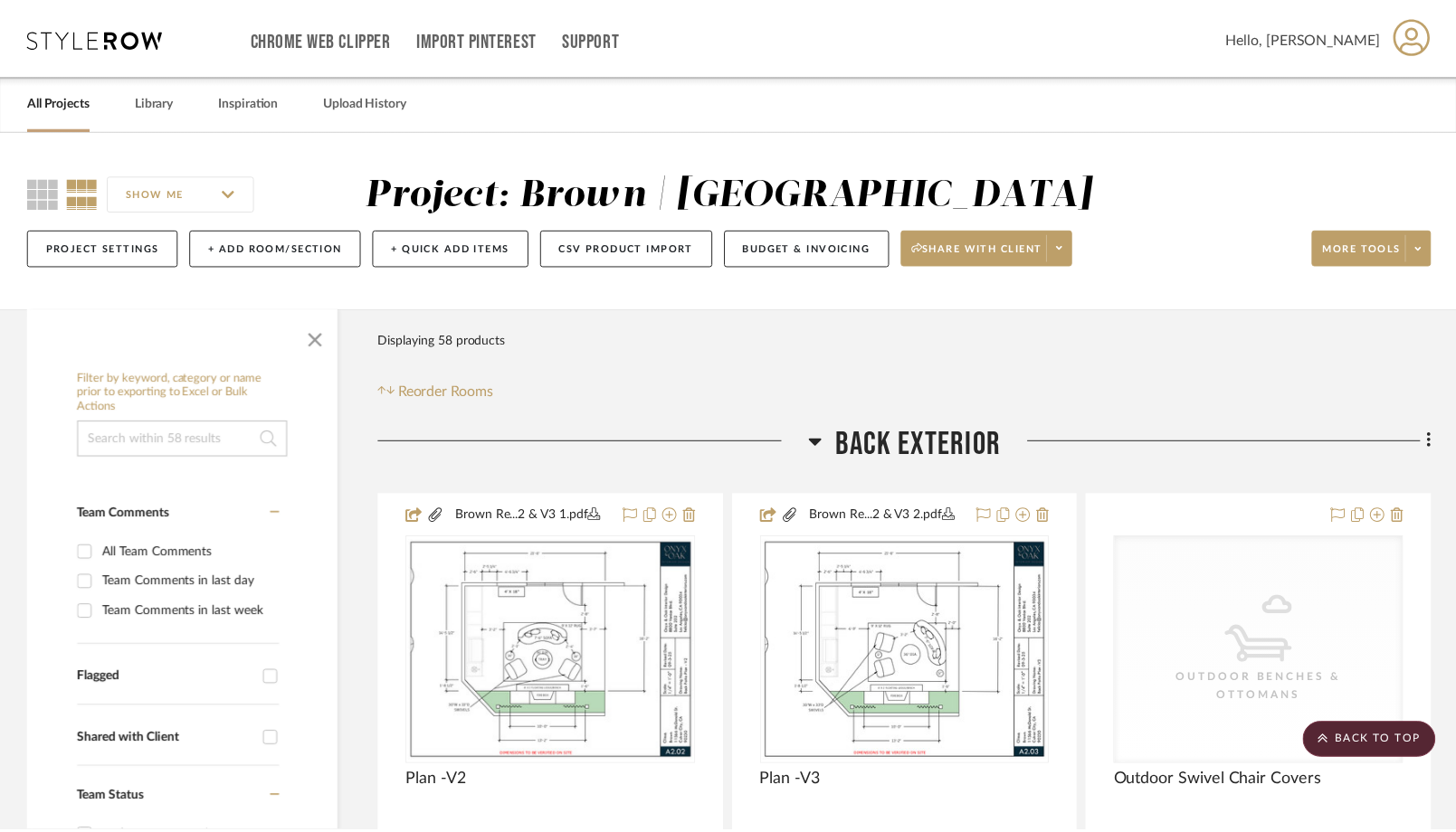
scroll to position [8272, 0]
